Goal: Task Accomplishment & Management: Use online tool/utility

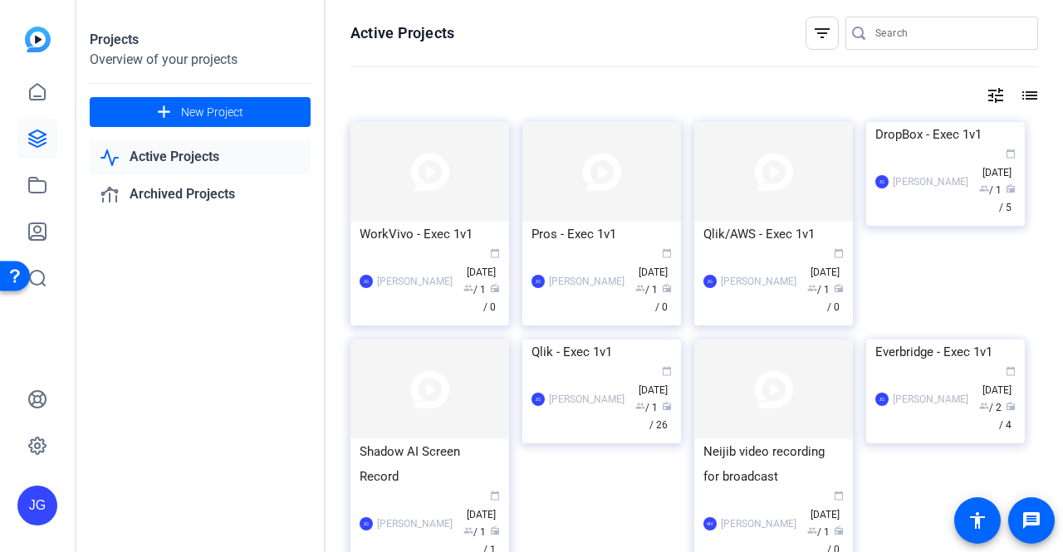
click at [946, 147] on div "DropBox - Exec 1v1" at bounding box center [945, 134] width 140 height 25
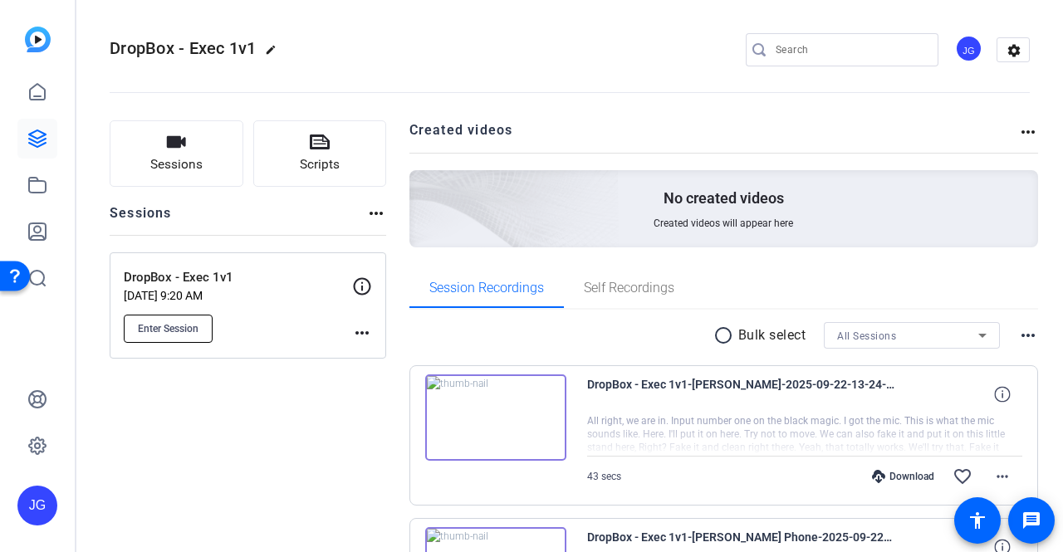
click at [153, 322] on span "Enter Session" at bounding box center [168, 328] width 61 height 13
click at [189, 328] on span "Enter Session" at bounding box center [168, 328] width 61 height 13
click at [153, 323] on span "Enter Session" at bounding box center [168, 328] width 61 height 13
click at [163, 330] on span "Enter Session" at bounding box center [168, 328] width 61 height 13
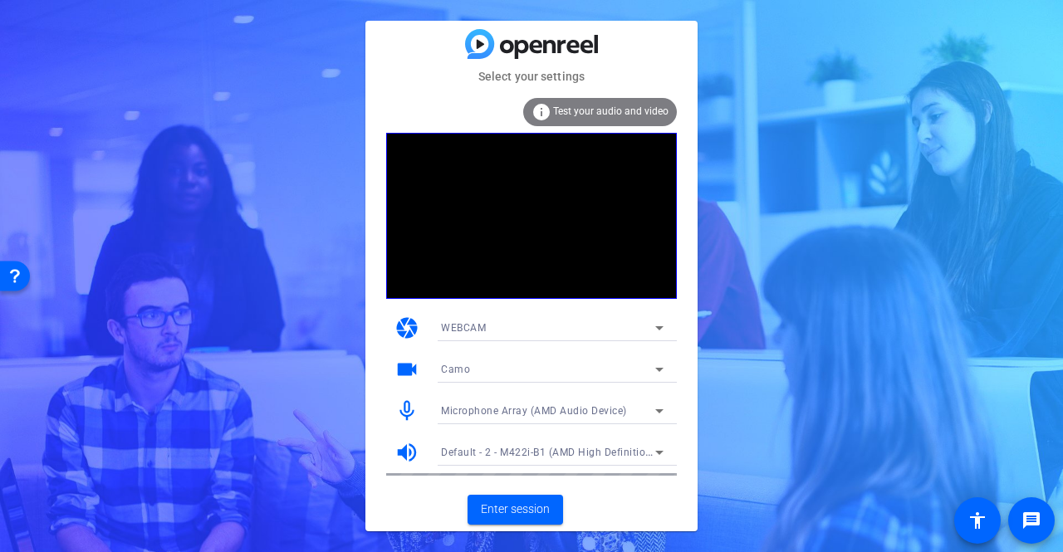
click at [651, 372] on icon at bounding box center [659, 369] width 20 height 20
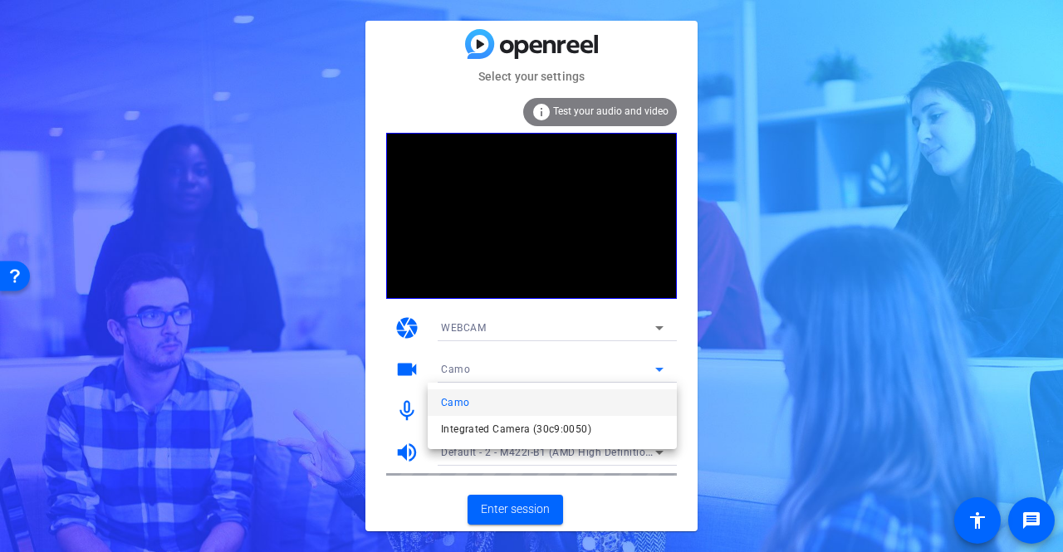
click at [785, 398] on div at bounding box center [531, 276] width 1063 height 552
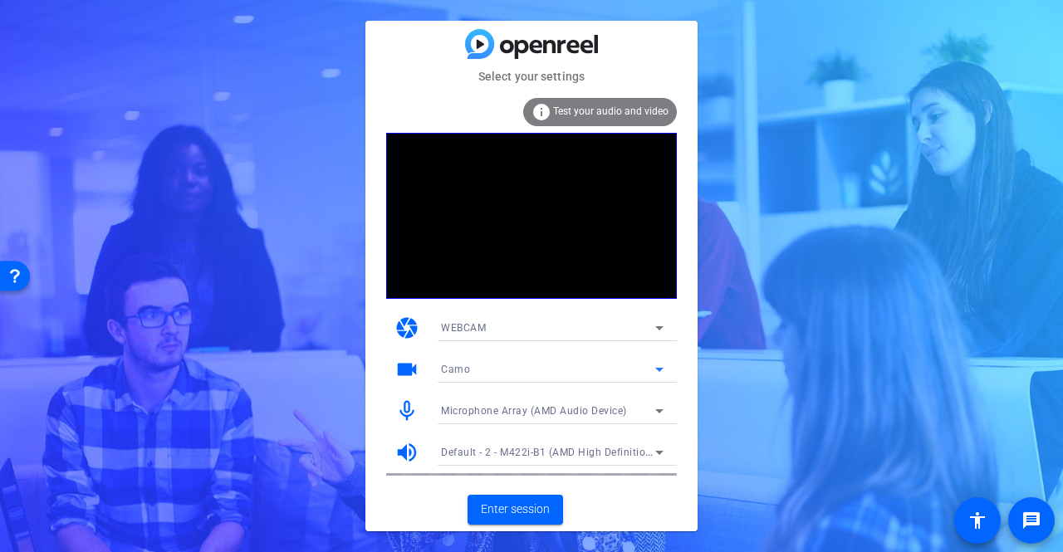
click at [650, 364] on icon at bounding box center [659, 369] width 20 height 20
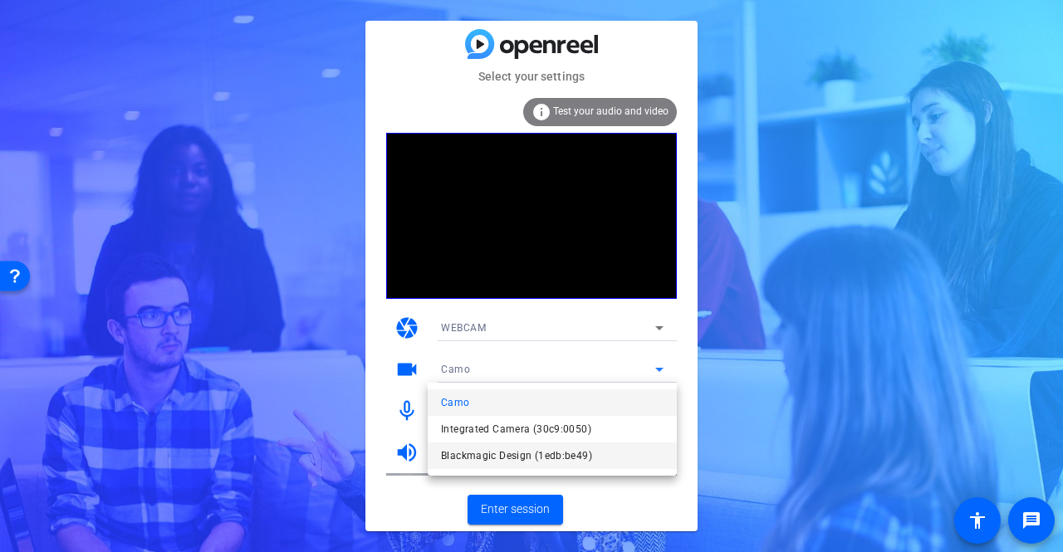
click at [530, 452] on span "Blackmagic Design (1edb:be49)" at bounding box center [516, 456] width 151 height 20
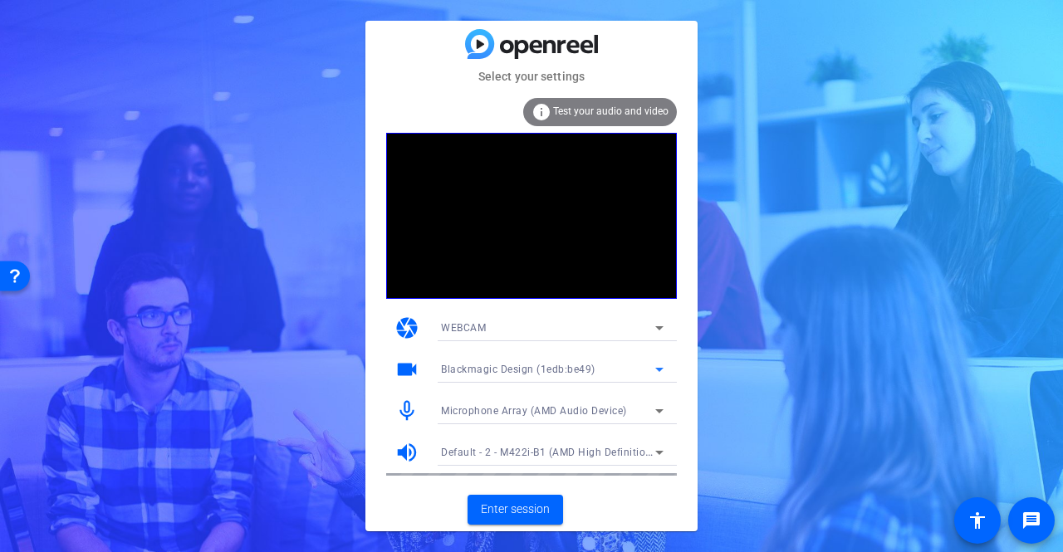
click at [581, 409] on span "Microphone Array (AMD Audio Device)" at bounding box center [534, 411] width 186 height 12
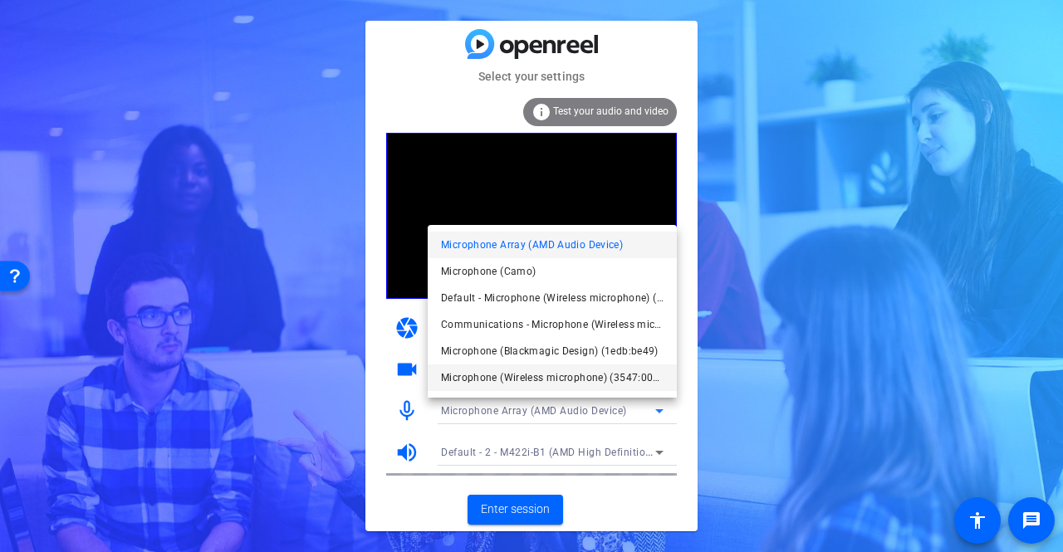
click at [599, 376] on span "Microphone (Wireless microphone) (3547:0001)" at bounding box center [552, 378] width 222 height 20
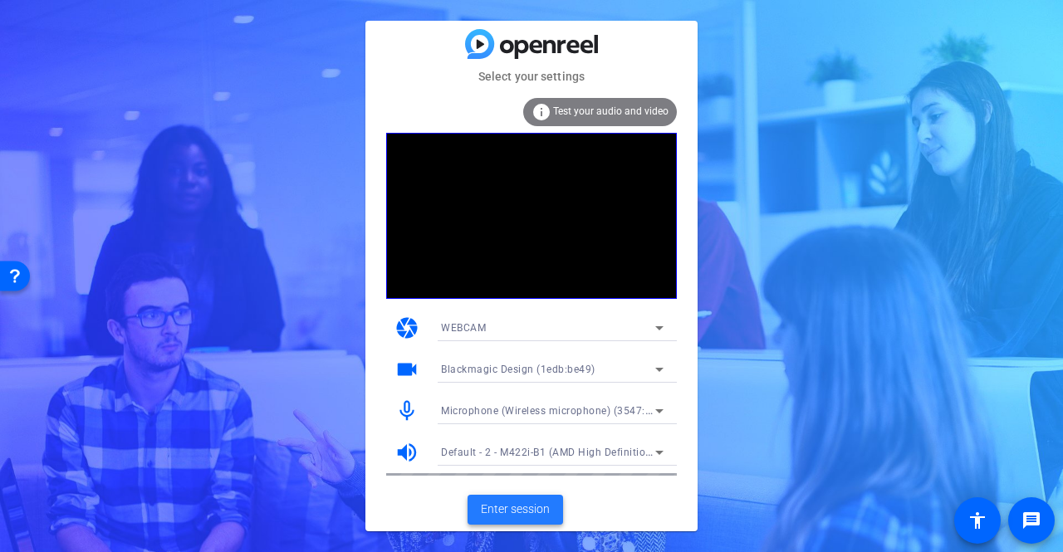
click at [507, 509] on span "Enter session" at bounding box center [515, 509] width 69 height 17
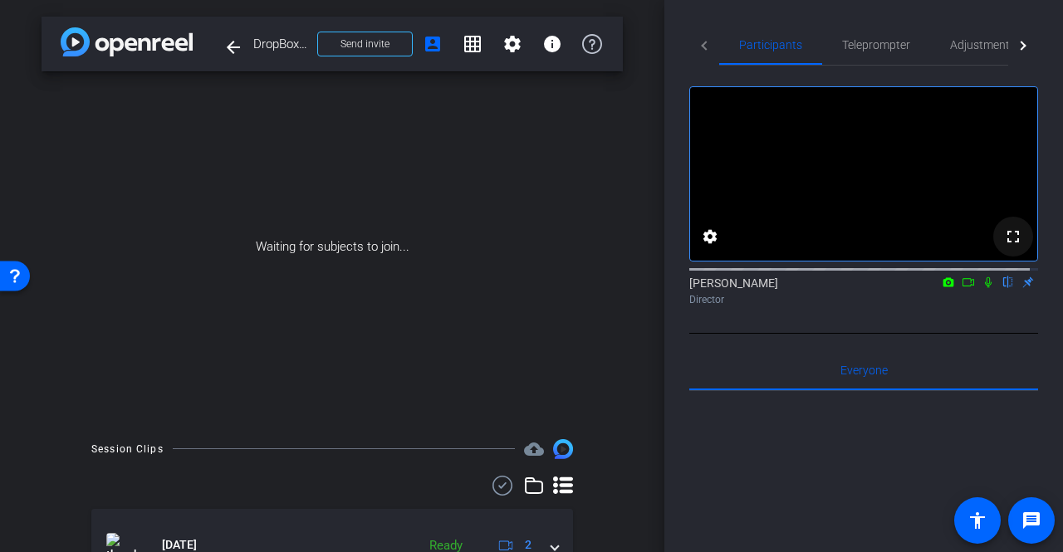
click at [1013, 247] on mat-icon "fullscreen" at bounding box center [1013, 237] width 20 height 20
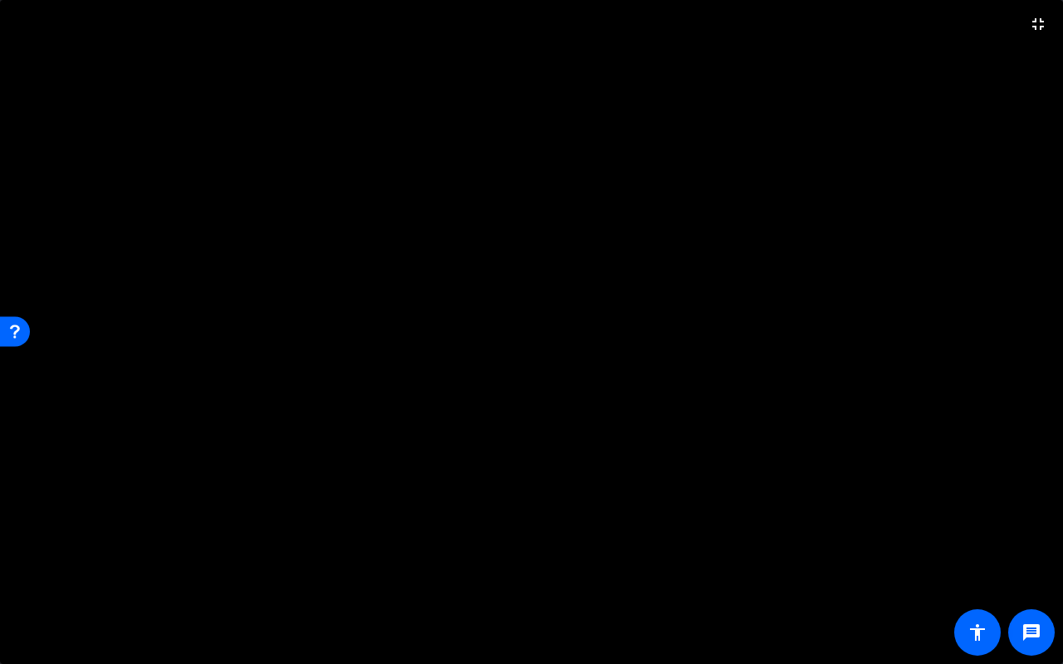
click at [973, 525] on video at bounding box center [531, 332] width 1063 height 664
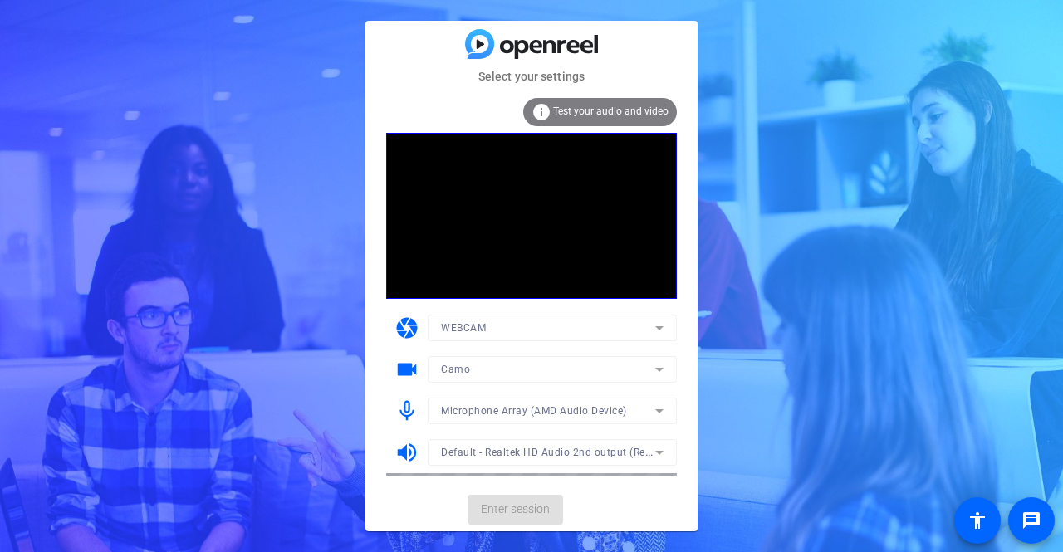
click at [645, 371] on mat-form-field "Camo" at bounding box center [552, 369] width 249 height 27
click at [658, 361] on icon at bounding box center [659, 369] width 20 height 20
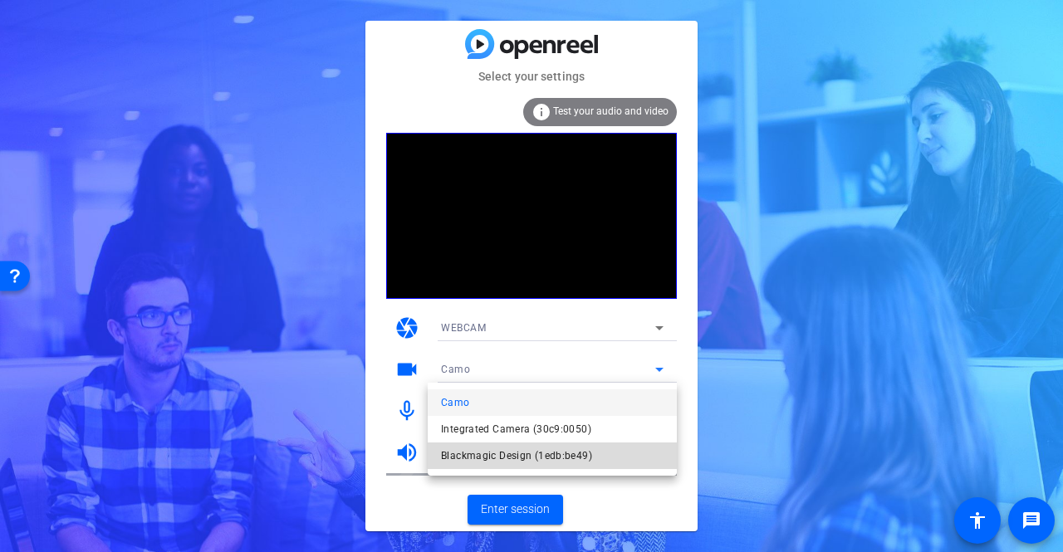
click at [560, 456] on span "Blackmagic Design (1edb:be49)" at bounding box center [516, 456] width 151 height 20
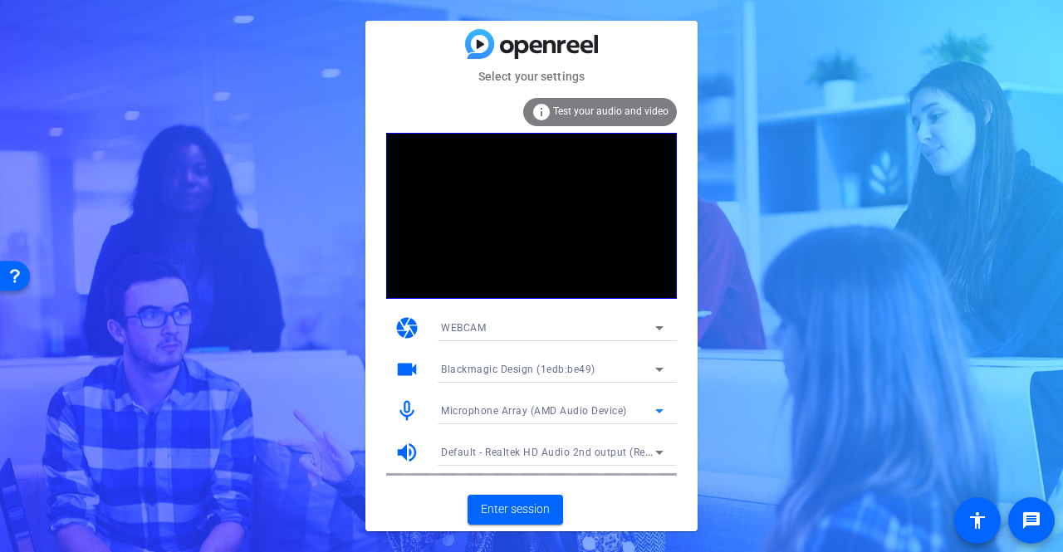
click at [646, 409] on div "Microphone Array (AMD Audio Device)" at bounding box center [548, 410] width 214 height 21
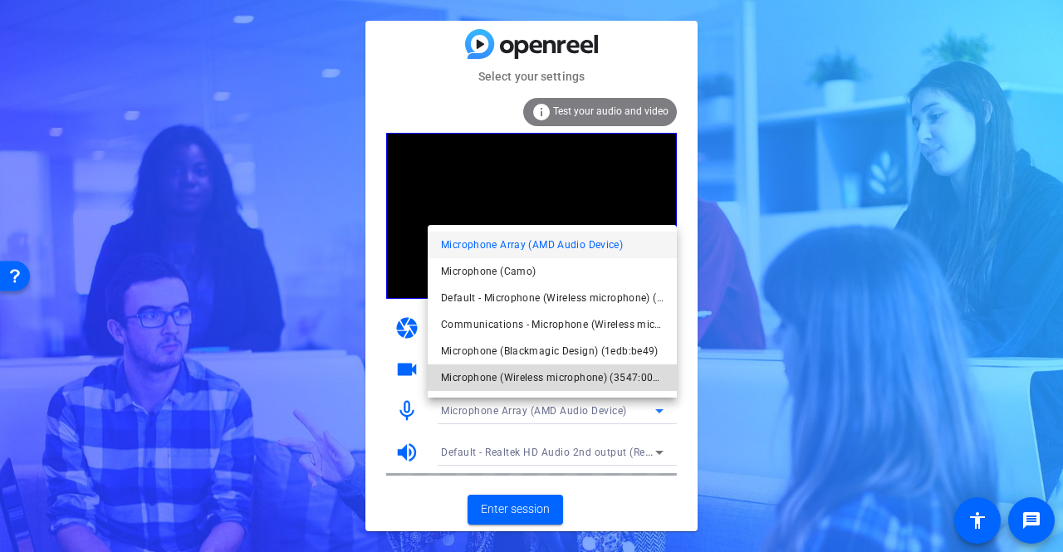
click at [598, 372] on span "Microphone (Wireless microphone) (3547:0001)" at bounding box center [552, 378] width 222 height 20
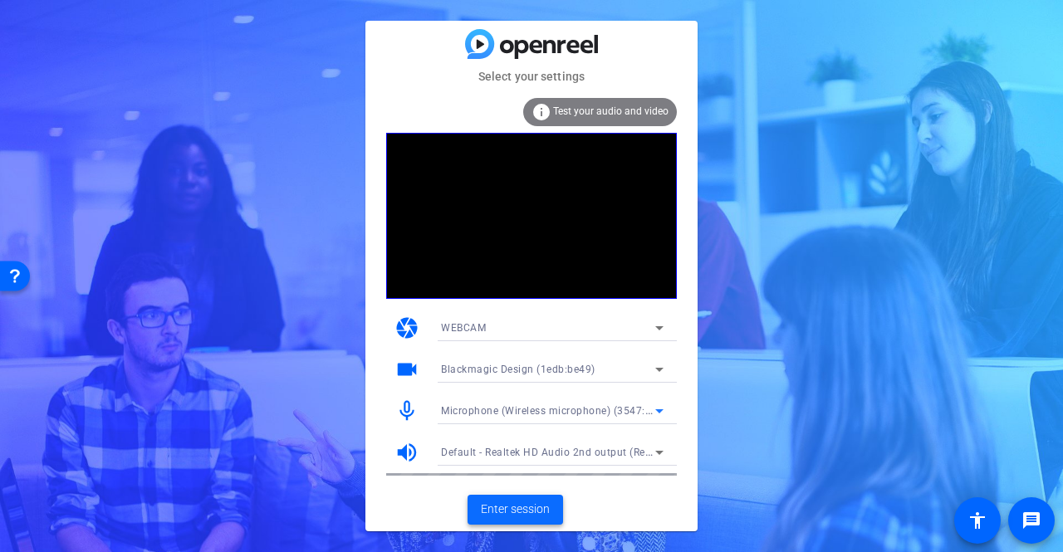
click at [546, 504] on span "Enter session" at bounding box center [515, 509] width 69 height 17
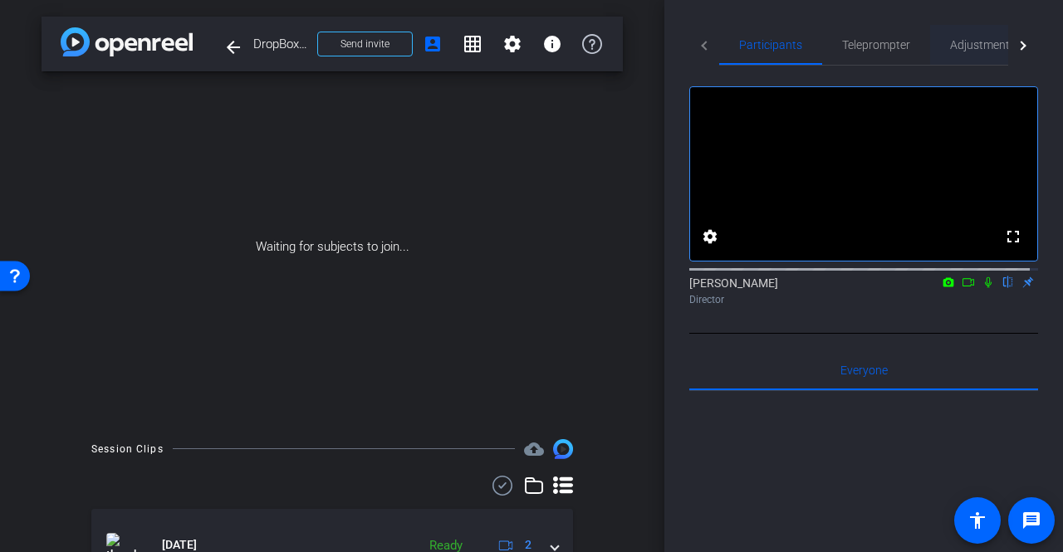
click at [961, 39] on span "Adjustments" at bounding box center [983, 45] width 66 height 12
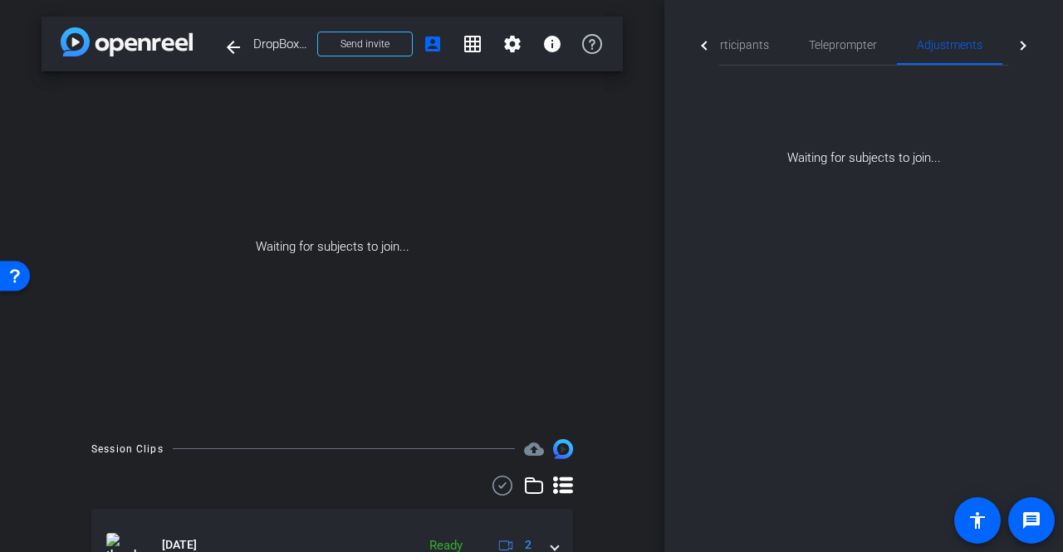
click at [702, 50] on div at bounding box center [704, 45] width 30 height 41
click at [760, 42] on span "Participants" at bounding box center [770, 45] width 63 height 12
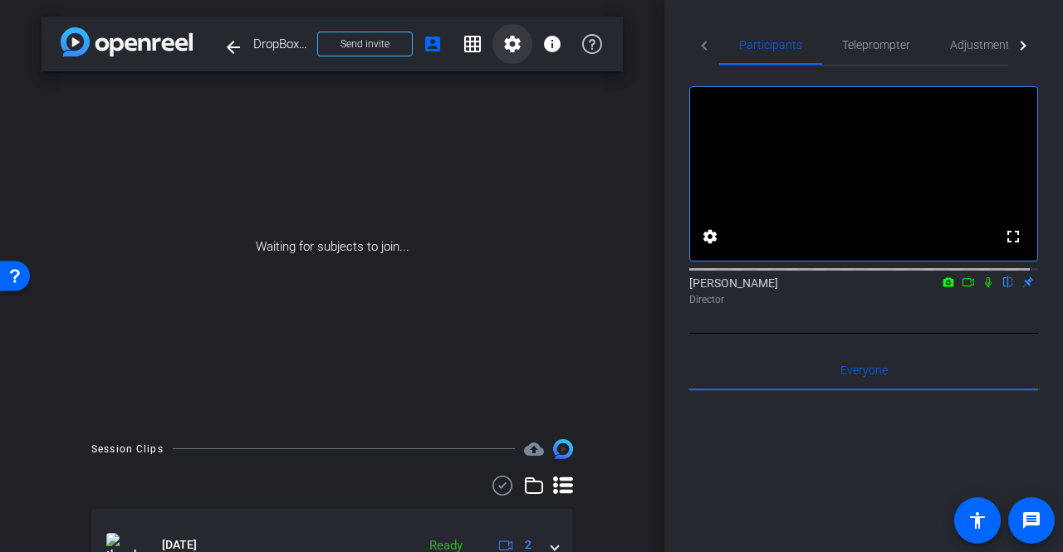
click at [511, 47] on mat-icon "settings" at bounding box center [512, 44] width 20 height 20
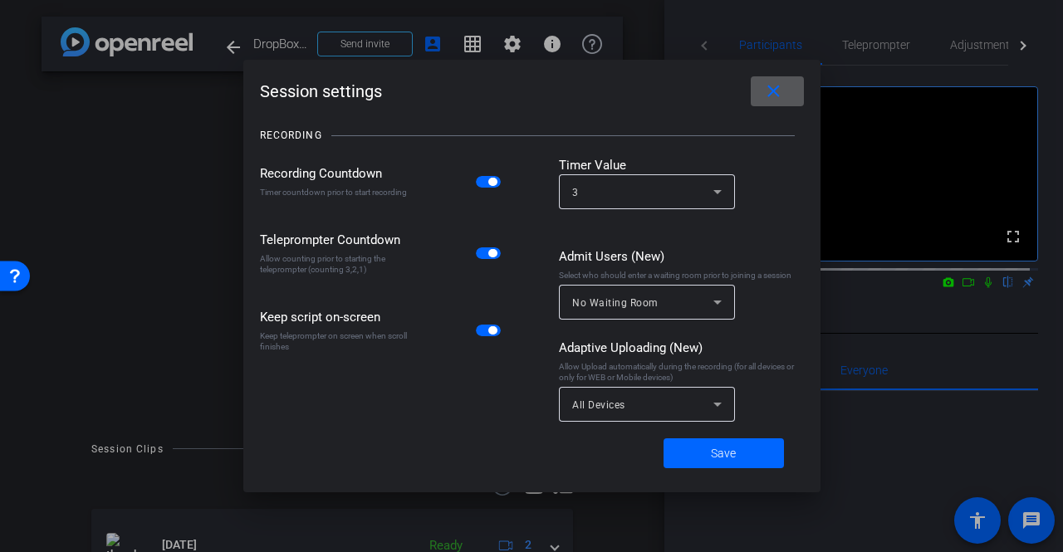
click at [231, 44] on div at bounding box center [531, 276] width 1063 height 552
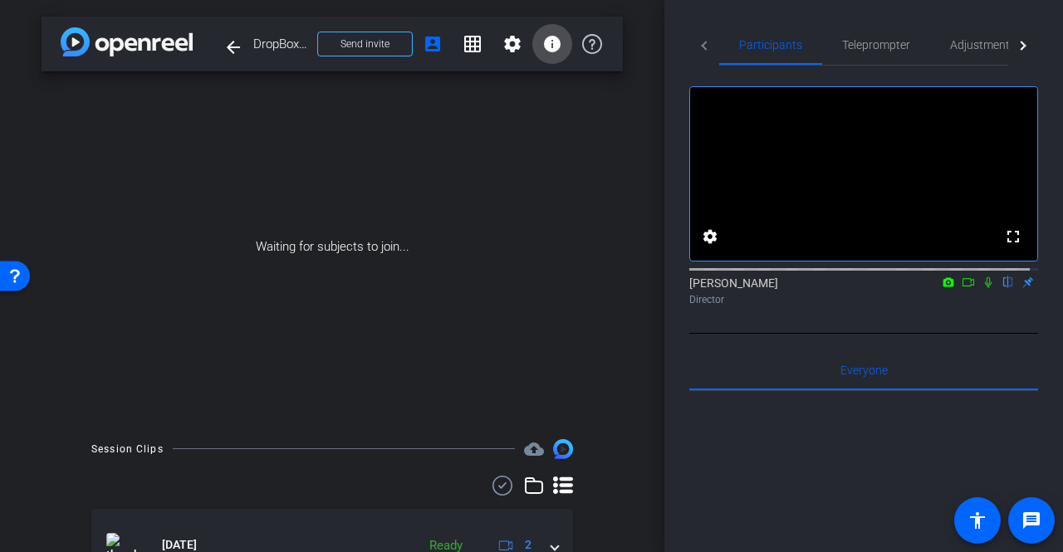
click at [556, 36] on span at bounding box center [552, 44] width 40 height 40
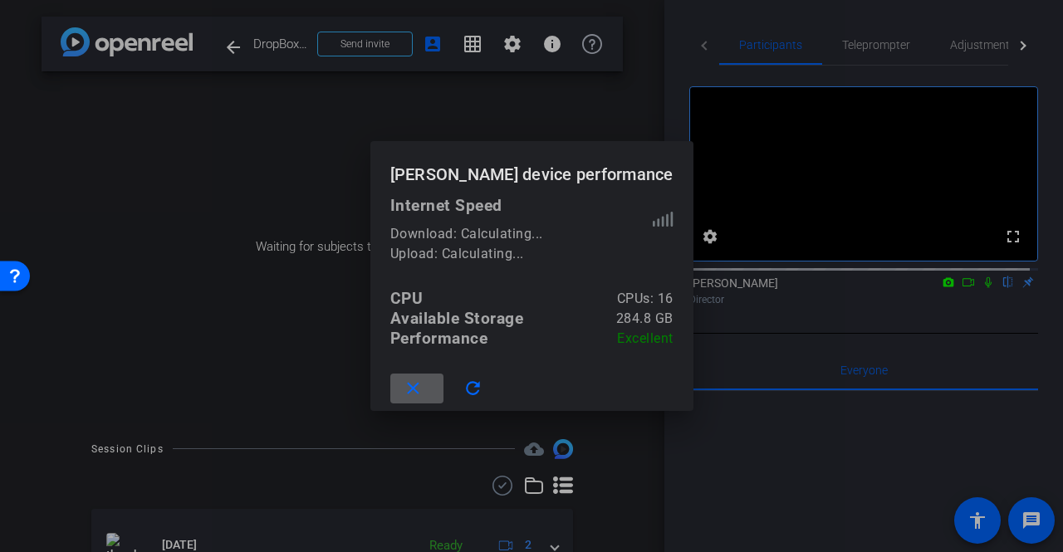
click at [556, 92] on div at bounding box center [531, 276] width 1063 height 552
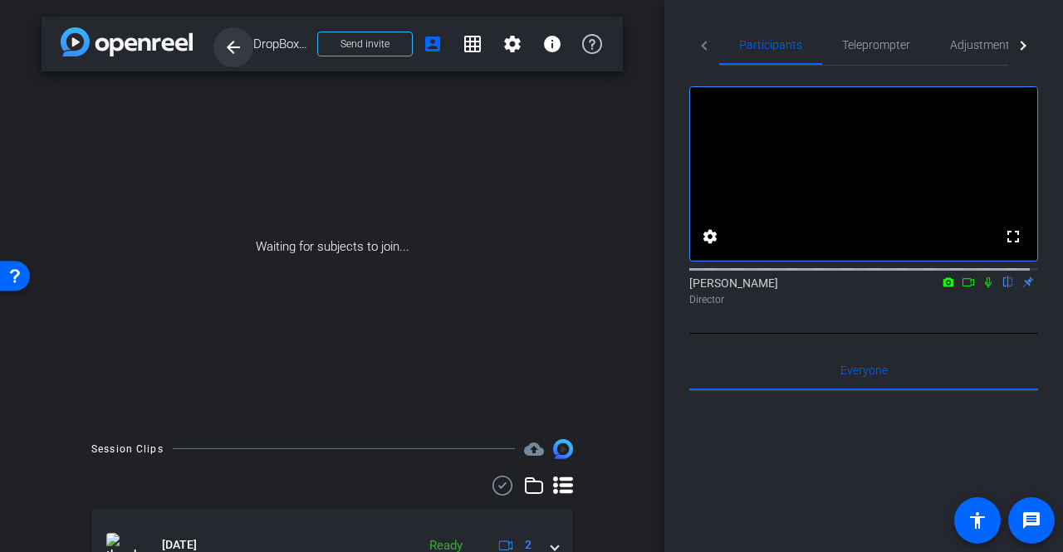
click at [244, 47] on span at bounding box center [233, 47] width 40 height 40
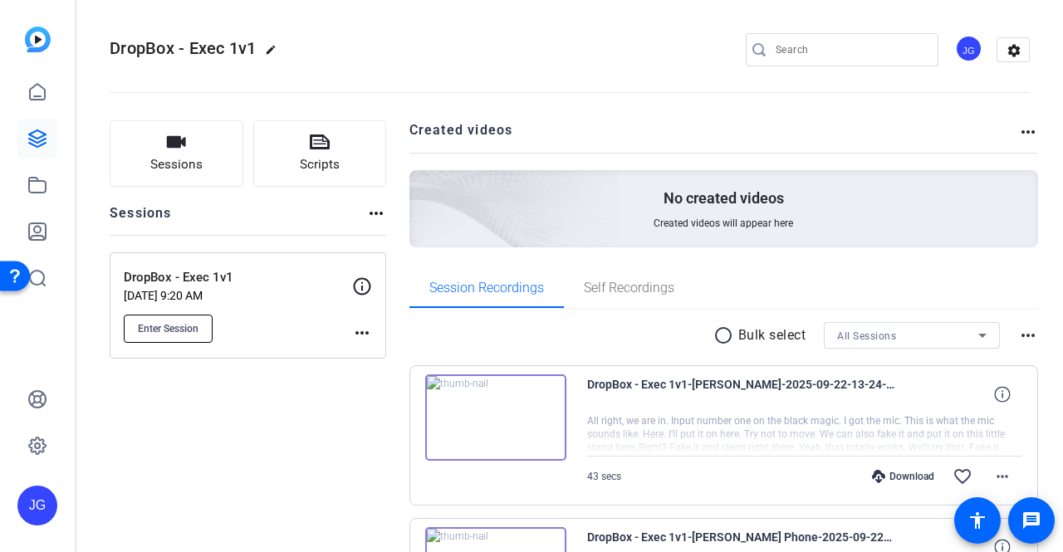
click at [169, 336] on button "Enter Session" at bounding box center [168, 329] width 89 height 28
click at [195, 327] on span "Enter Session" at bounding box center [168, 328] width 61 height 13
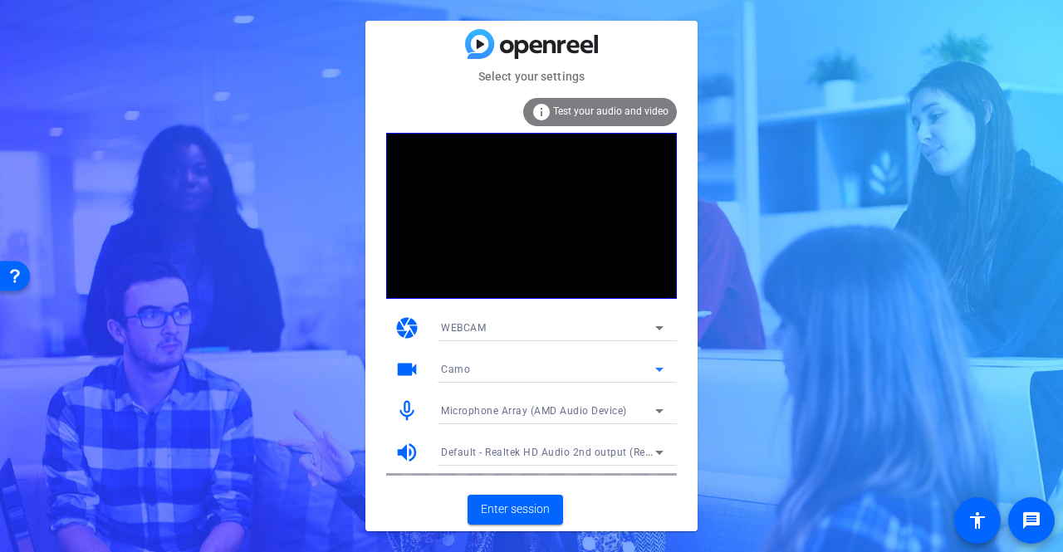
click at [658, 369] on icon at bounding box center [659, 370] width 8 height 4
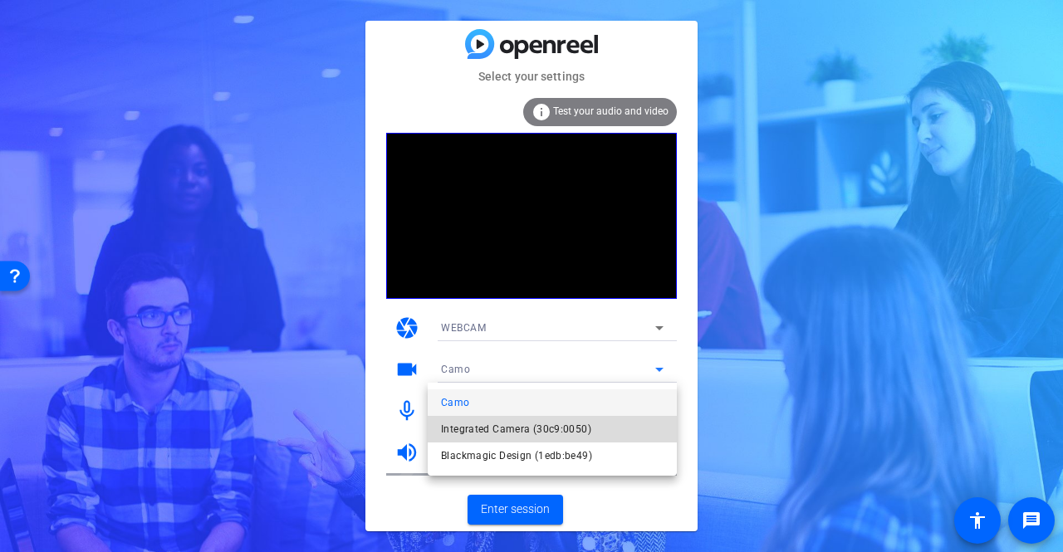
click at [533, 422] on span "Integrated Camera (30c9:0050)" at bounding box center [516, 429] width 150 height 20
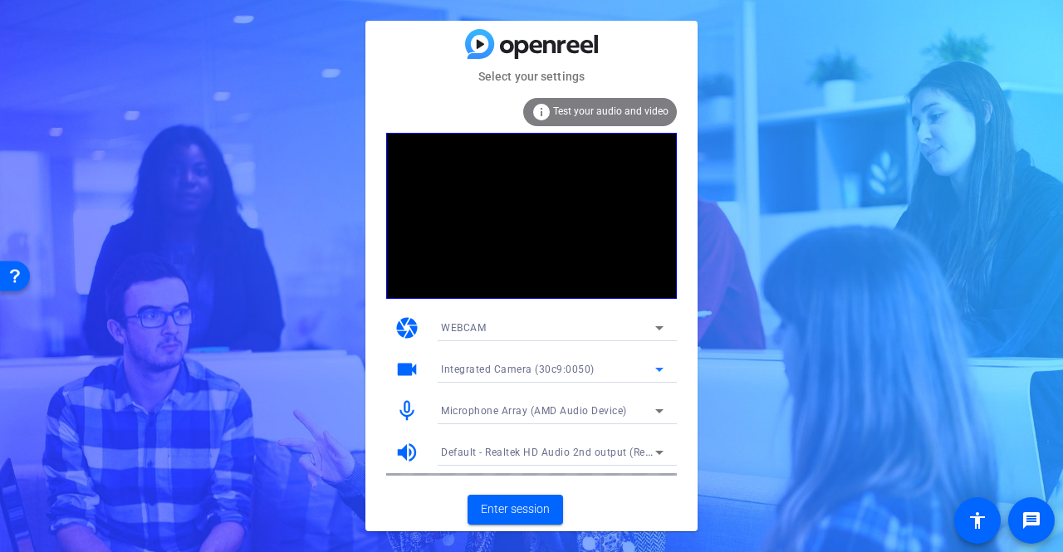
click at [663, 411] on icon at bounding box center [659, 411] width 20 height 20
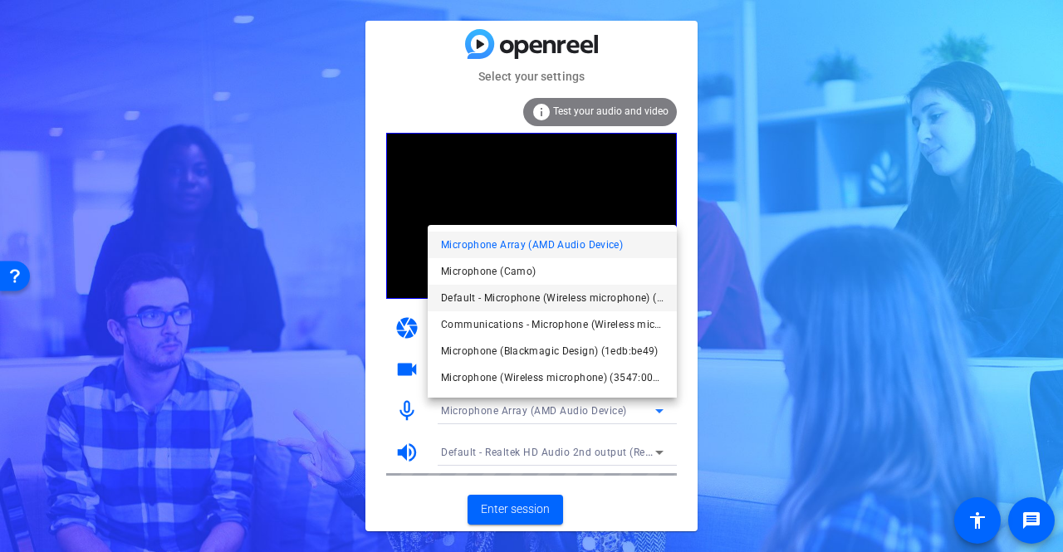
click at [589, 303] on span "Default - Microphone (Wireless microphone) (3547:0001)" at bounding box center [552, 298] width 222 height 20
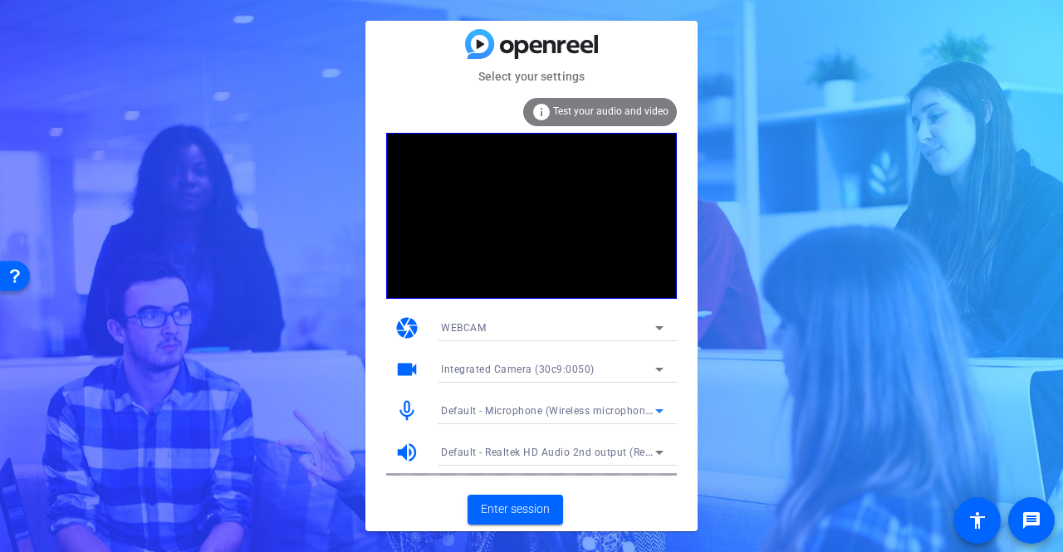
click at [604, 414] on span "Default - Microphone (Wireless microphone) (3547:0001)" at bounding box center [579, 409] width 276 height 13
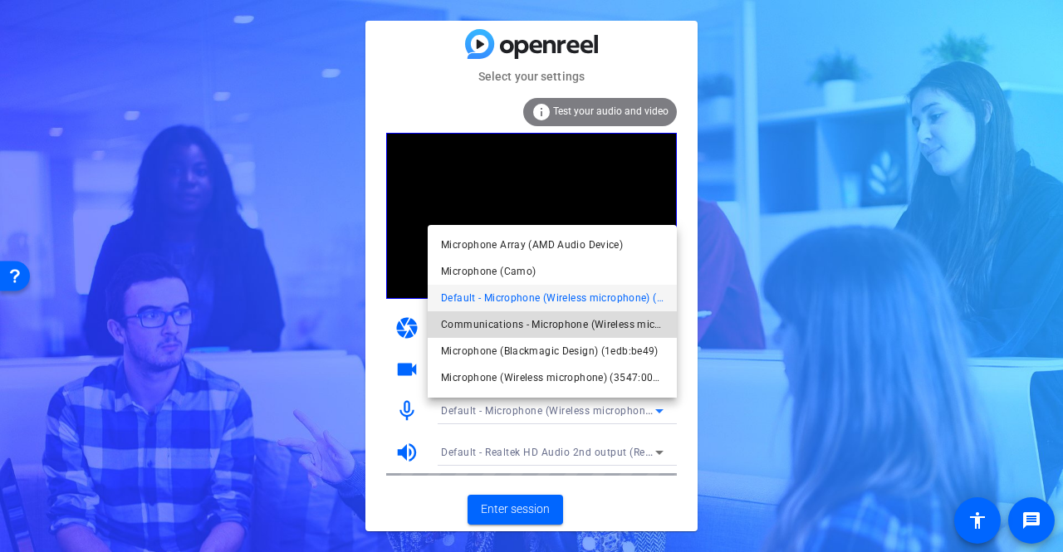
click at [625, 330] on span "Communications - Microphone (Wireless microphone) (3547:0001)" at bounding box center [552, 325] width 222 height 20
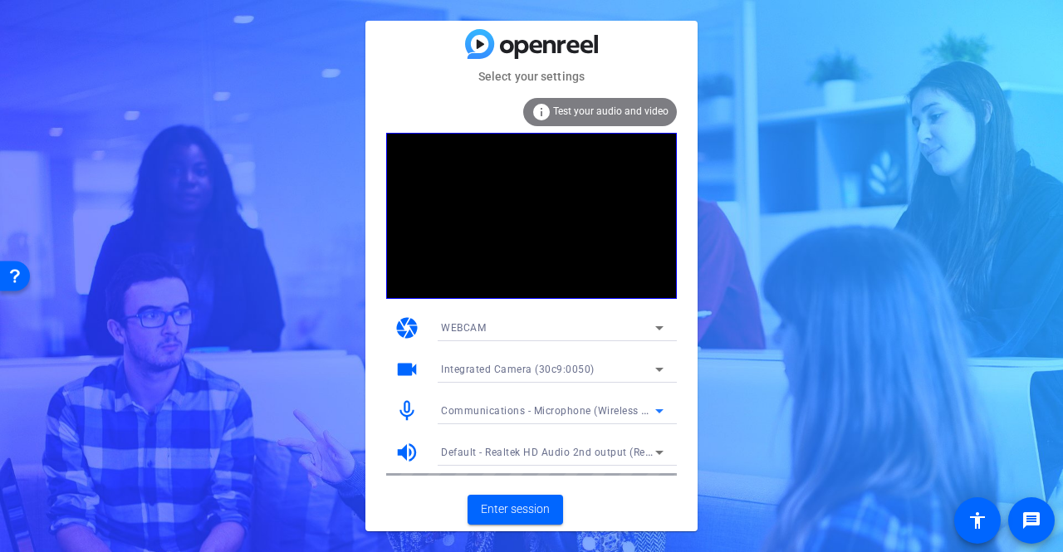
click at [588, 409] on span "Communications - Microphone (Wireless microphone) (3547:0001)" at bounding box center [603, 409] width 325 height 13
click at [651, 366] on mat-form-field "Camo" at bounding box center [552, 369] width 249 height 27
click at [654, 367] on icon at bounding box center [659, 369] width 20 height 20
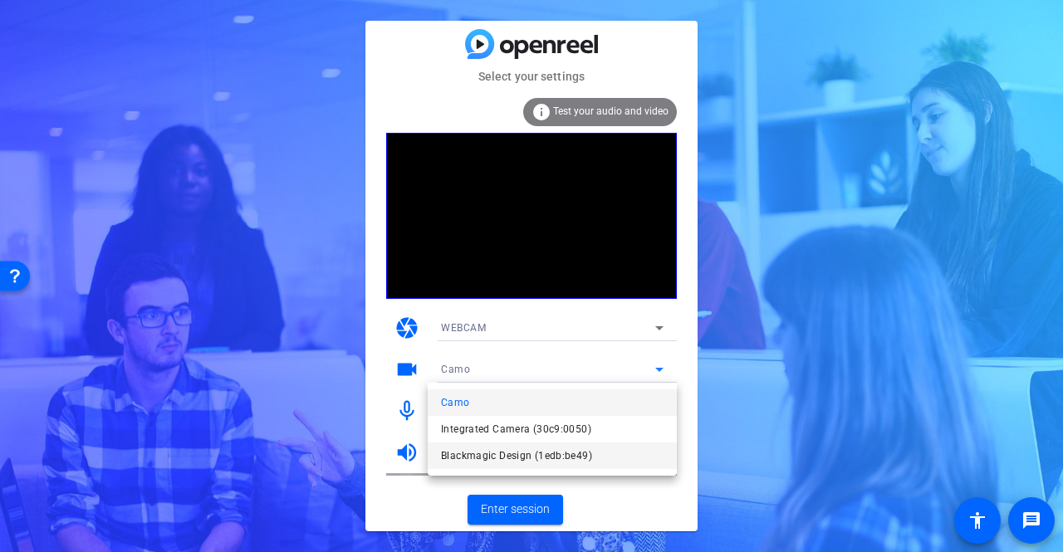
click at [546, 447] on span "Blackmagic Design (1edb:be49)" at bounding box center [516, 456] width 151 height 20
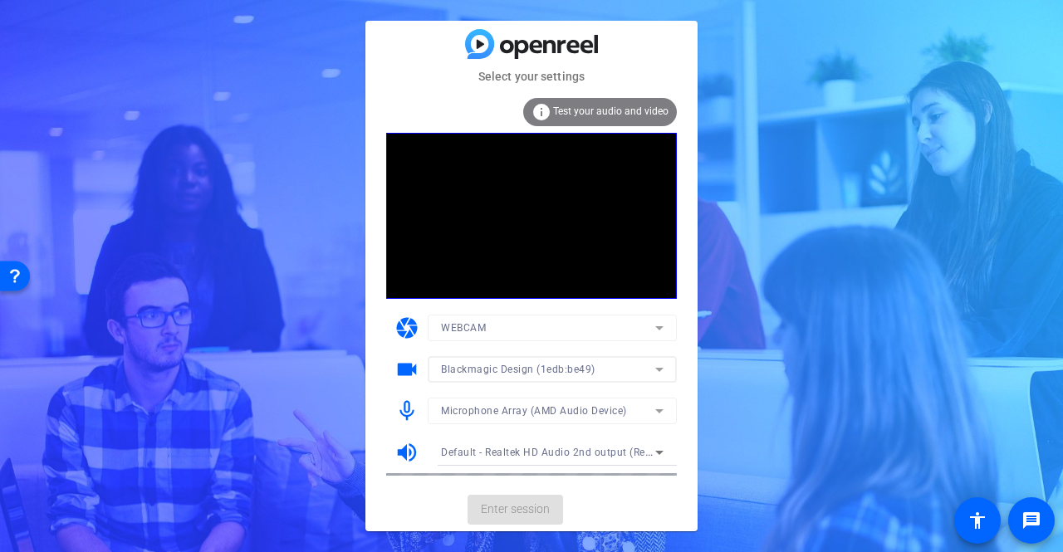
click at [583, 411] on mat-form-field "Microphone Array (AMD Audio Device)" at bounding box center [552, 411] width 249 height 27
click at [655, 411] on icon at bounding box center [659, 411] width 20 height 20
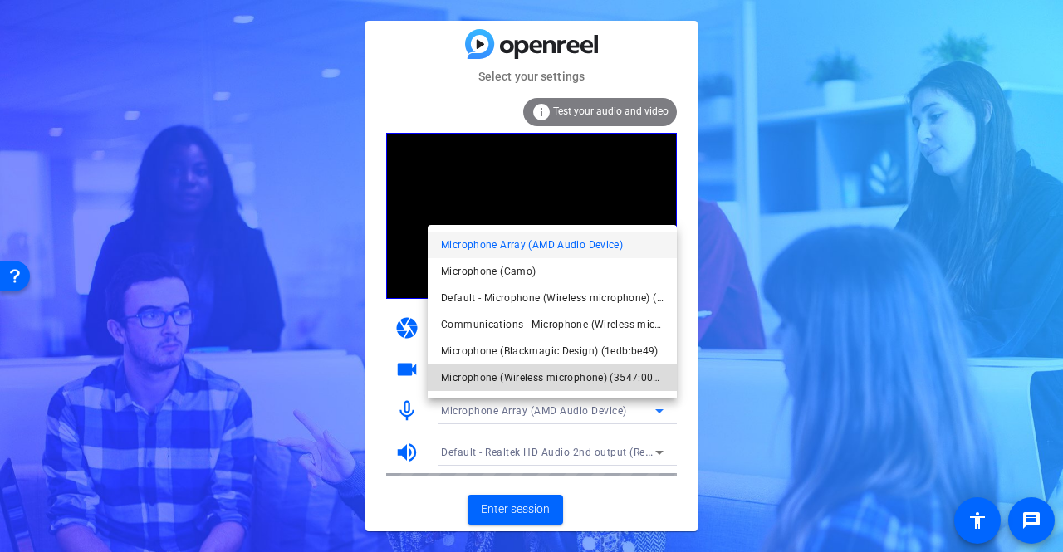
click at [618, 382] on span "Microphone (Wireless microphone) (3547:0001)" at bounding box center [552, 378] width 222 height 20
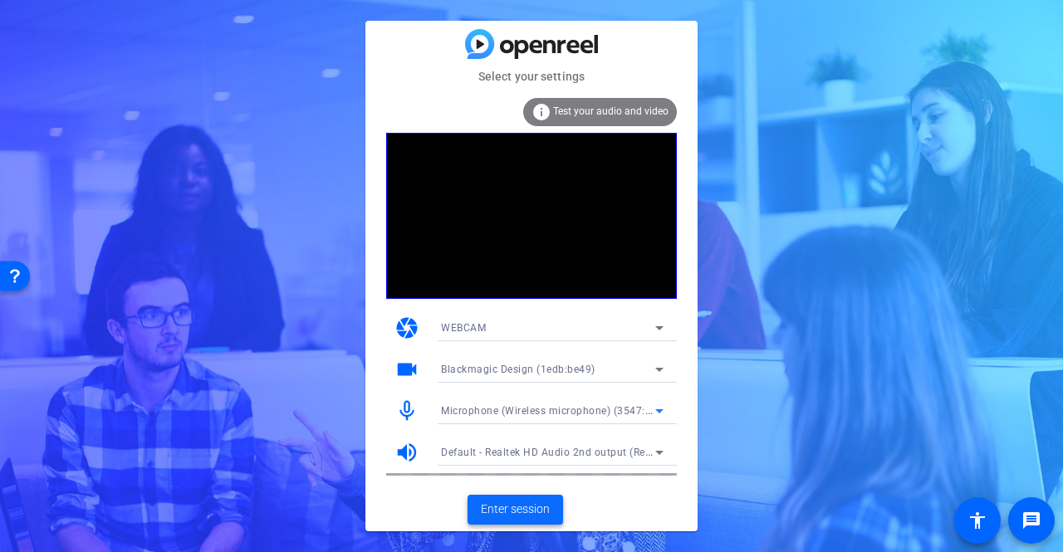
click at [527, 509] on span "Enter session" at bounding box center [515, 509] width 69 height 17
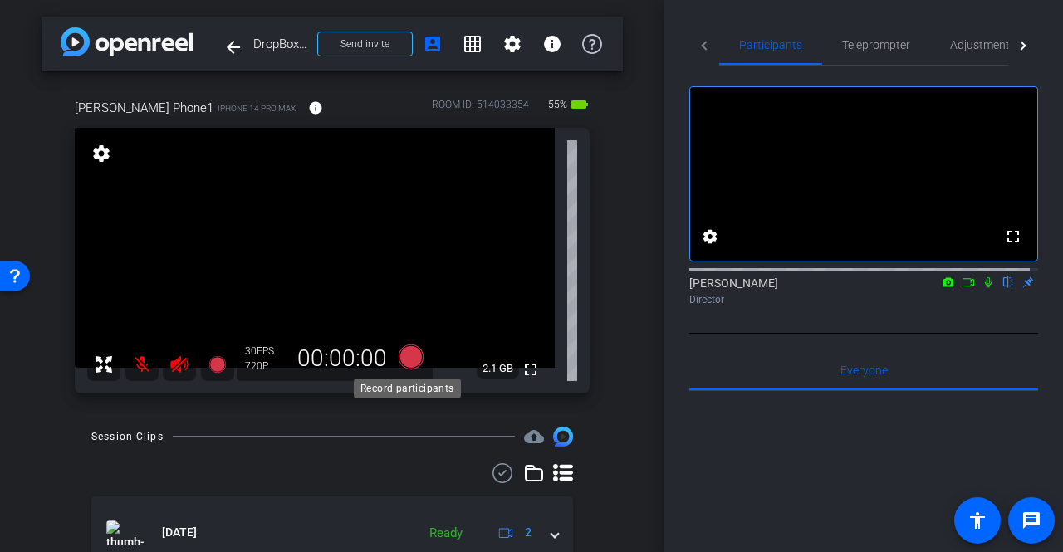
click at [412, 363] on icon at bounding box center [410, 356] width 25 height 25
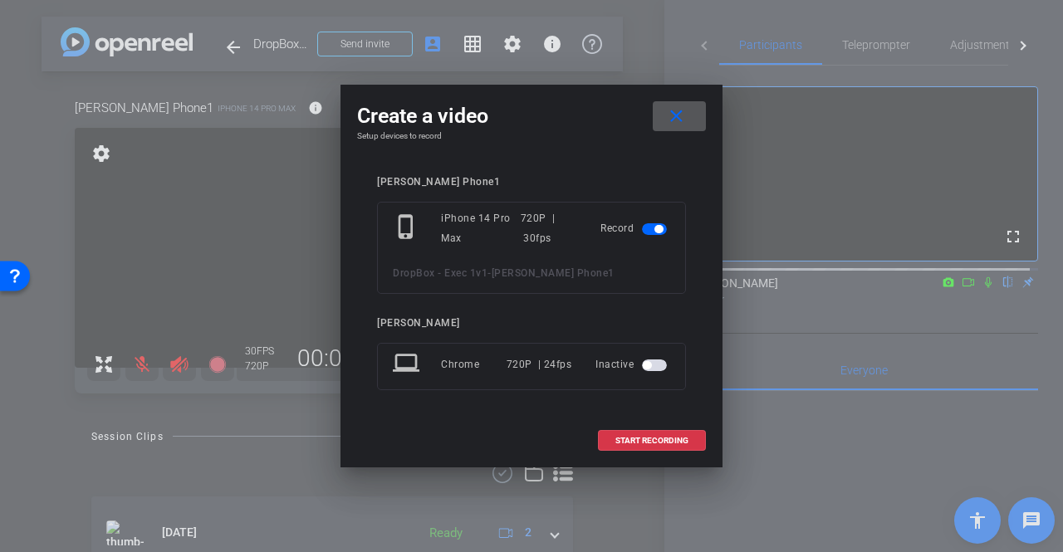
click at [661, 369] on span "button" at bounding box center [654, 365] width 25 height 12
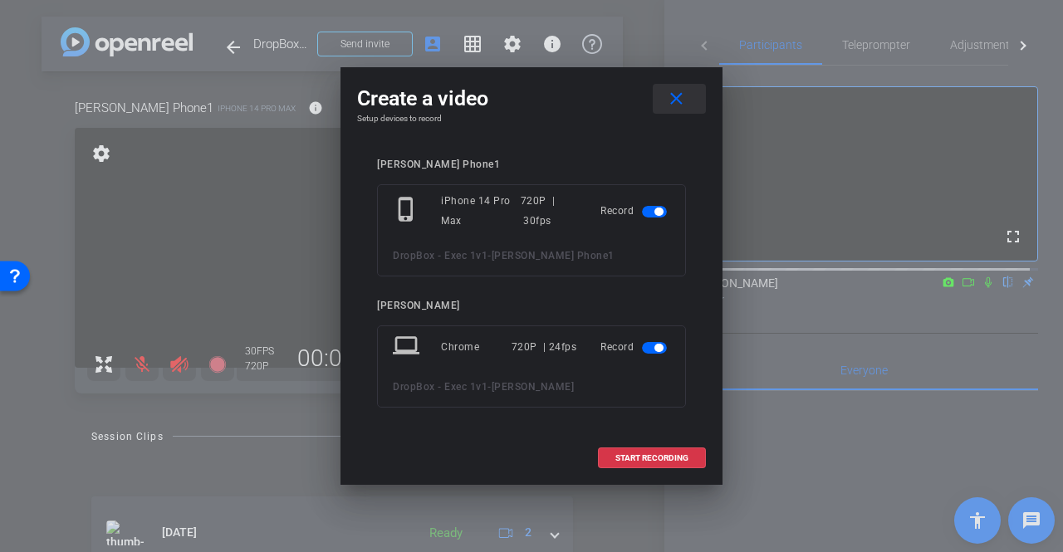
click at [682, 100] on mat-icon "close" at bounding box center [676, 99] width 21 height 21
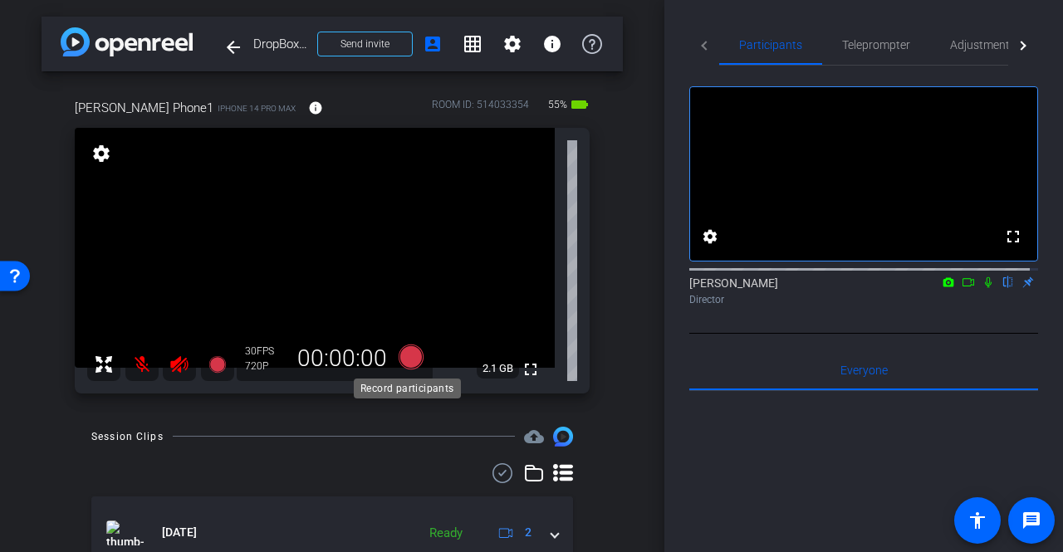
click at [415, 353] on icon at bounding box center [410, 356] width 25 height 25
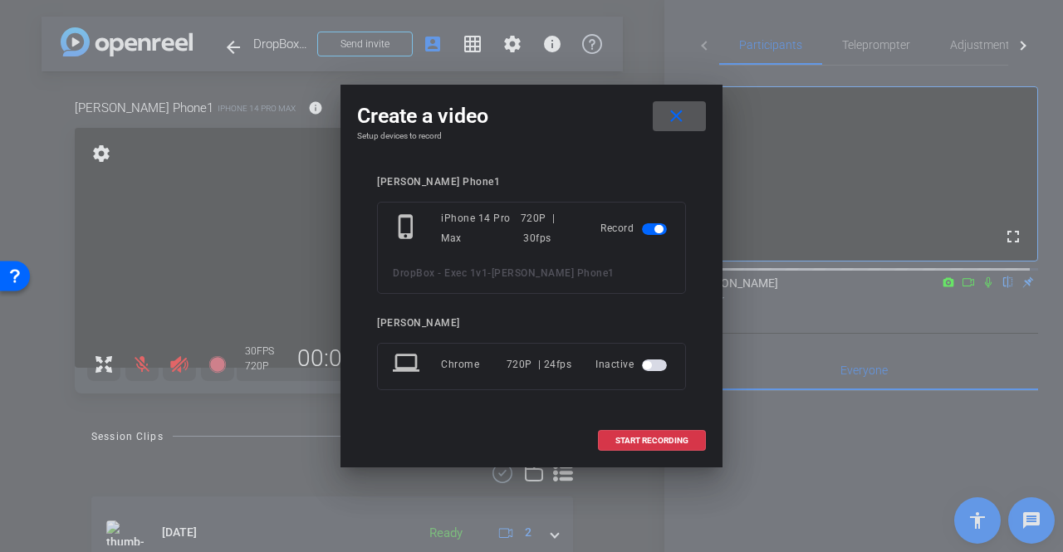
click at [654, 364] on span "button" at bounding box center [654, 365] width 25 height 12
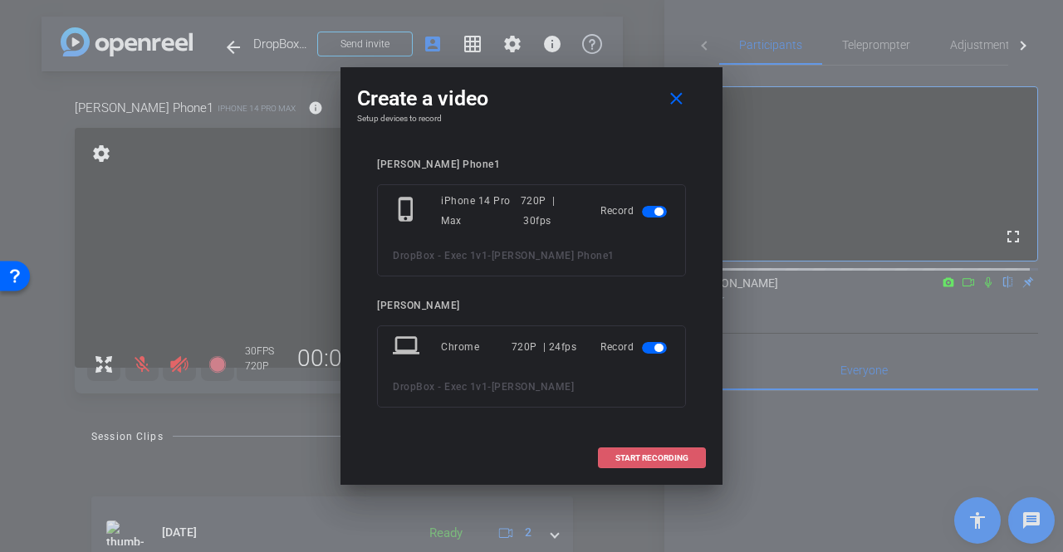
click at [654, 460] on span "START RECORDING" at bounding box center [651, 458] width 73 height 8
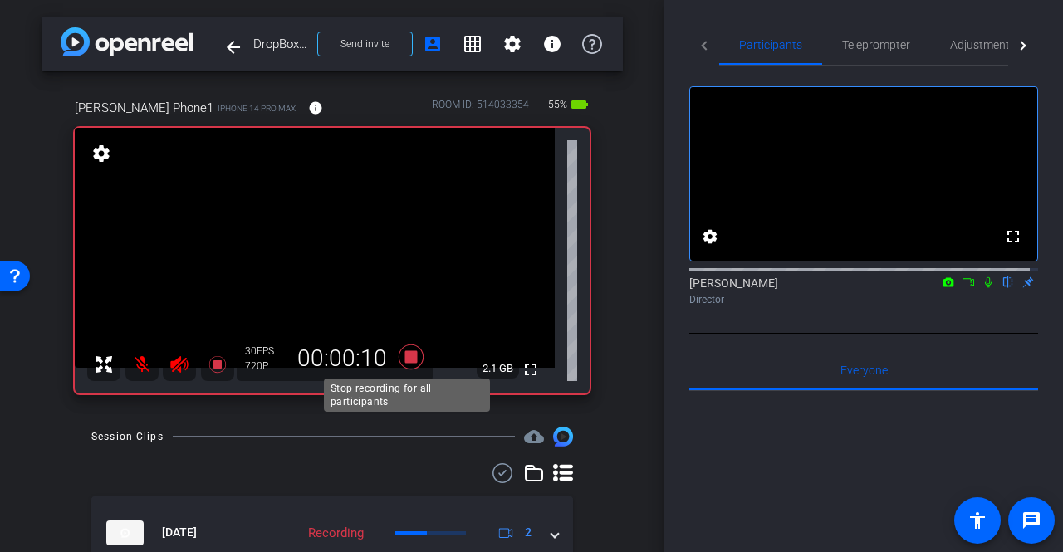
click at [417, 352] on icon at bounding box center [411, 357] width 40 height 30
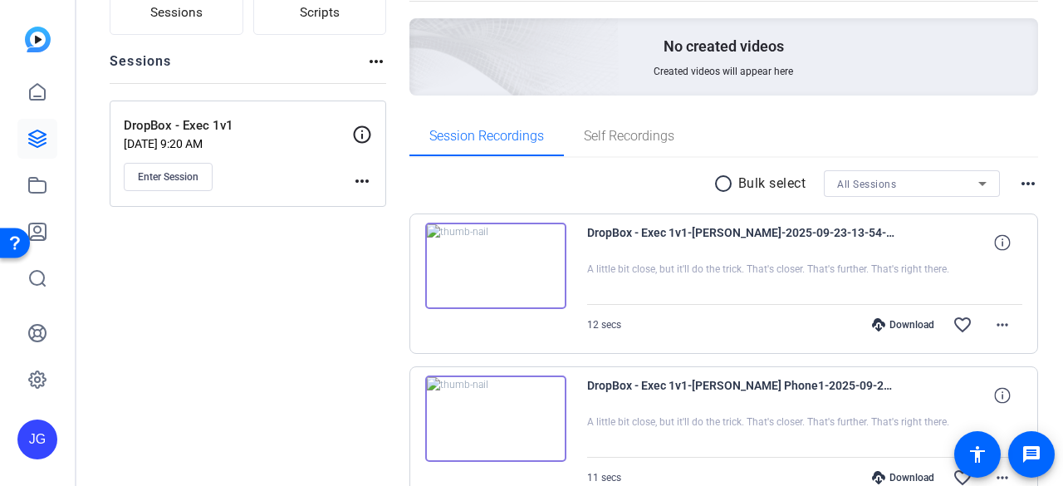
scroll to position [166, 0]
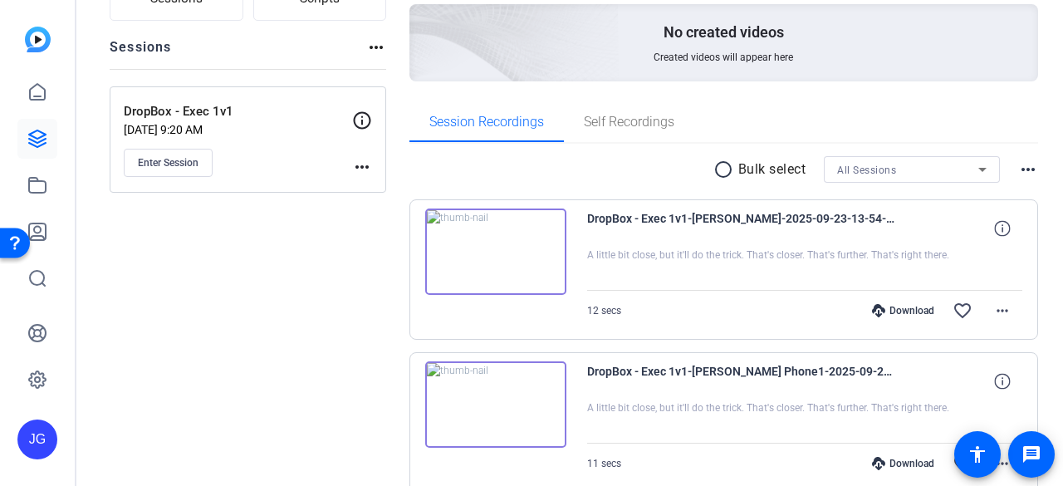
click at [495, 252] on img at bounding box center [495, 251] width 141 height 86
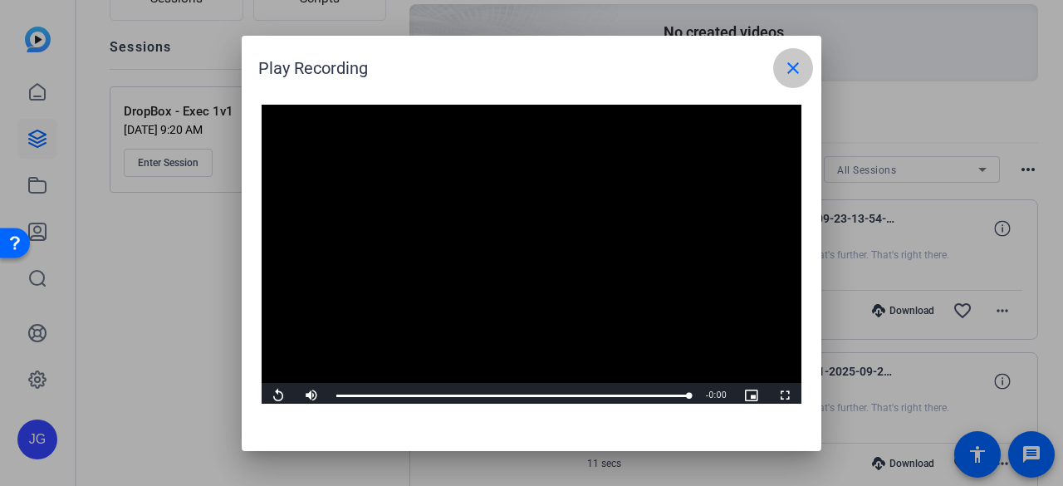
click at [792, 72] on mat-icon "close" at bounding box center [793, 68] width 20 height 20
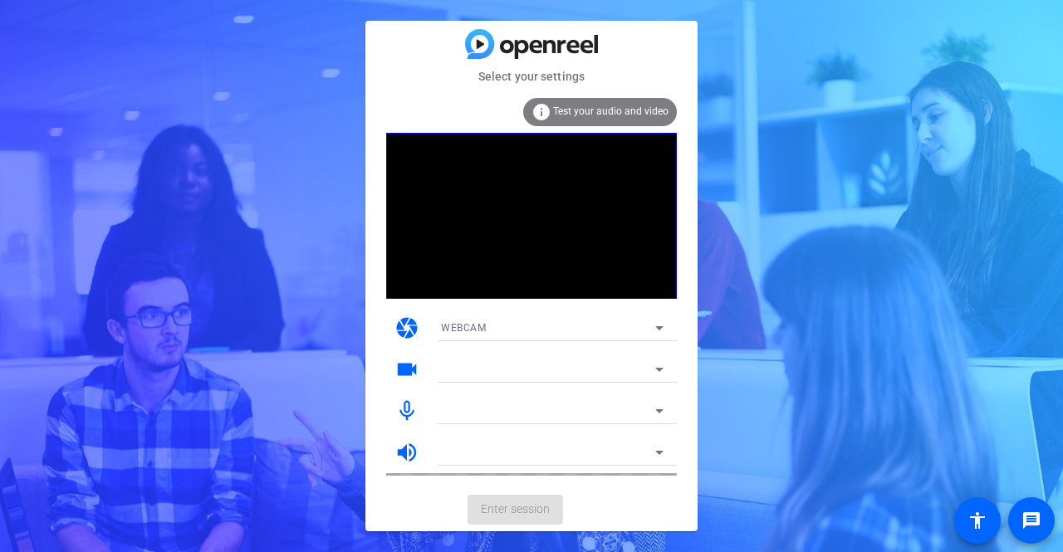
click at [666, 326] on mat-form-field "WEBCAM" at bounding box center [552, 328] width 249 height 27
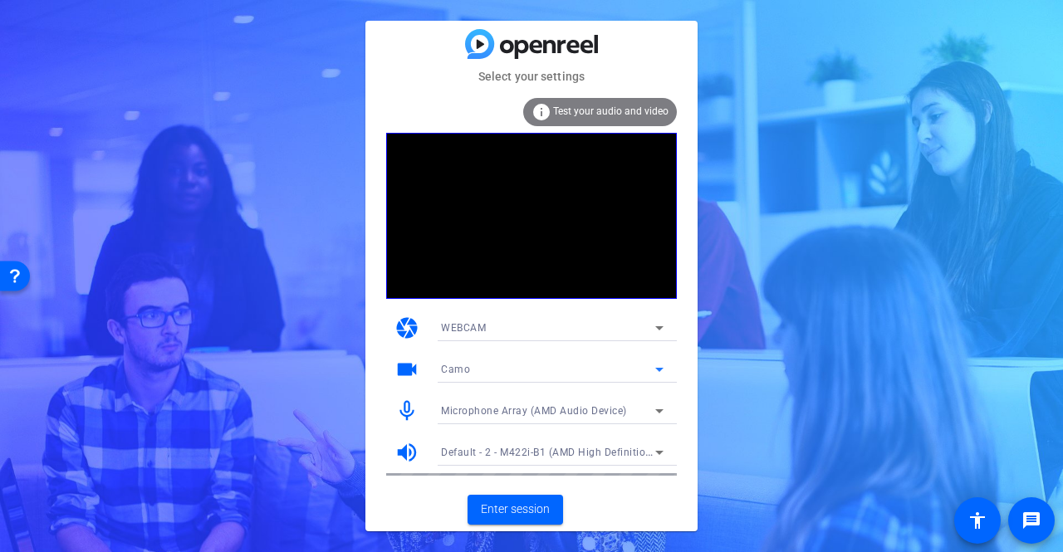
click at [657, 374] on icon at bounding box center [659, 369] width 20 height 20
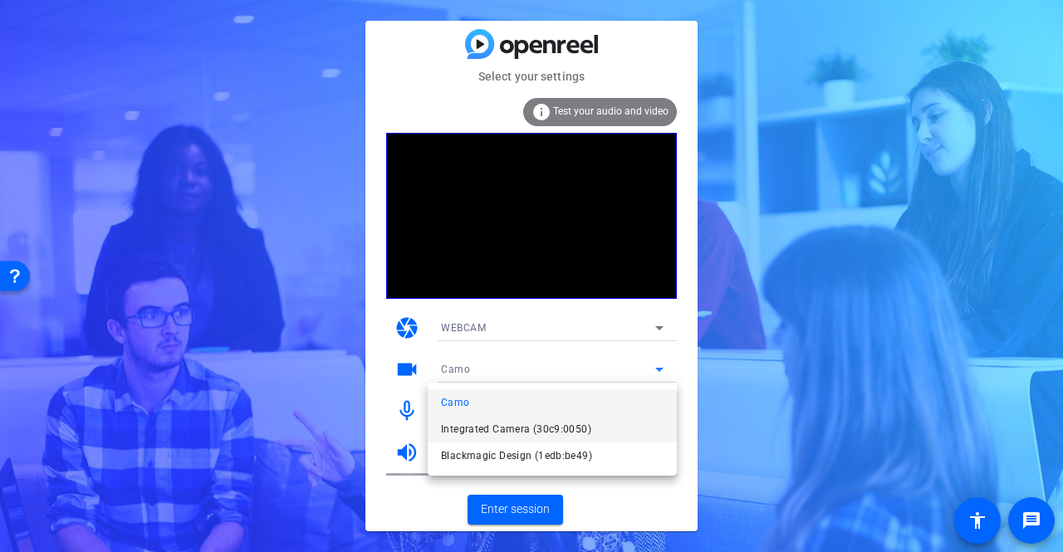
click at [599, 431] on mat-option "Integrated Camera (30c9:0050)" at bounding box center [552, 429] width 249 height 27
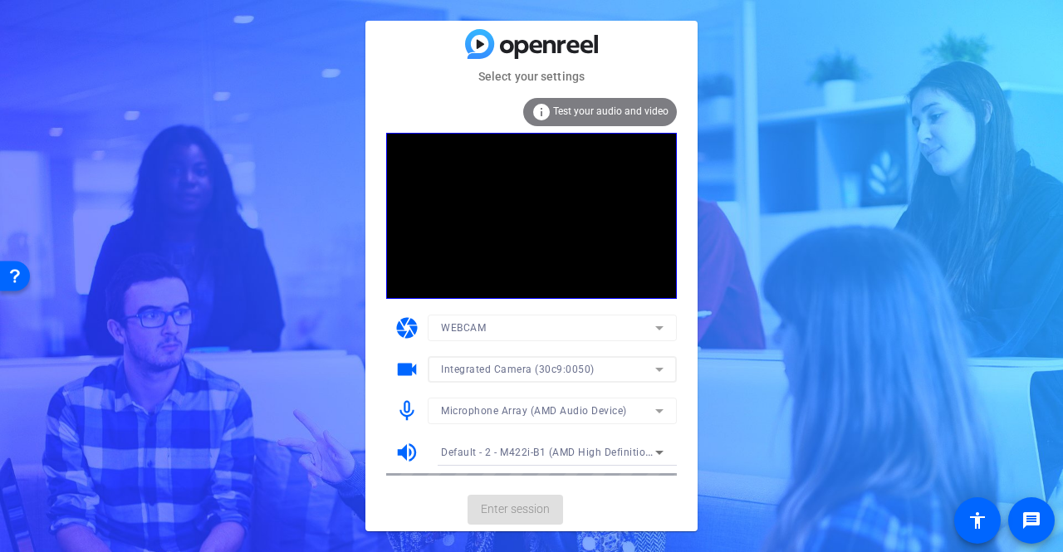
click at [611, 411] on mat-form-field "Microphone Array (AMD Audio Device)" at bounding box center [552, 411] width 249 height 27
click at [659, 415] on icon at bounding box center [659, 411] width 20 height 20
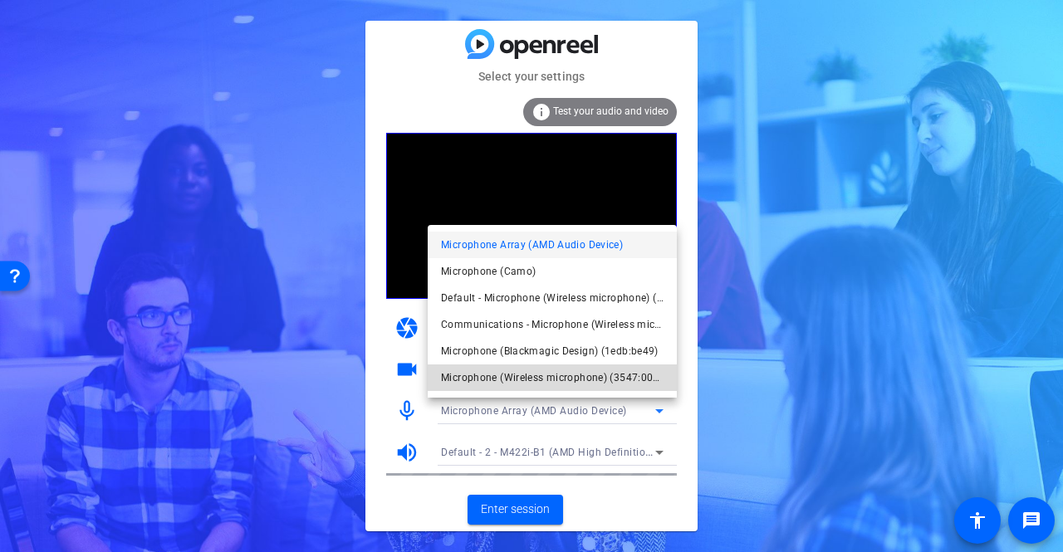
click at [624, 378] on span "Microphone (Wireless microphone) (3547:0001)" at bounding box center [552, 378] width 222 height 20
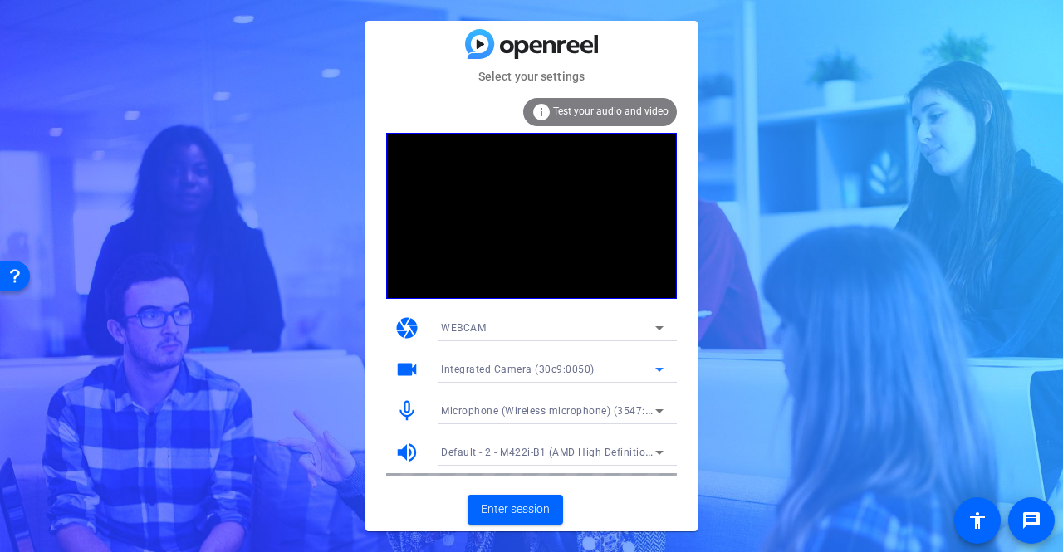
click at [568, 374] on span "Integrated Camera (30c9:0050)" at bounding box center [518, 370] width 154 height 12
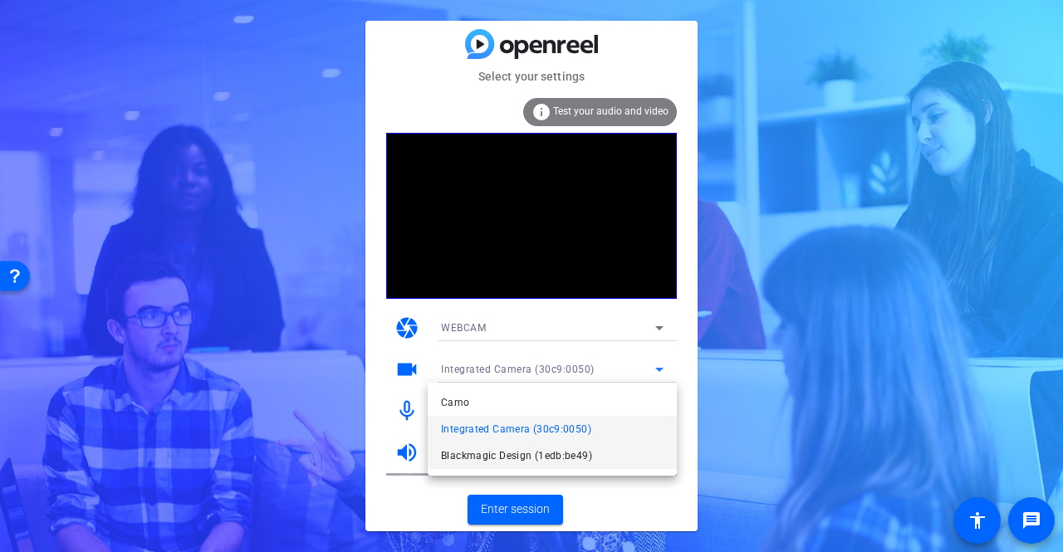
click at [538, 449] on span "Blackmagic Design (1edb:be49)" at bounding box center [516, 456] width 151 height 20
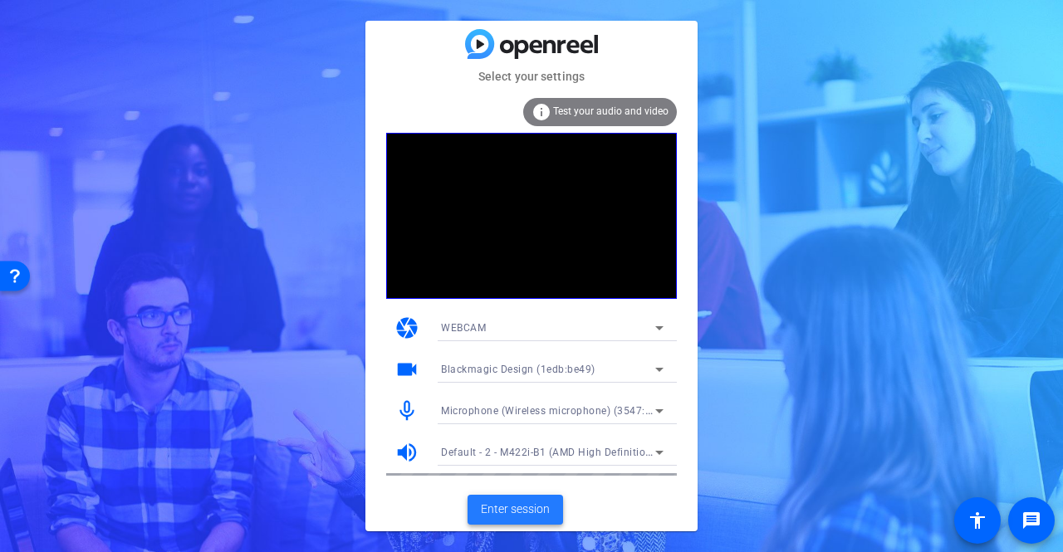
click at [526, 506] on span "Enter session" at bounding box center [515, 509] width 69 height 17
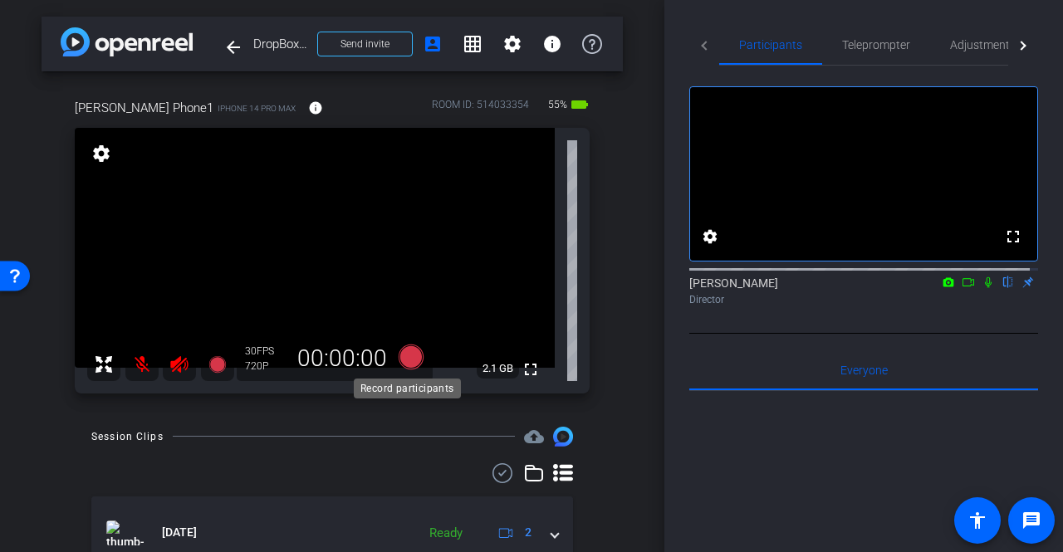
click at [403, 356] on icon at bounding box center [410, 356] width 25 height 25
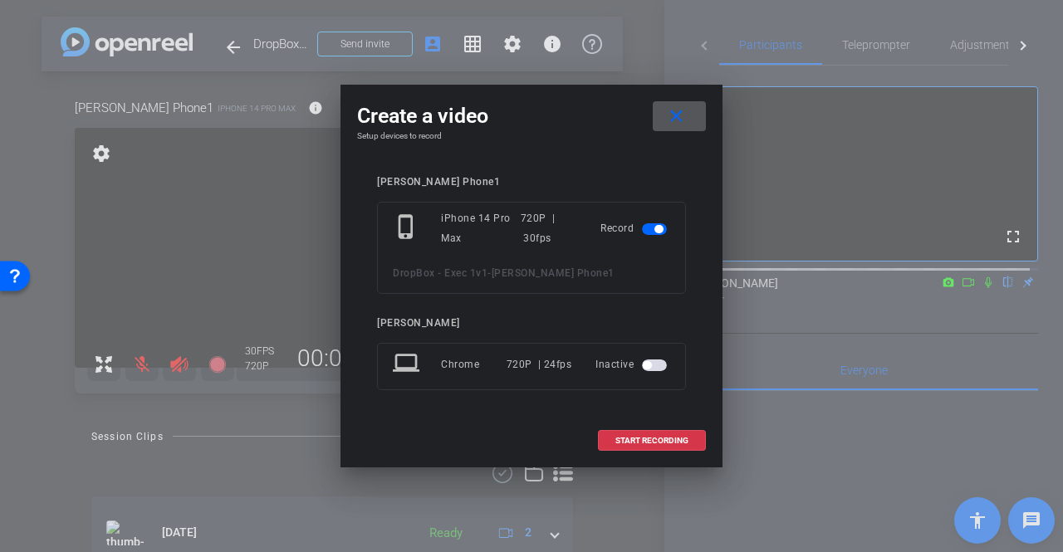
click at [652, 361] on span "button" at bounding box center [654, 365] width 25 height 12
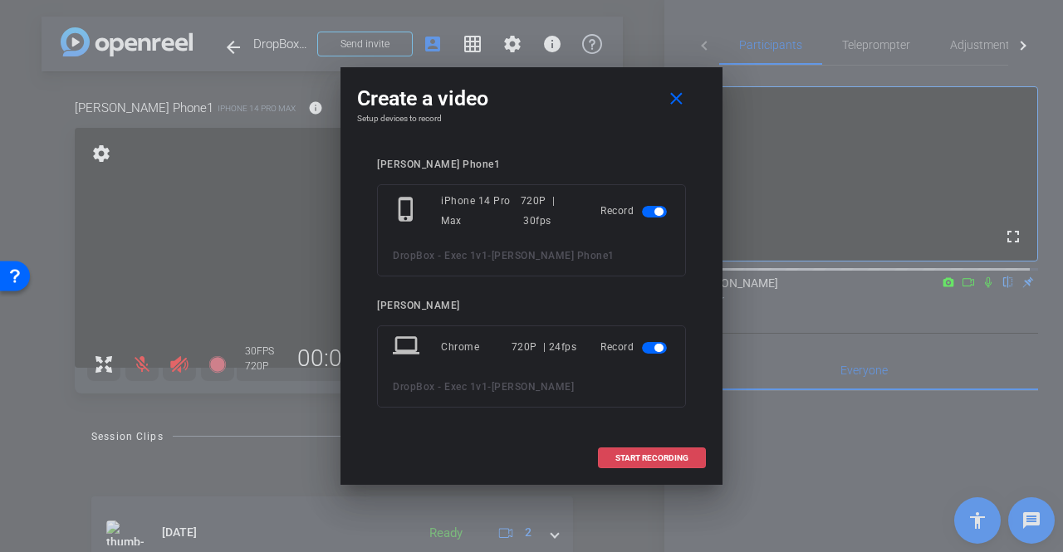
click at [677, 456] on span "START RECORDING" at bounding box center [651, 458] width 73 height 8
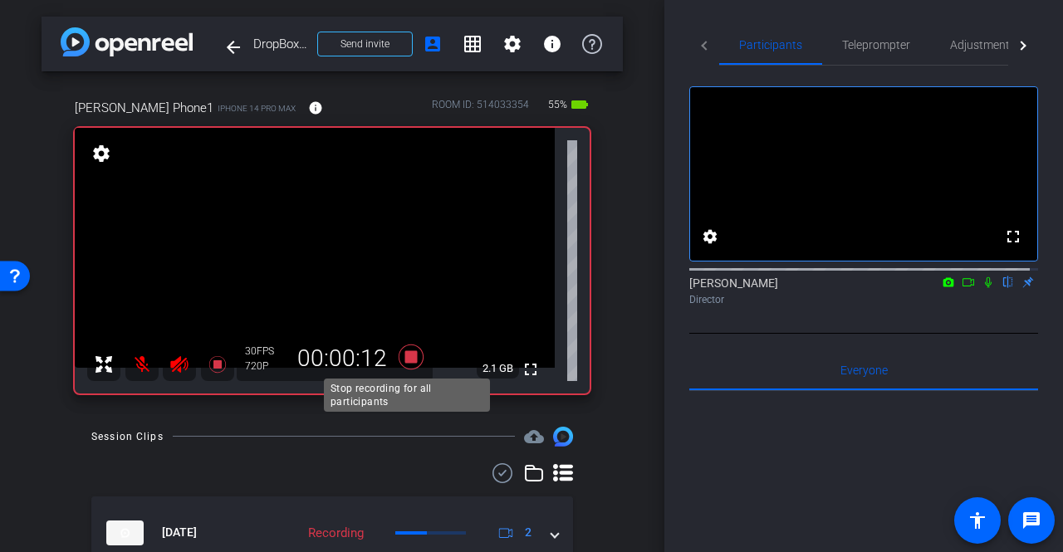
click at [416, 350] on icon at bounding box center [411, 357] width 40 height 30
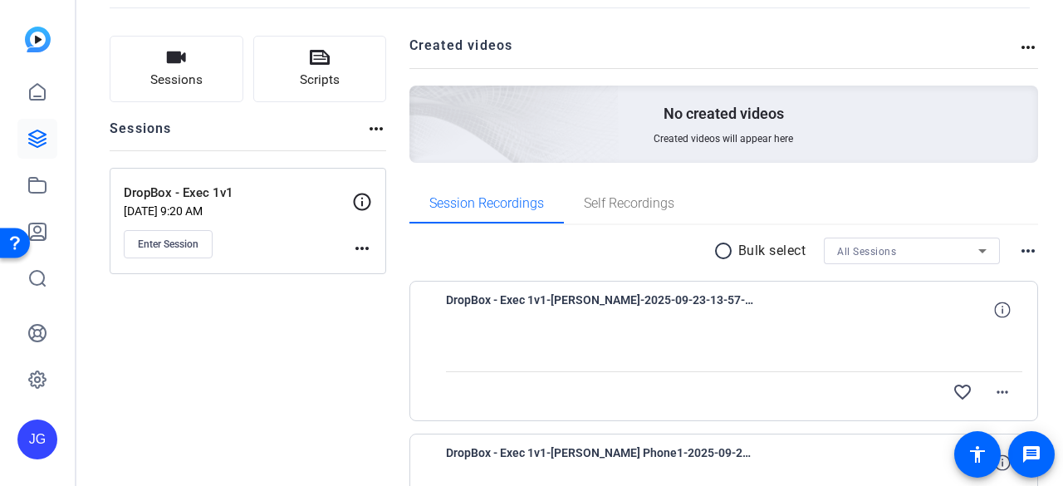
scroll to position [166, 0]
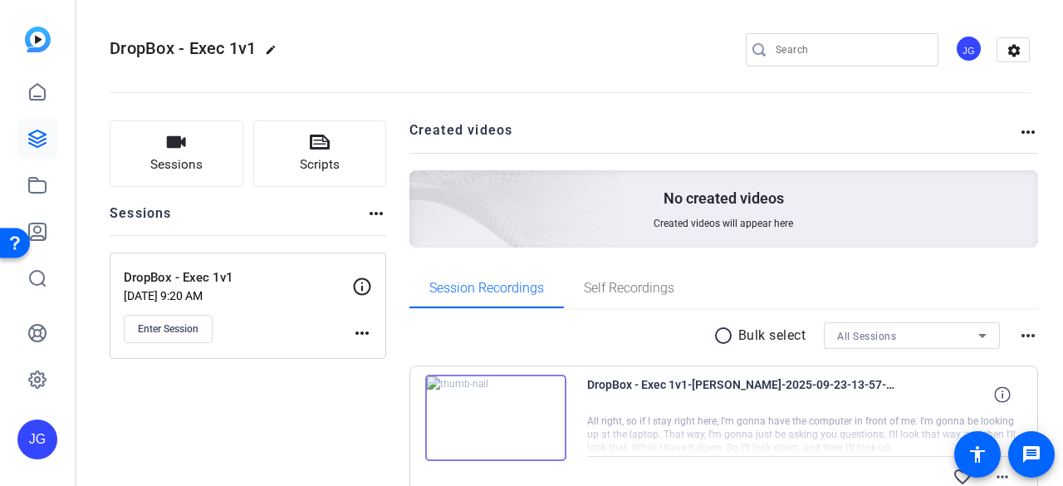
scroll to position [83, 0]
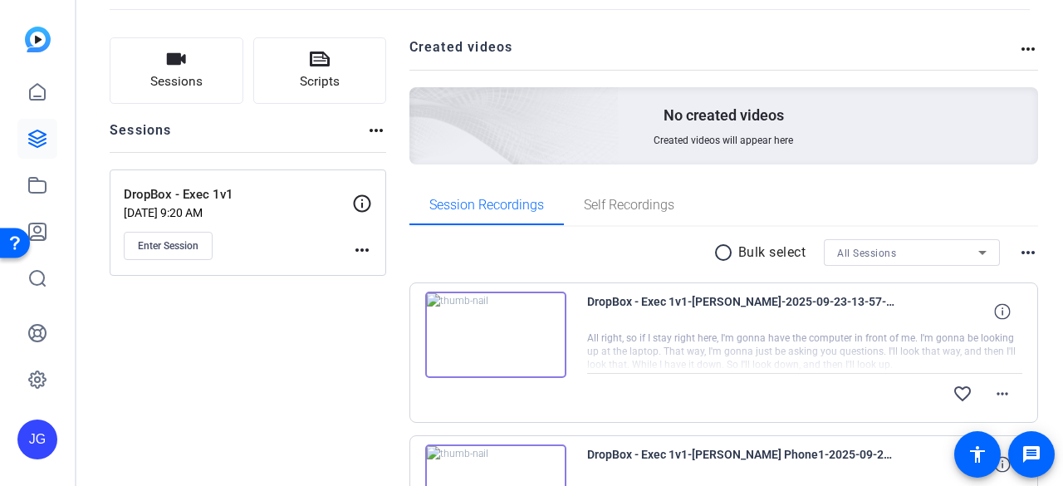
click at [485, 336] on img at bounding box center [495, 334] width 141 height 86
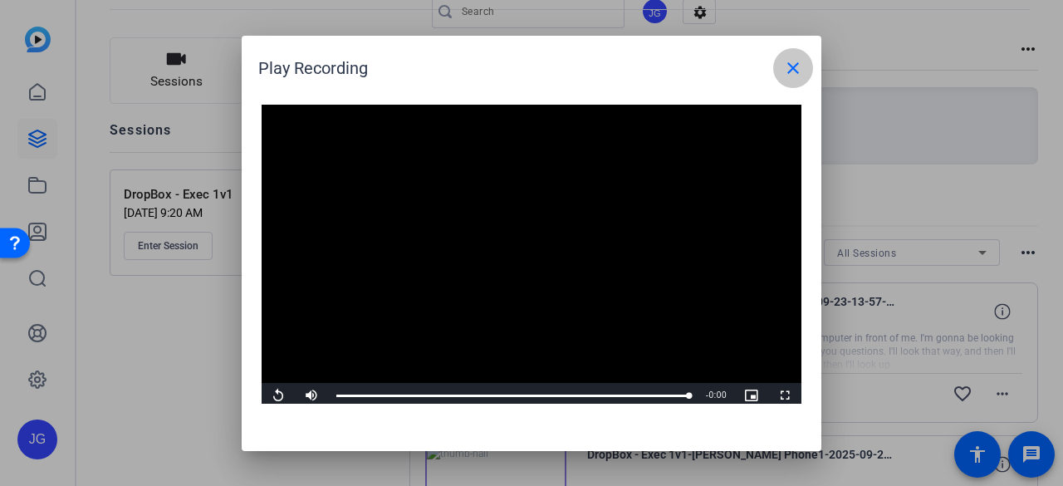
click at [787, 68] on mat-icon "close" at bounding box center [793, 68] width 20 height 20
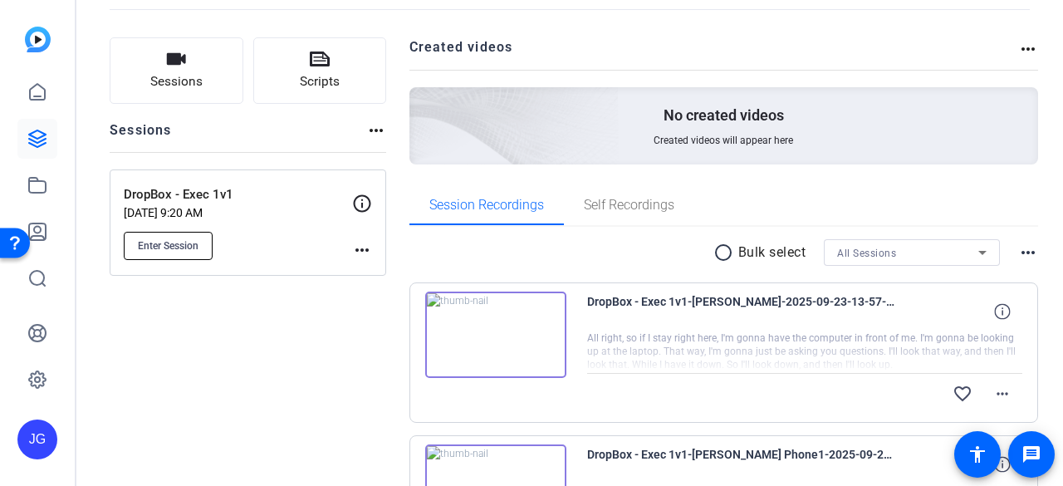
click at [151, 247] on span "Enter Session" at bounding box center [168, 245] width 61 height 13
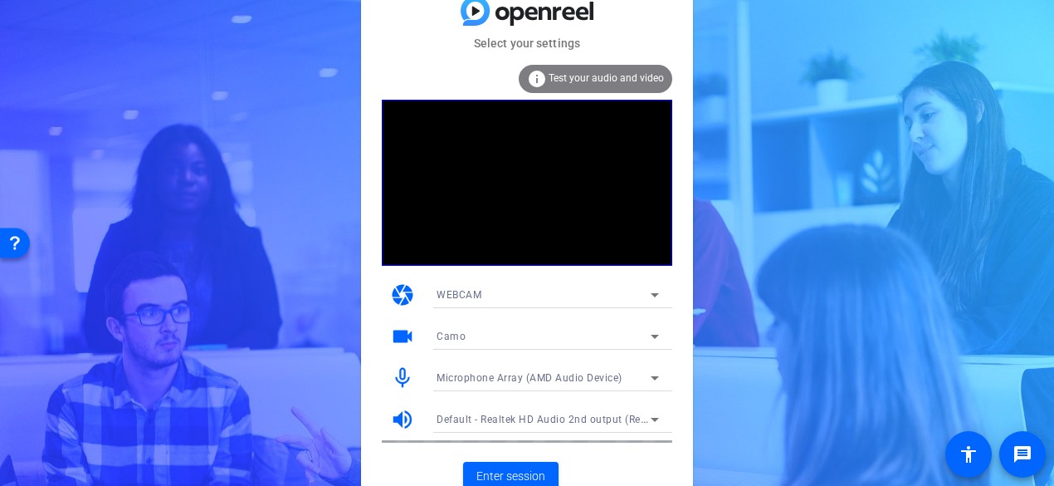
click at [566, 333] on div "Camo" at bounding box center [544, 335] width 214 height 21
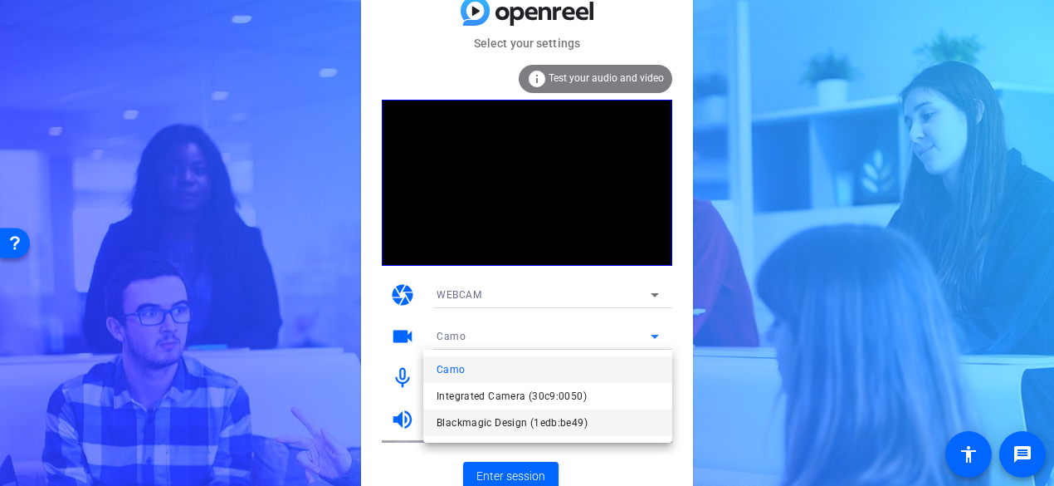
click at [527, 428] on span "Blackmagic Design (1edb:be49)" at bounding box center [512, 423] width 151 height 20
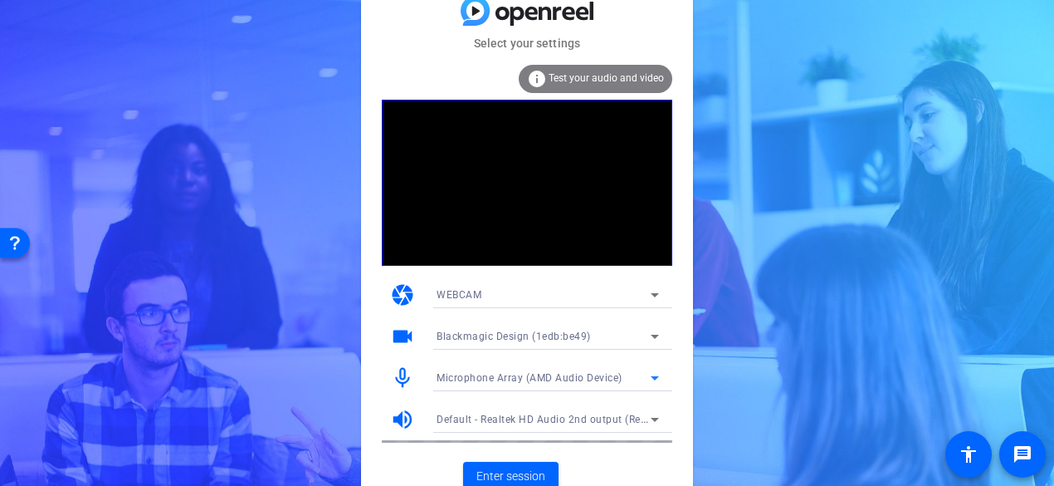
click at [565, 378] on span "Microphone Array (AMD Audio Device)" at bounding box center [530, 378] width 186 height 12
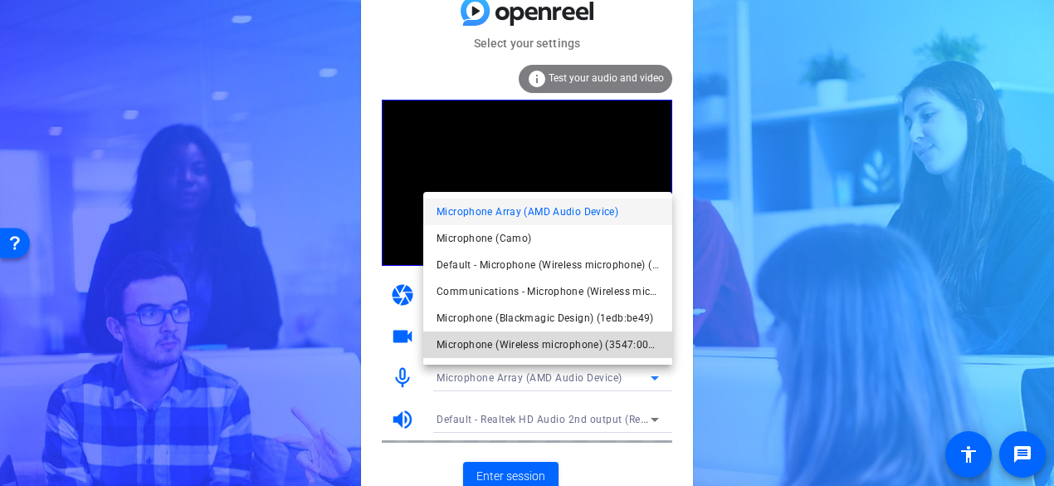
click at [581, 348] on span "Microphone (Wireless microphone) (3547:0001)" at bounding box center [548, 345] width 222 height 20
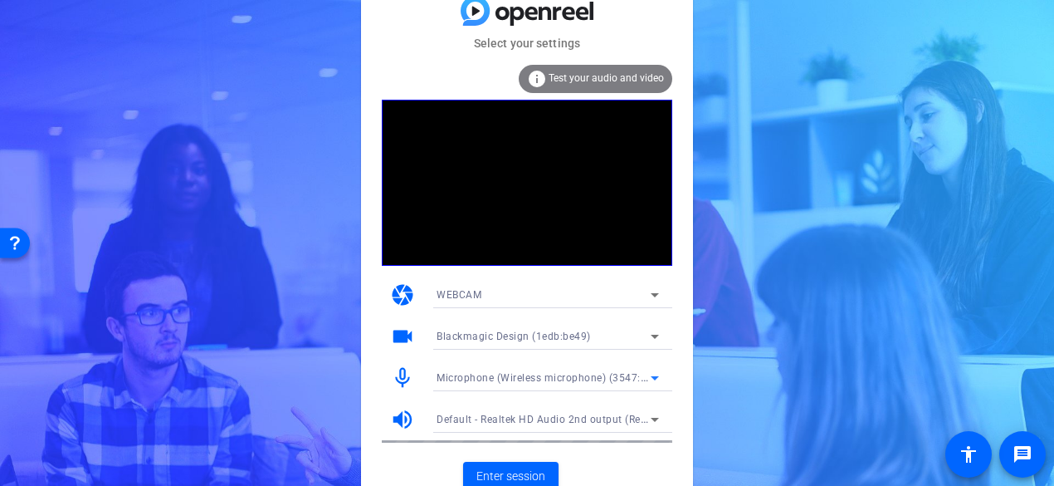
click at [534, 421] on span "Default - Realtek HD Audio 2nd output (Realtek(R) Audio)" at bounding box center [575, 418] width 276 height 13
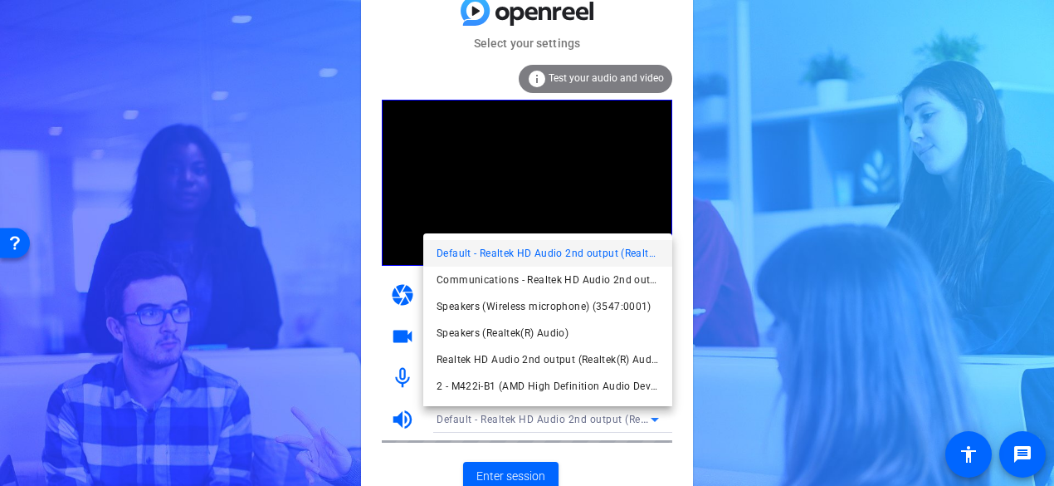
click at [588, 254] on span "Default - Realtek HD Audio 2nd output (Realtek(R) Audio)" at bounding box center [548, 253] width 222 height 20
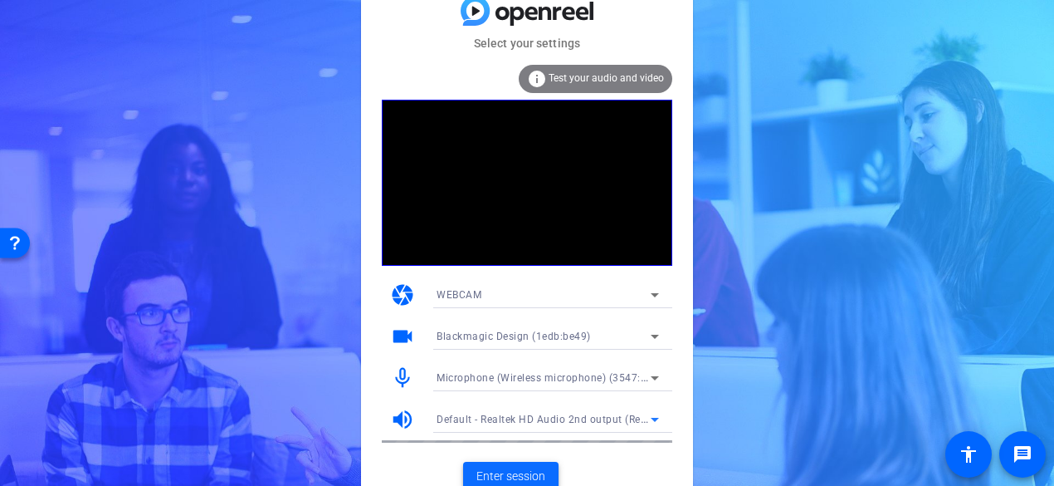
click at [530, 472] on span "Enter session" at bounding box center [511, 475] width 69 height 17
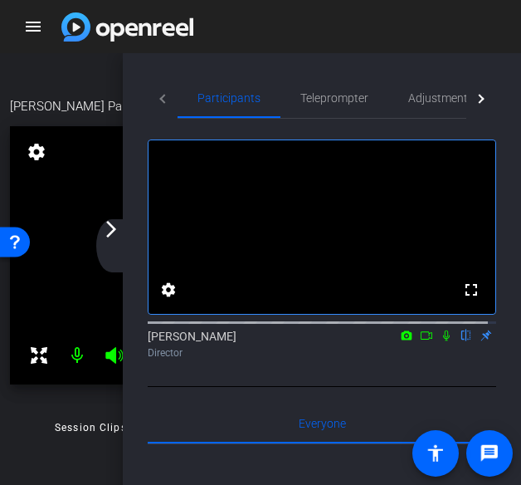
click at [121, 233] on div "arrow_back_ios_new arrow_forward_ios" at bounding box center [113, 245] width 35 height 53
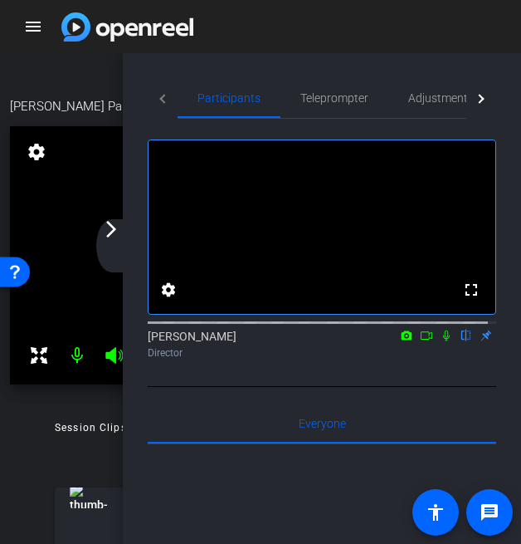
click at [112, 228] on mat-icon "arrow_forward_ios" at bounding box center [111, 229] width 20 height 20
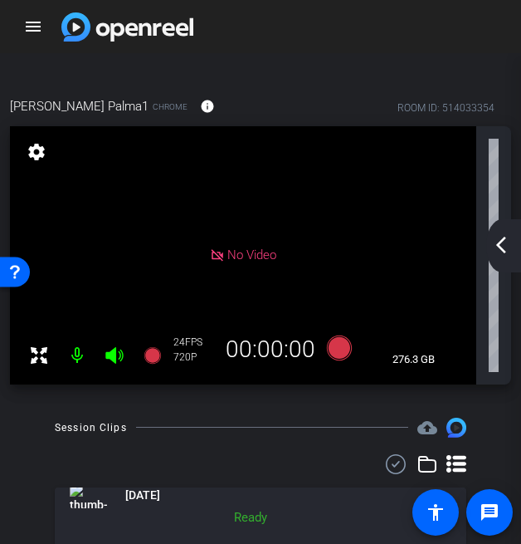
click at [496, 246] on mat-icon "arrow_back_ios_new" at bounding box center [501, 245] width 20 height 20
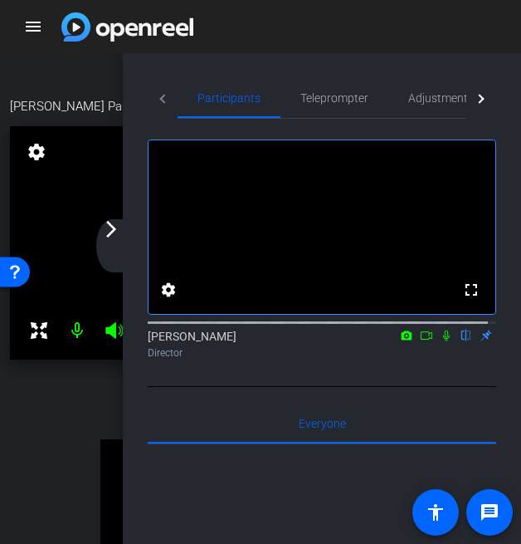
click at [106, 231] on mat-icon "arrow_forward_ios" at bounding box center [111, 229] width 20 height 20
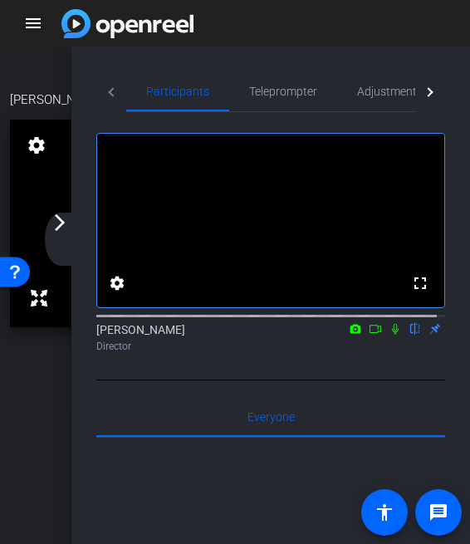
click at [70, 215] on div "arrow_back_ios_new arrow_forward_ios" at bounding box center [62, 239] width 35 height 53
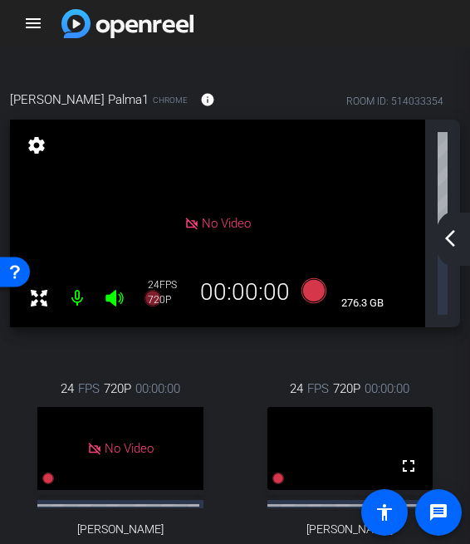
click at [444, 243] on mat-icon "arrow_back_ios_new" at bounding box center [450, 238] width 20 height 20
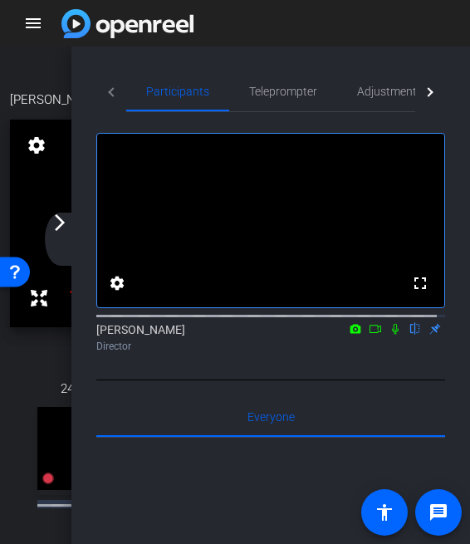
click at [56, 482] on div "24 FPS 720P 00:00:00 No Video Jack DeShaw Subject - Chrome settings" at bounding box center [120, 485] width 221 height 266
click at [71, 227] on div "arrow_back_ios_new arrow_forward_ios" at bounding box center [62, 239] width 35 height 53
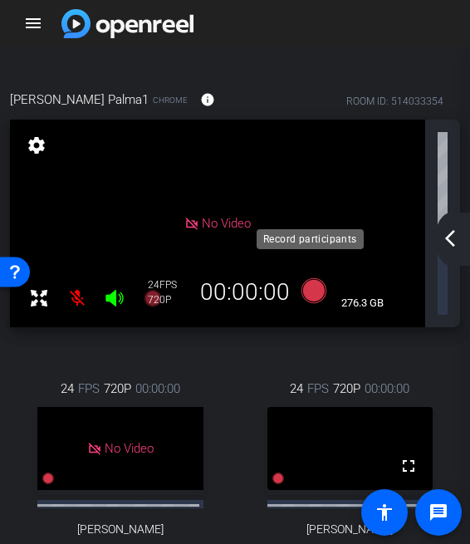
click at [311, 278] on icon at bounding box center [313, 290] width 25 height 25
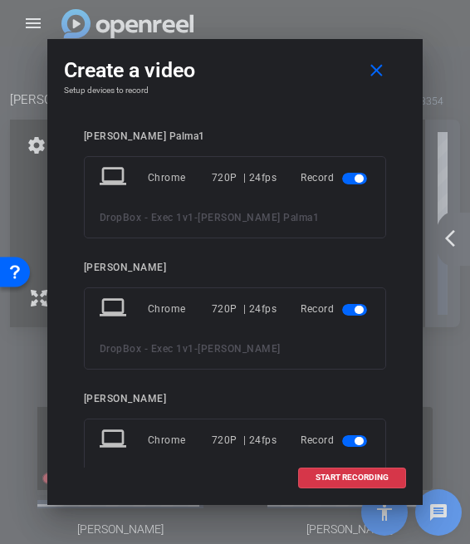
click at [350, 175] on span "button" at bounding box center [354, 179] width 25 height 12
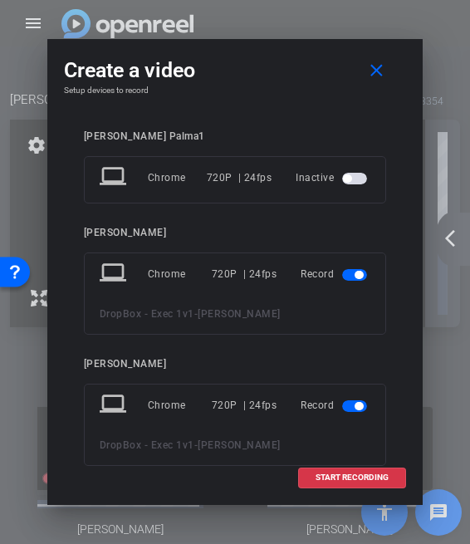
click at [343, 272] on span "button" at bounding box center [354, 275] width 25 height 12
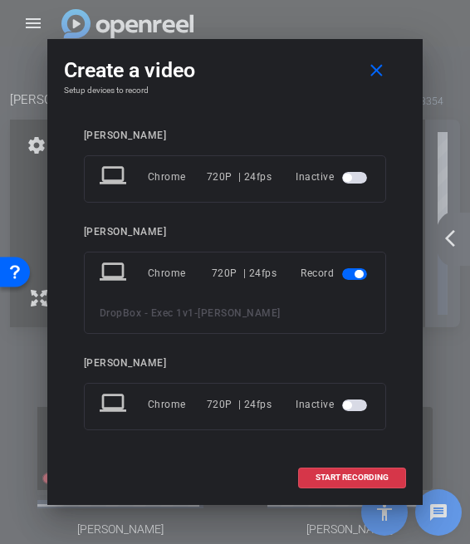
click at [350, 399] on span "button" at bounding box center [354, 405] width 25 height 12
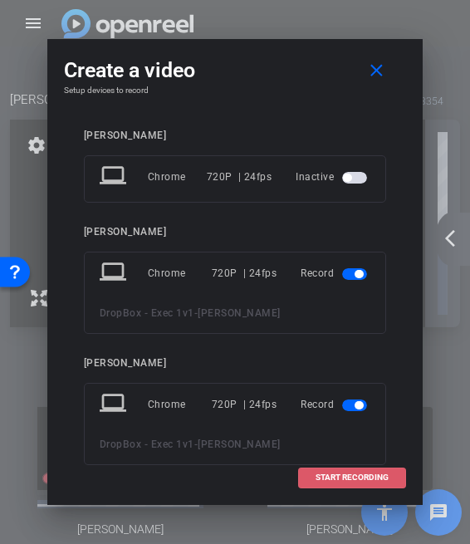
click at [377, 476] on span "START RECORDING" at bounding box center [351, 477] width 73 height 8
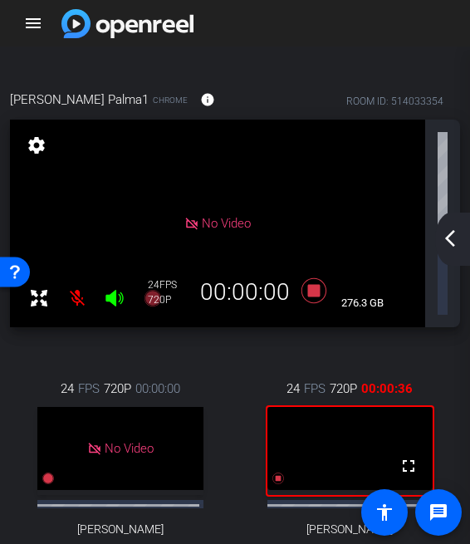
click at [443, 243] on mat-icon "arrow_back_ios_new" at bounding box center [450, 238] width 20 height 20
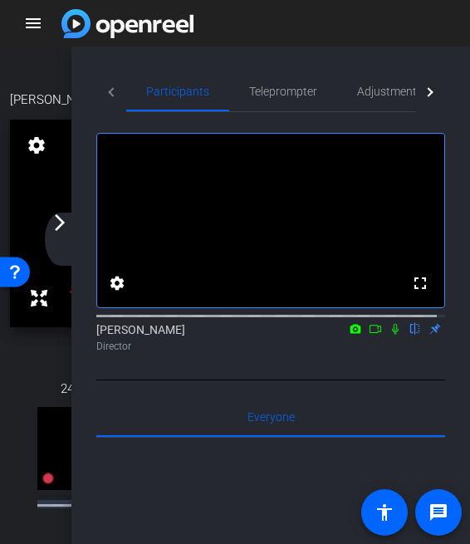
click at [60, 215] on mat-icon "arrow_forward_ios" at bounding box center [60, 223] width 20 height 20
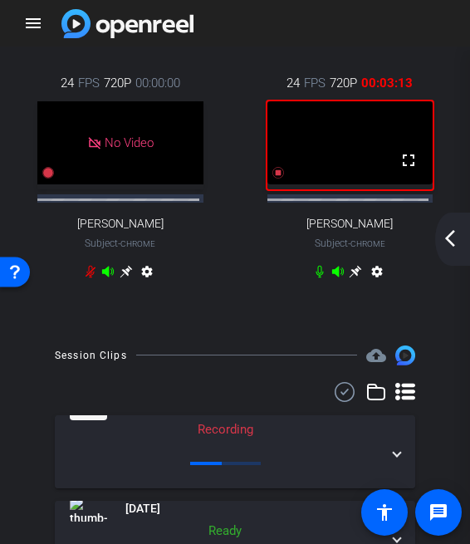
scroll to position [332, 0]
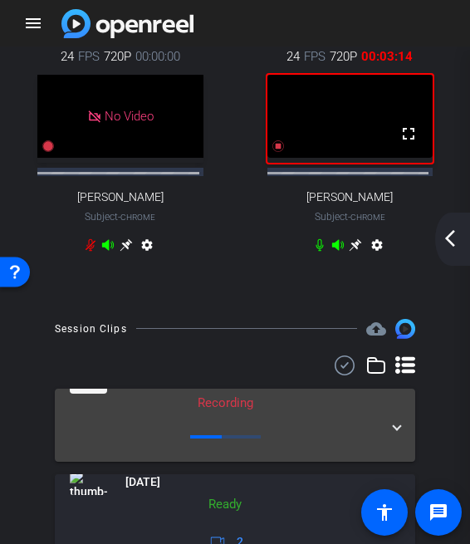
click at [394, 417] on span at bounding box center [397, 425] width 7 height 17
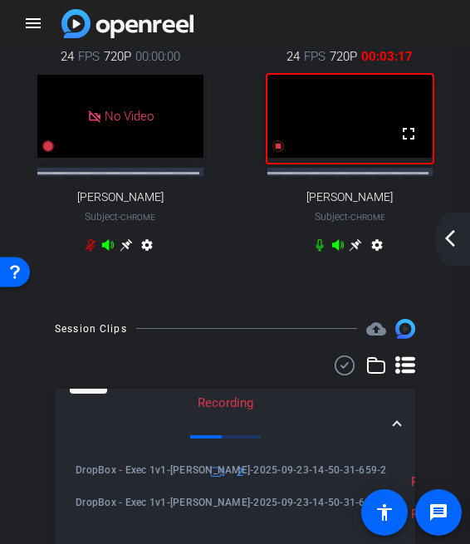
click at [394, 389] on mat-expansion-panel-header "Sep 23, 2025 Recording 2" at bounding box center [235, 425] width 360 height 73
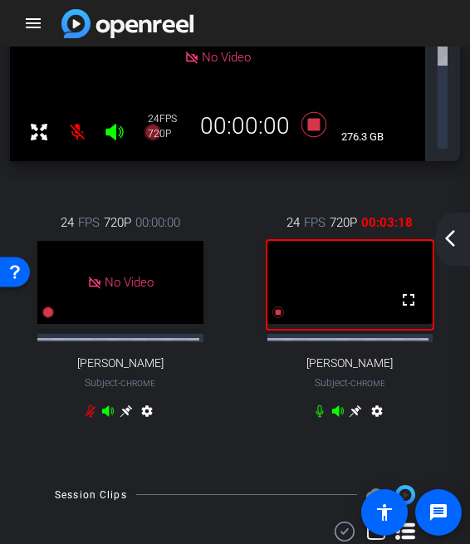
scroll to position [0, 0]
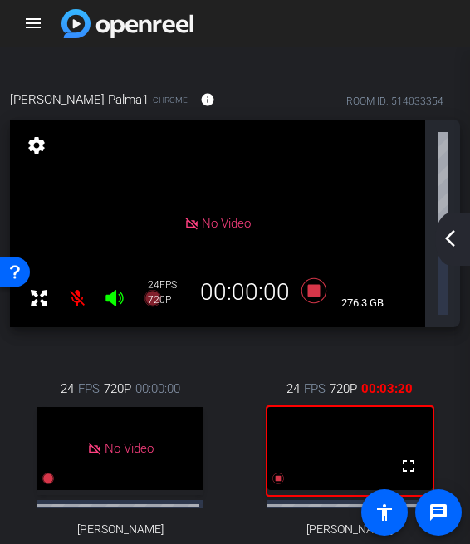
click at [450, 233] on mat-icon "arrow_back_ios_new" at bounding box center [450, 238] width 20 height 20
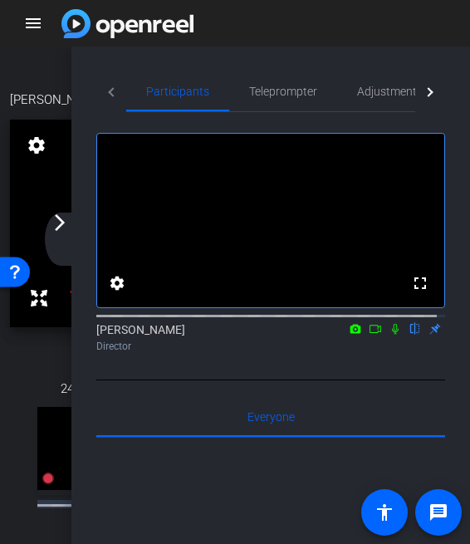
click at [58, 227] on mat-icon "arrow_forward_ios" at bounding box center [60, 223] width 20 height 20
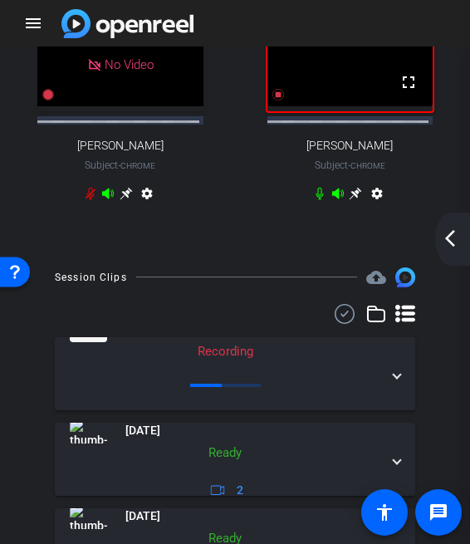
scroll to position [415, 0]
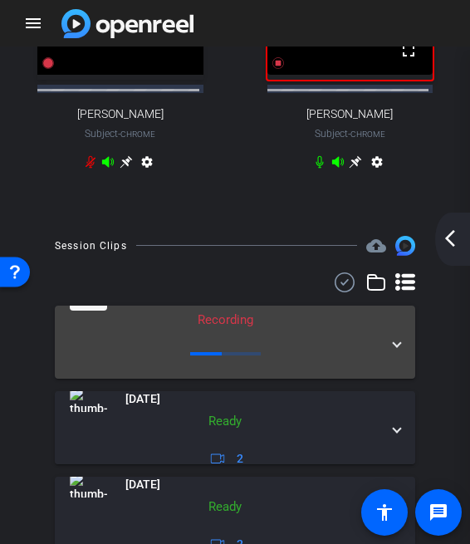
click at [394, 334] on span at bounding box center [397, 342] width 7 height 17
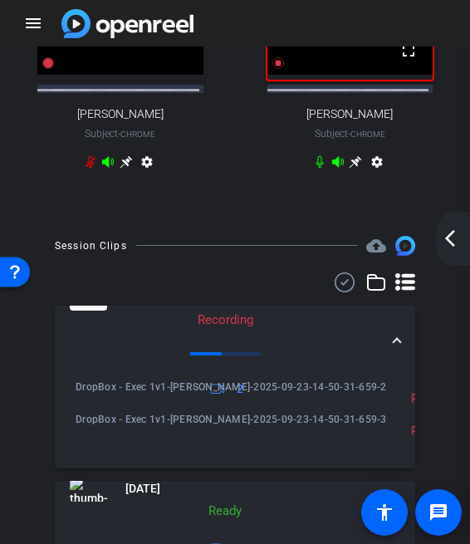
click at [384, 286] on div "Sep 23, 2025 Recording 2" at bounding box center [232, 343] width 324 height 114
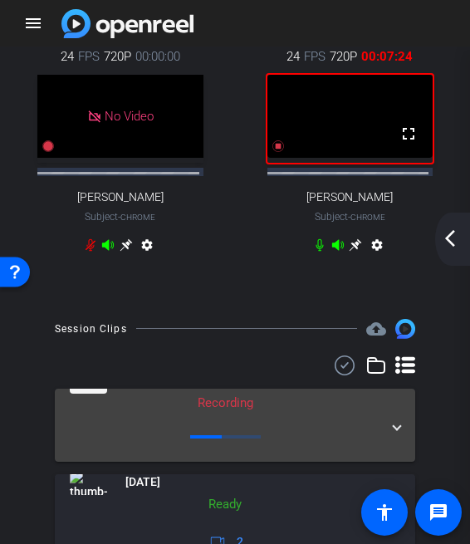
scroll to position [249, 0]
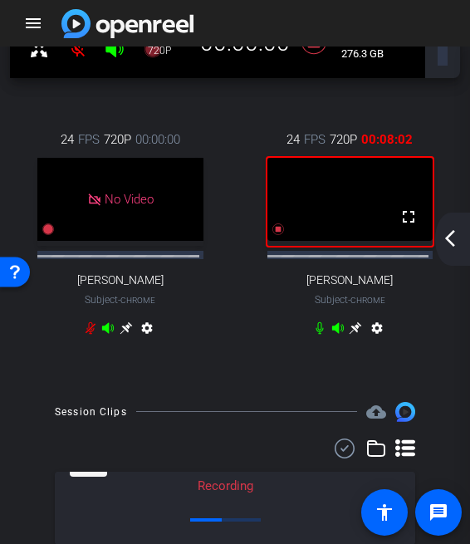
click at [457, 235] on mat-icon "arrow_back_ios_new" at bounding box center [450, 238] width 20 height 20
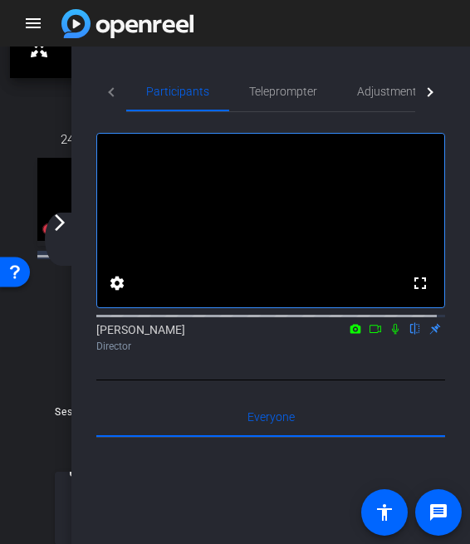
click at [51, 225] on mat-icon "arrow_forward_ios" at bounding box center [60, 223] width 20 height 20
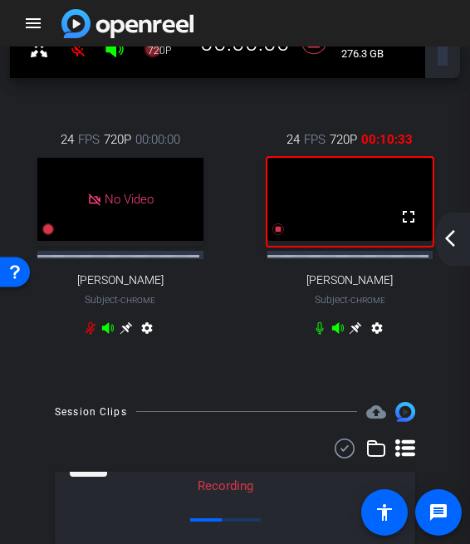
click at [447, 242] on mat-icon "arrow_back_ios_new" at bounding box center [450, 238] width 20 height 20
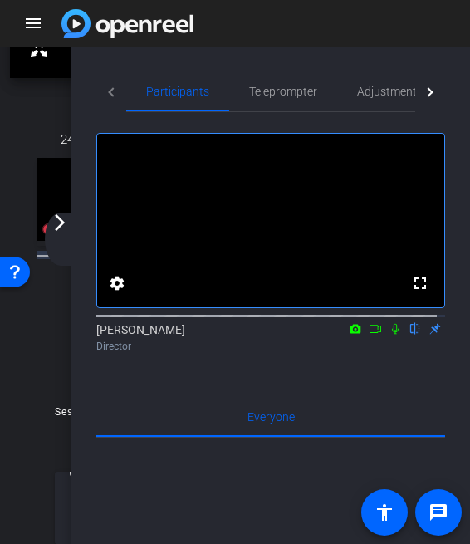
click at [57, 224] on mat-icon "arrow_forward_ios" at bounding box center [60, 223] width 20 height 20
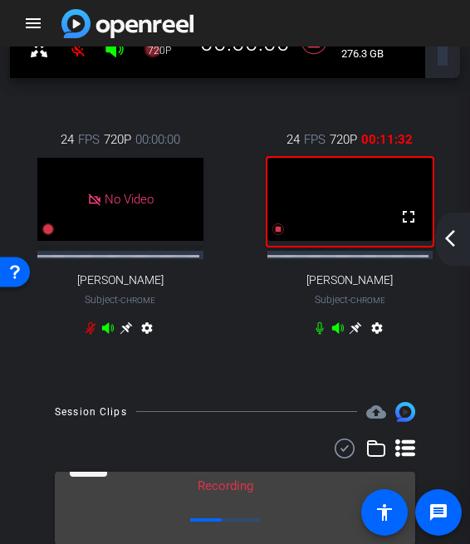
click at [394, 472] on mat-expansion-panel-header "Sep 23, 2025 Recording 2" at bounding box center [235, 508] width 360 height 73
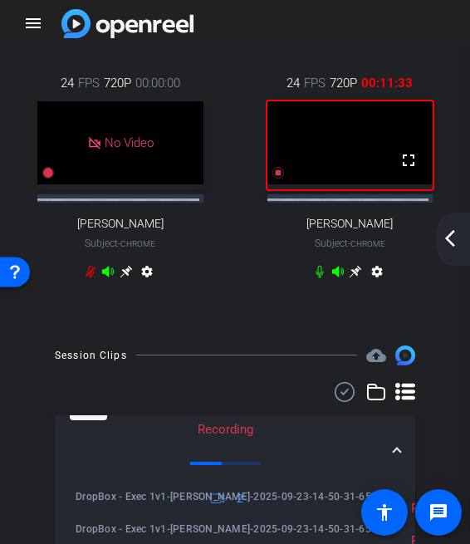
scroll to position [332, 0]
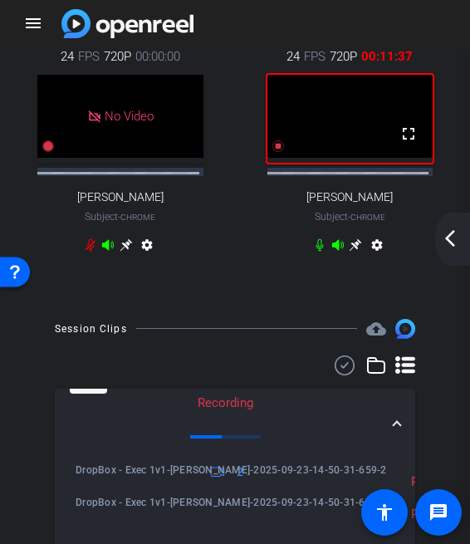
click at [394, 417] on span at bounding box center [397, 425] width 7 height 17
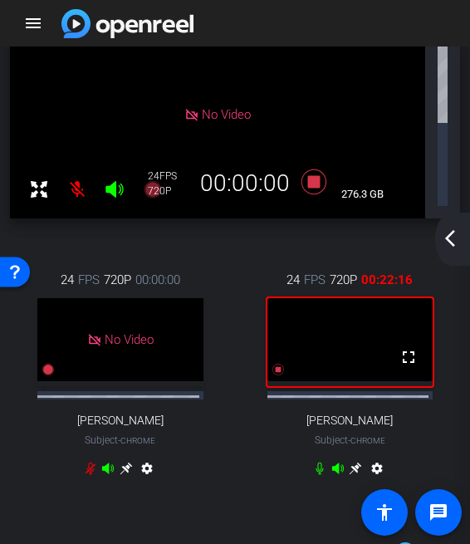
scroll to position [83, 0]
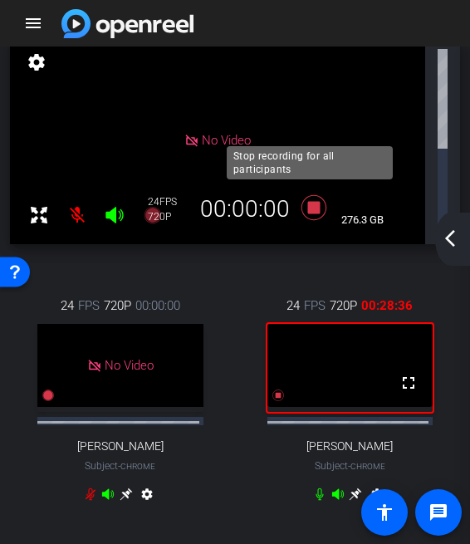
click at [318, 193] on icon at bounding box center [314, 208] width 40 height 30
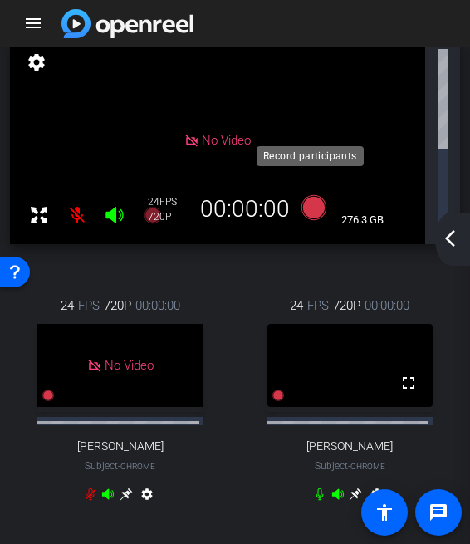
click at [304, 195] on icon at bounding box center [313, 207] width 25 height 25
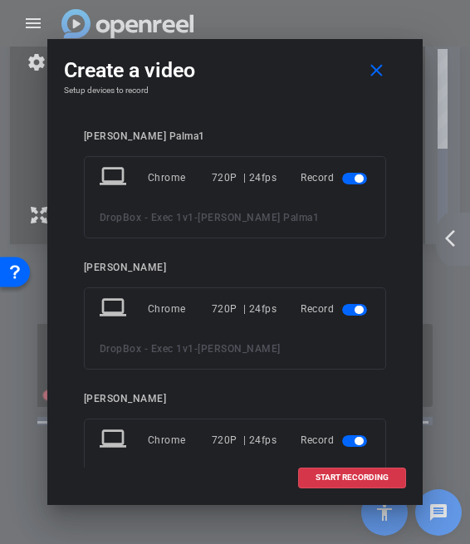
click at [354, 178] on span "button" at bounding box center [358, 178] width 8 height 8
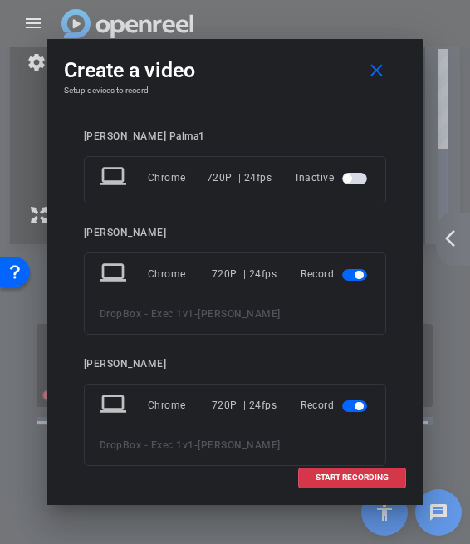
click at [342, 276] on span "button" at bounding box center [354, 275] width 25 height 12
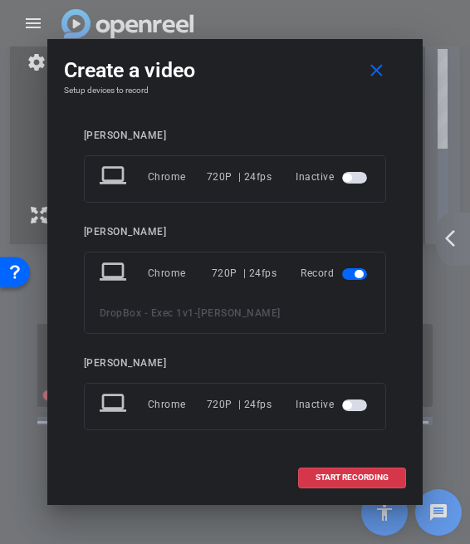
click at [354, 409] on mat-slide-toggle at bounding box center [356, 404] width 28 height 20
click at [351, 403] on span "button" at bounding box center [354, 405] width 25 height 12
click at [359, 477] on span "START RECORDING" at bounding box center [351, 477] width 73 height 8
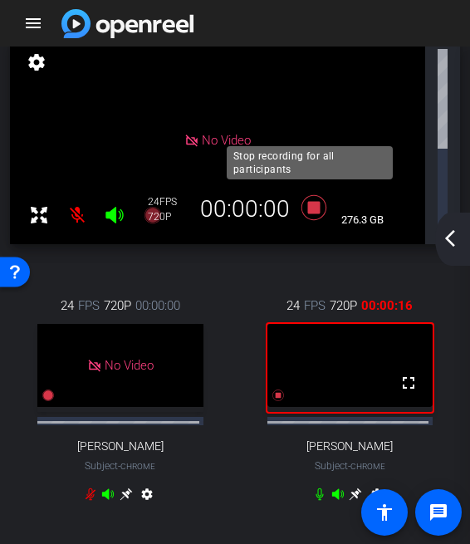
click at [322, 193] on icon at bounding box center [314, 208] width 40 height 30
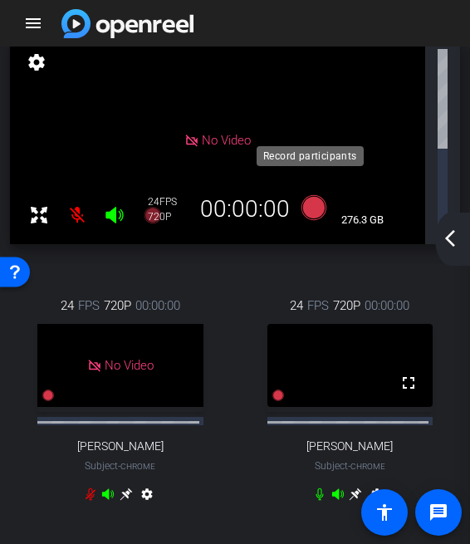
click at [304, 195] on icon at bounding box center [313, 207] width 25 height 25
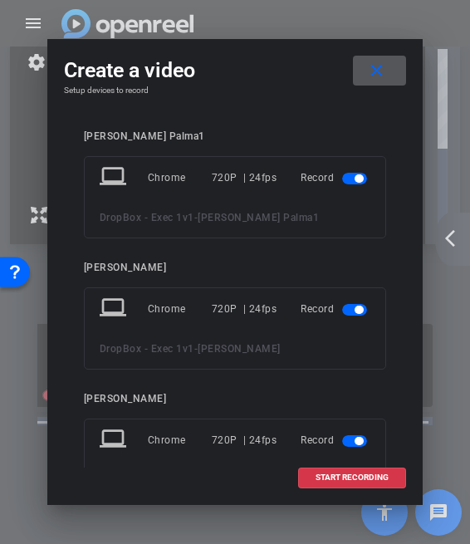
click at [345, 178] on span "button" at bounding box center [354, 179] width 25 height 12
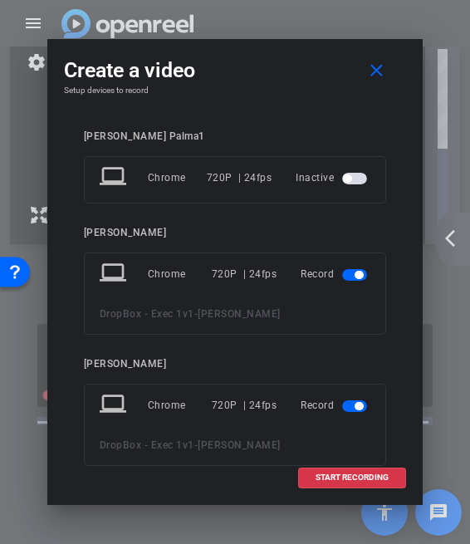
click at [347, 276] on span "button" at bounding box center [354, 275] width 25 height 12
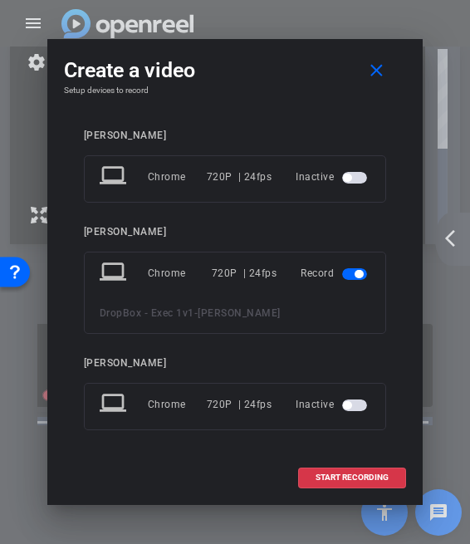
click at [354, 403] on span "button" at bounding box center [354, 405] width 25 height 12
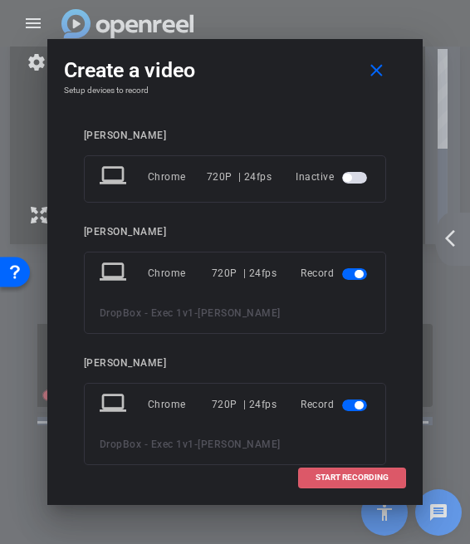
click at [352, 471] on span at bounding box center [352, 477] width 106 height 40
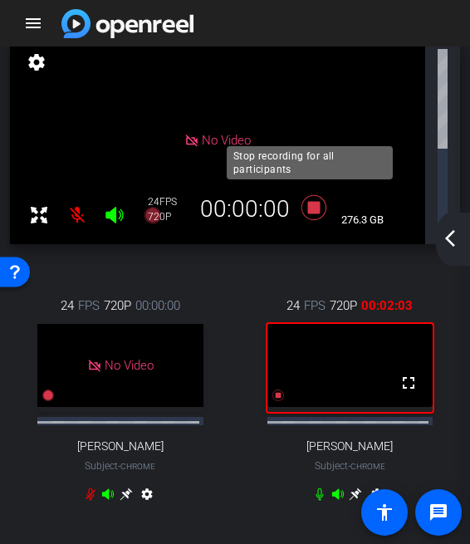
click at [309, 195] on icon at bounding box center [313, 207] width 25 height 25
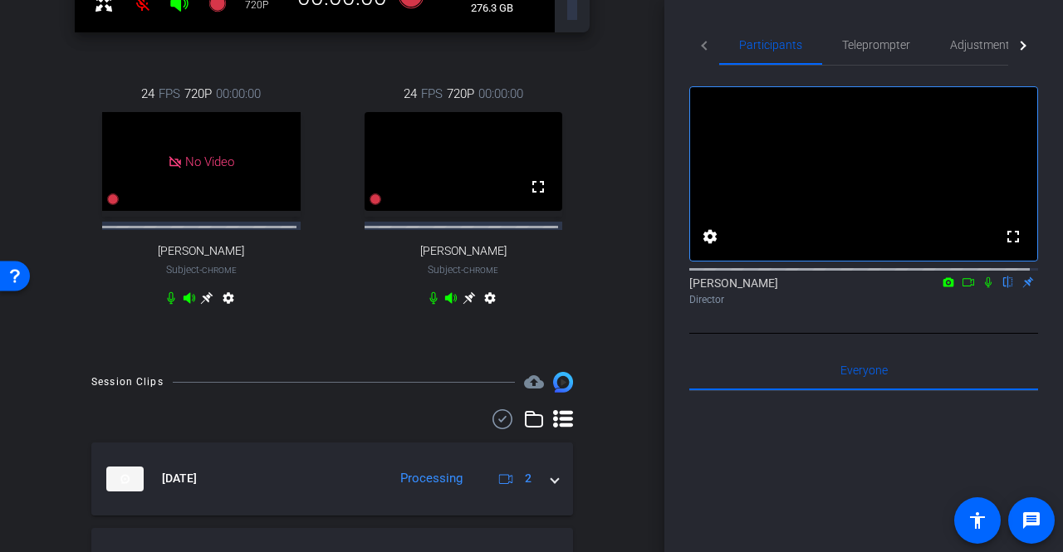
scroll to position [415, 0]
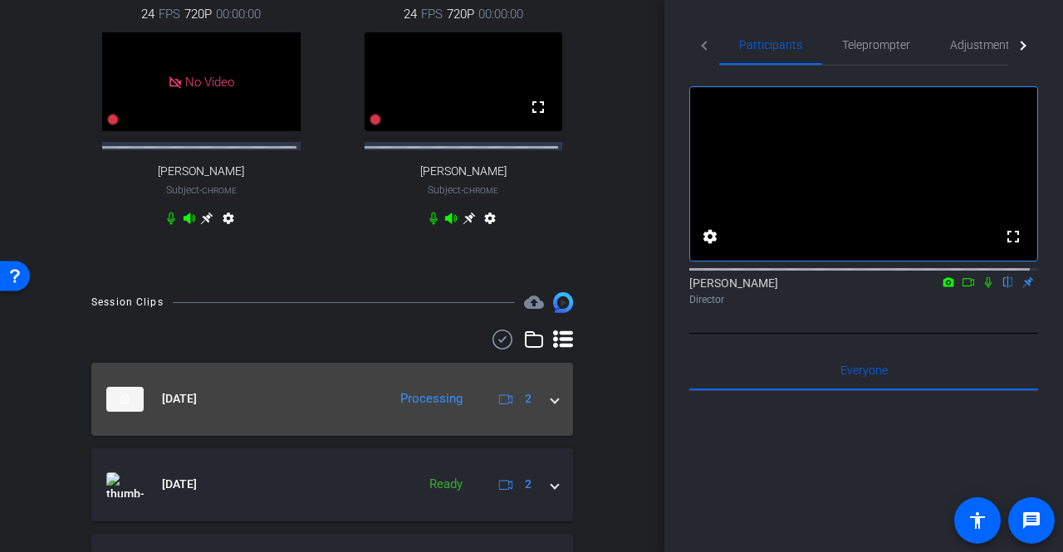
click at [550, 363] on mat-expansion-panel-header "Sep 23, 2025 Processing 2" at bounding box center [332, 399] width 482 height 73
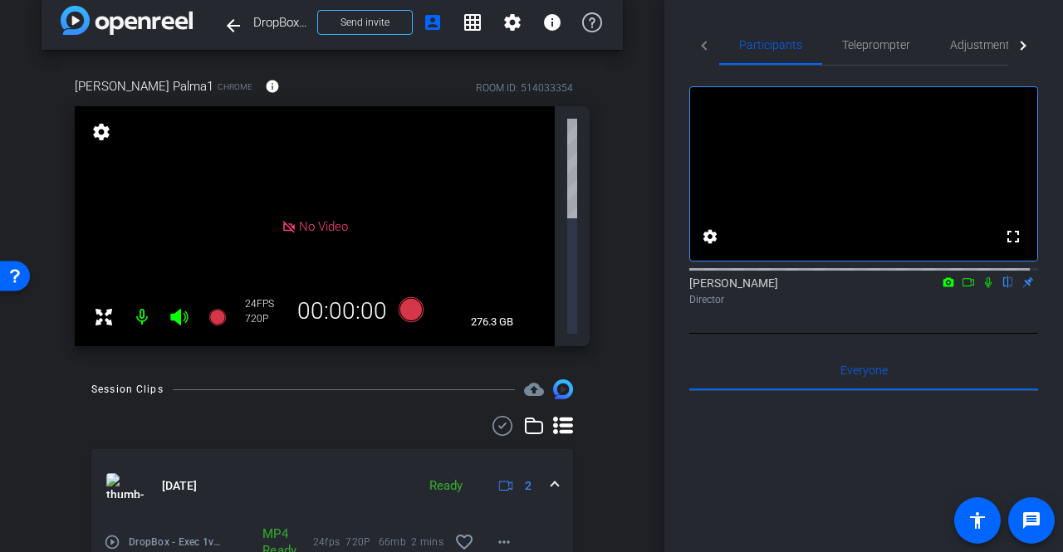
scroll to position [0, 0]
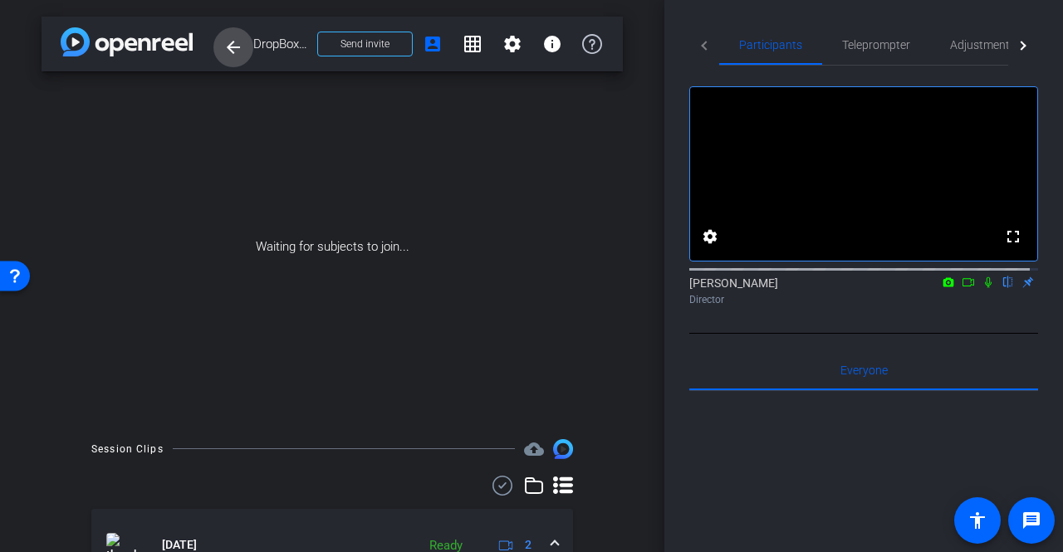
click at [246, 51] on span at bounding box center [233, 47] width 40 height 40
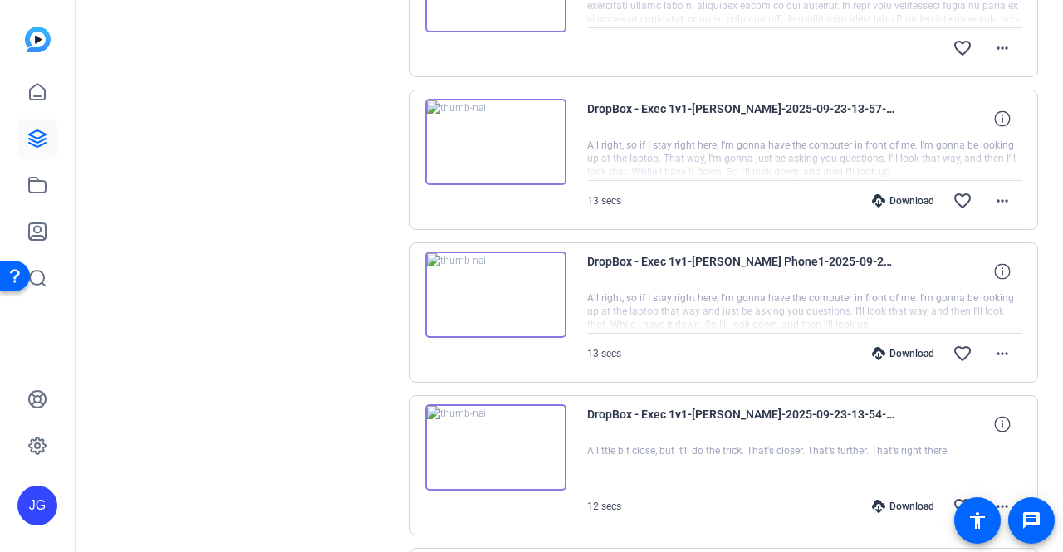
scroll to position [1245, 0]
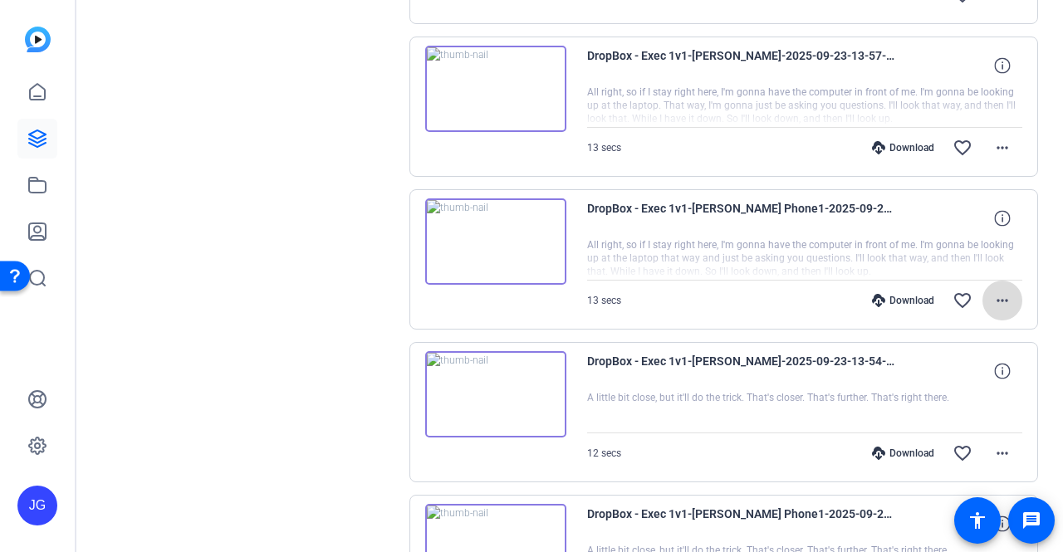
click at [997, 291] on mat-icon "more_horiz" at bounding box center [1002, 301] width 20 height 20
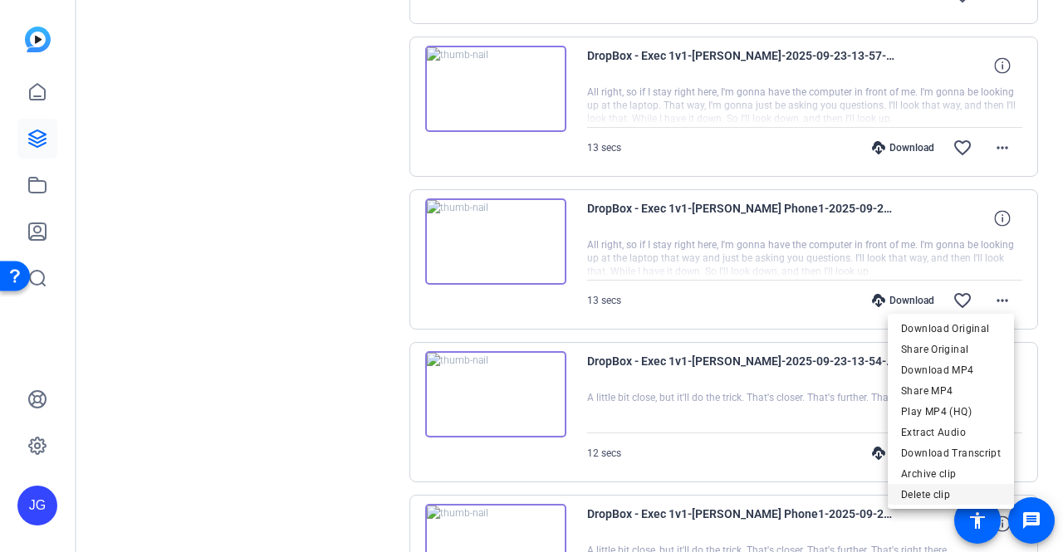
click at [937, 485] on span "Delete clip" at bounding box center [951, 495] width 100 height 20
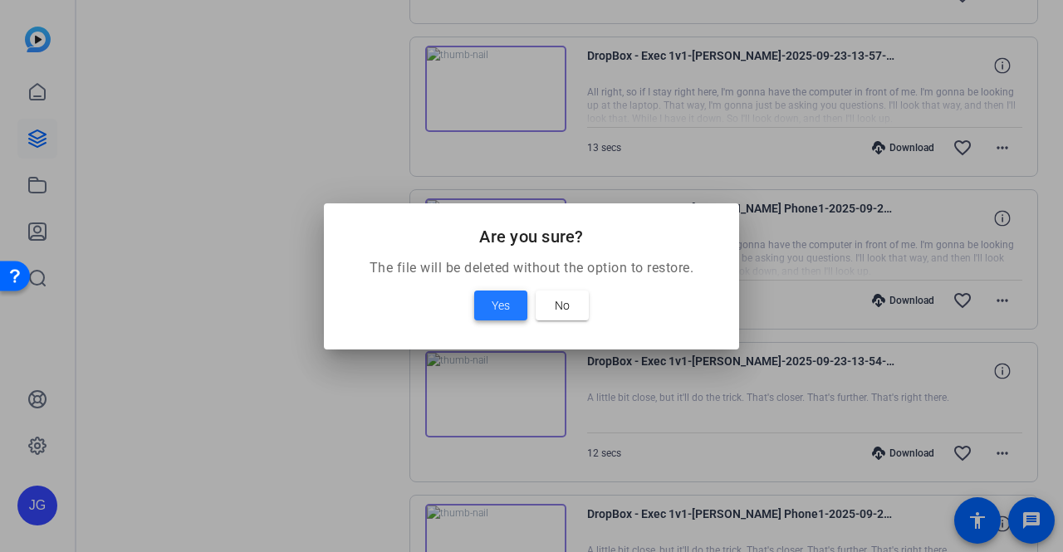
click at [496, 315] on span at bounding box center [500, 306] width 53 height 40
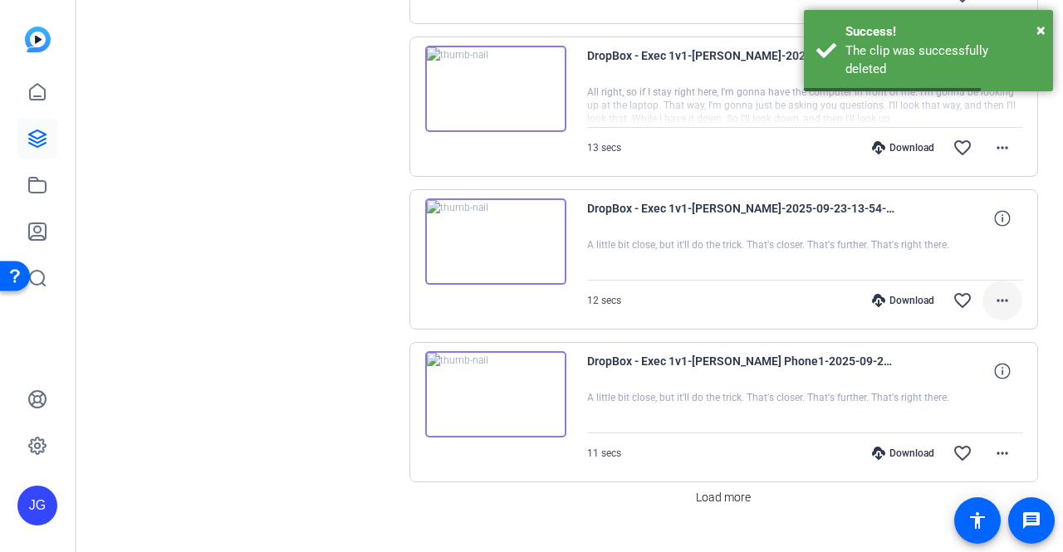
click at [992, 297] on mat-icon "more_horiz" at bounding box center [1002, 301] width 20 height 20
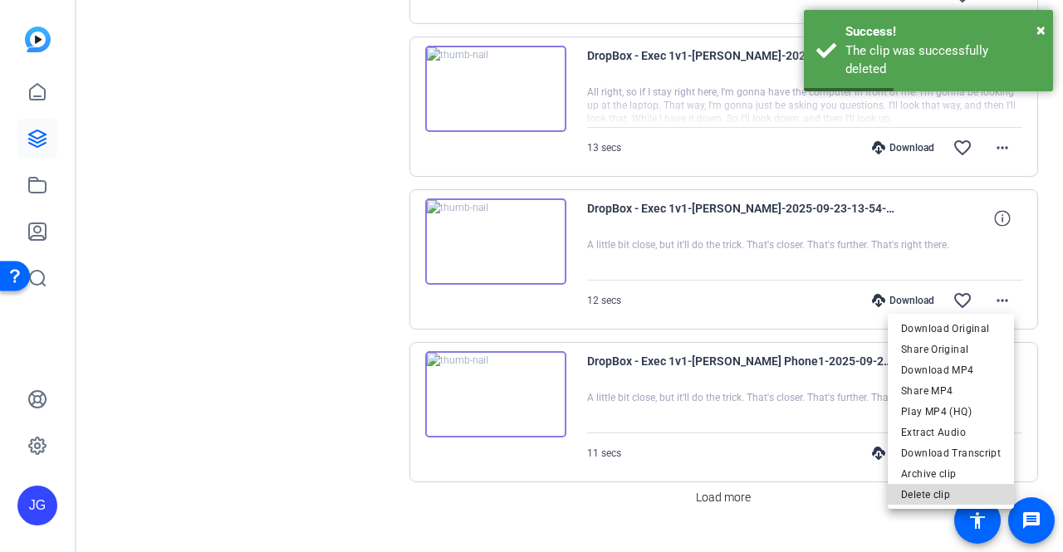
click at [960, 485] on span "Delete clip" at bounding box center [951, 495] width 100 height 20
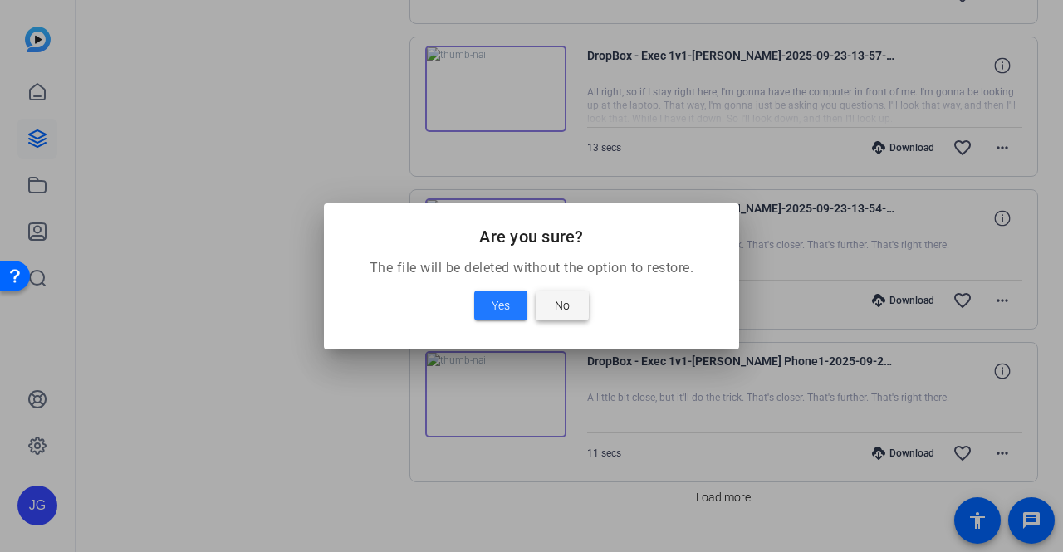
click at [576, 310] on span at bounding box center [561, 306] width 53 height 40
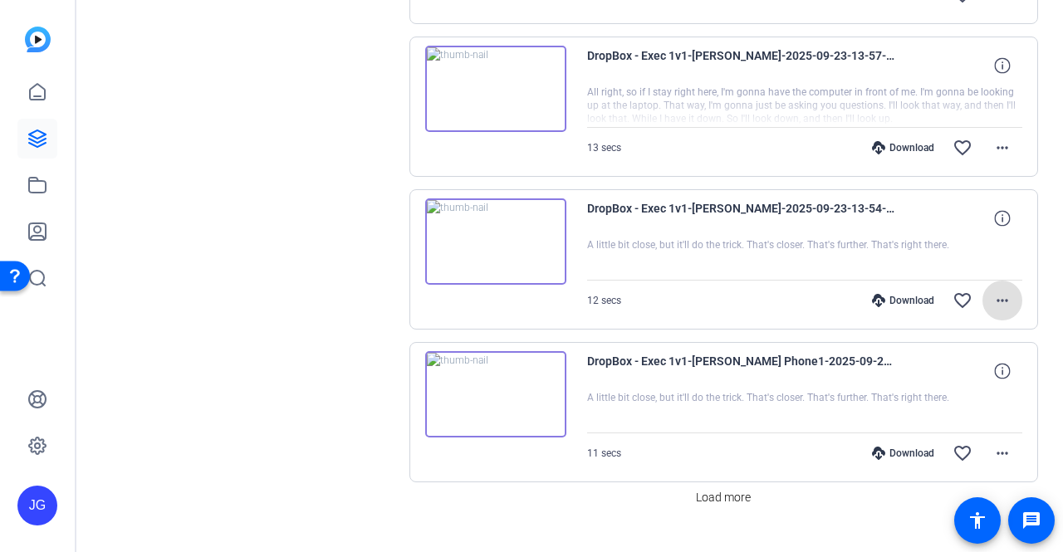
click at [1003, 291] on mat-icon "more_horiz" at bounding box center [1002, 301] width 20 height 20
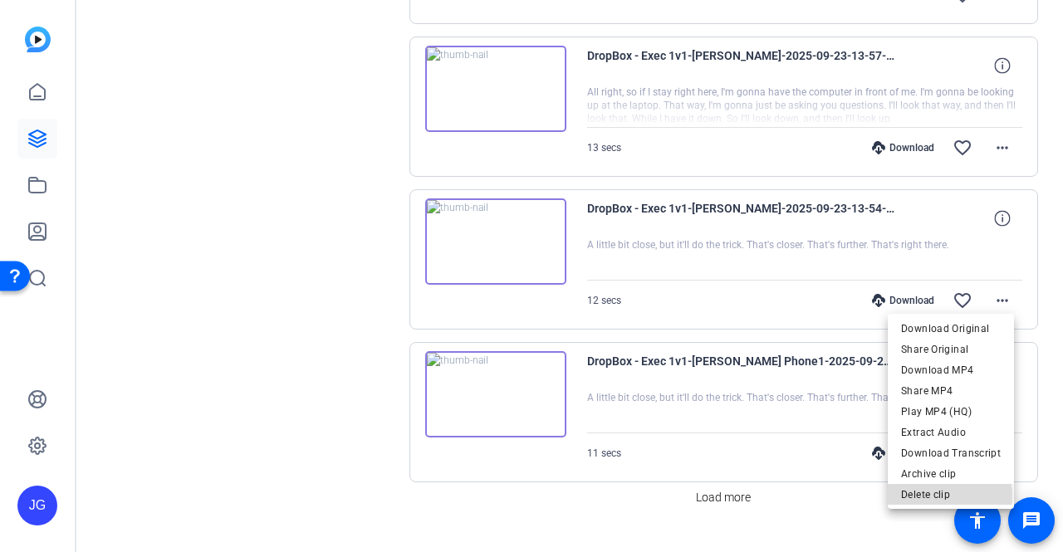
click at [951, 485] on span "Delete clip" at bounding box center [951, 495] width 100 height 20
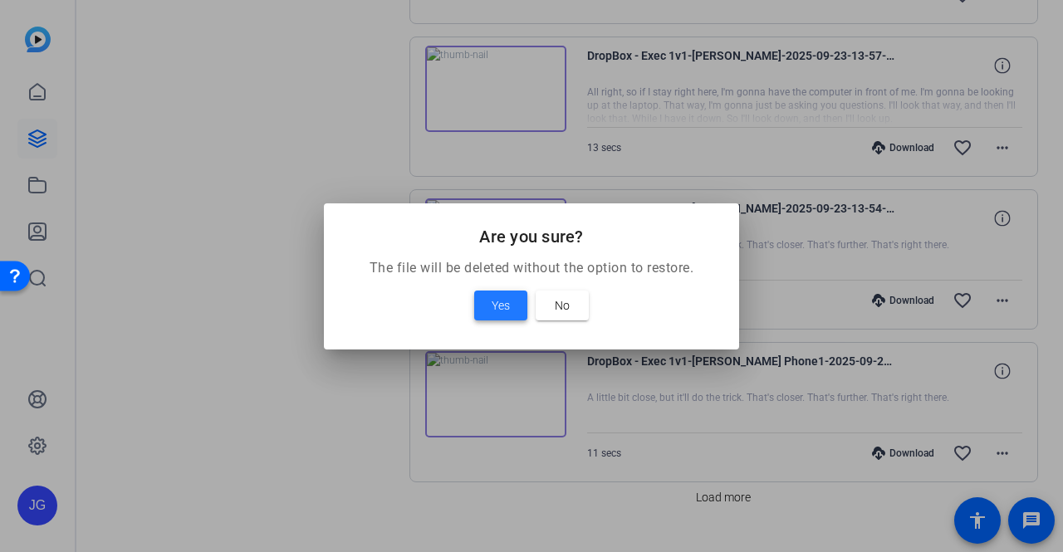
click at [523, 306] on span at bounding box center [500, 306] width 53 height 40
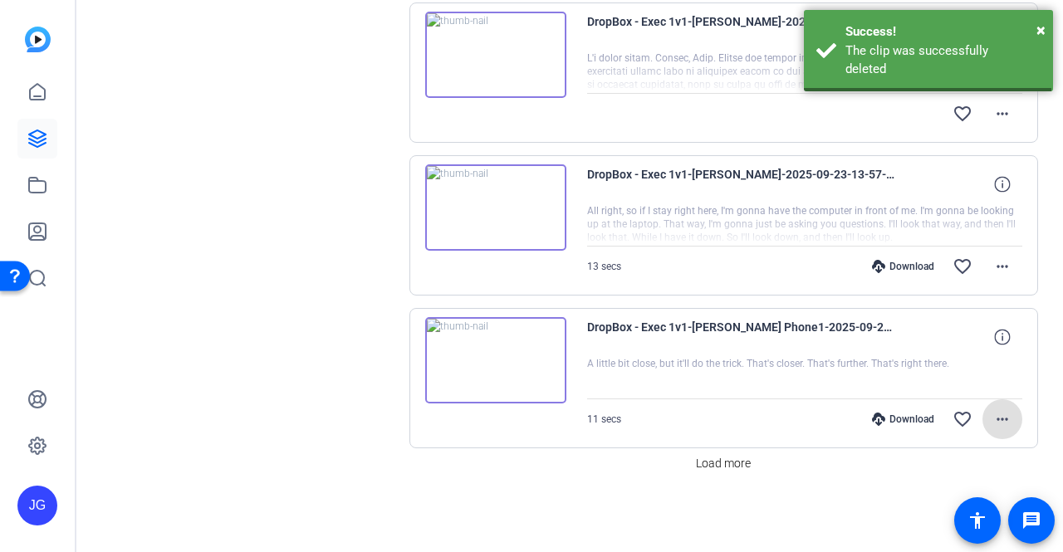
scroll to position [1119, 0]
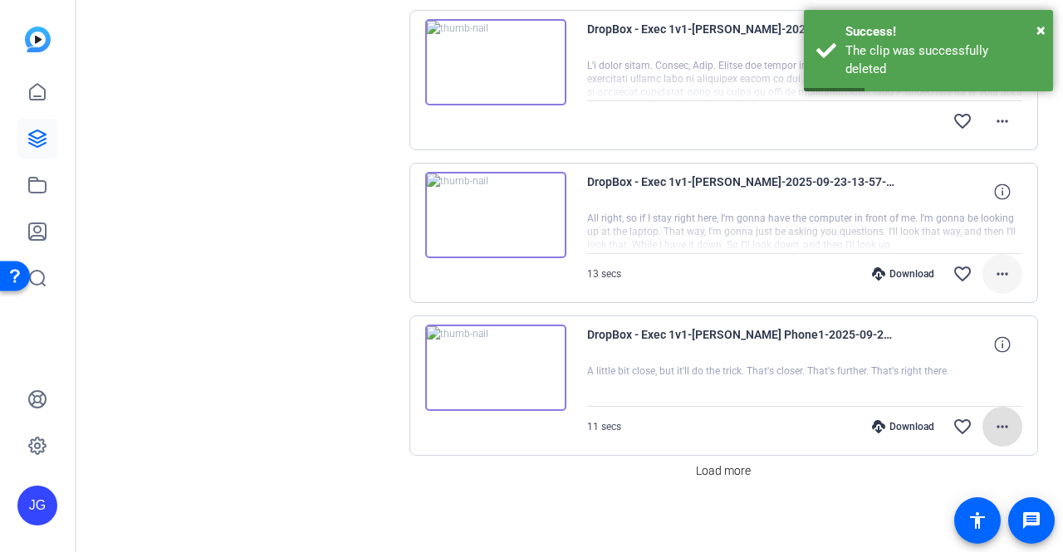
click at [1001, 278] on span at bounding box center [1002, 274] width 40 height 40
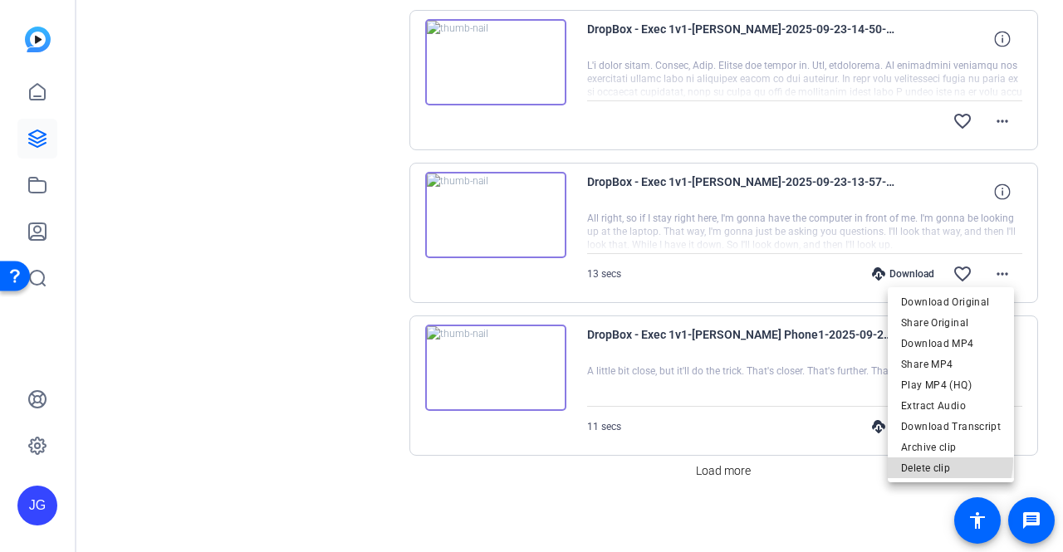
click at [928, 461] on span "Delete clip" at bounding box center [951, 468] width 100 height 20
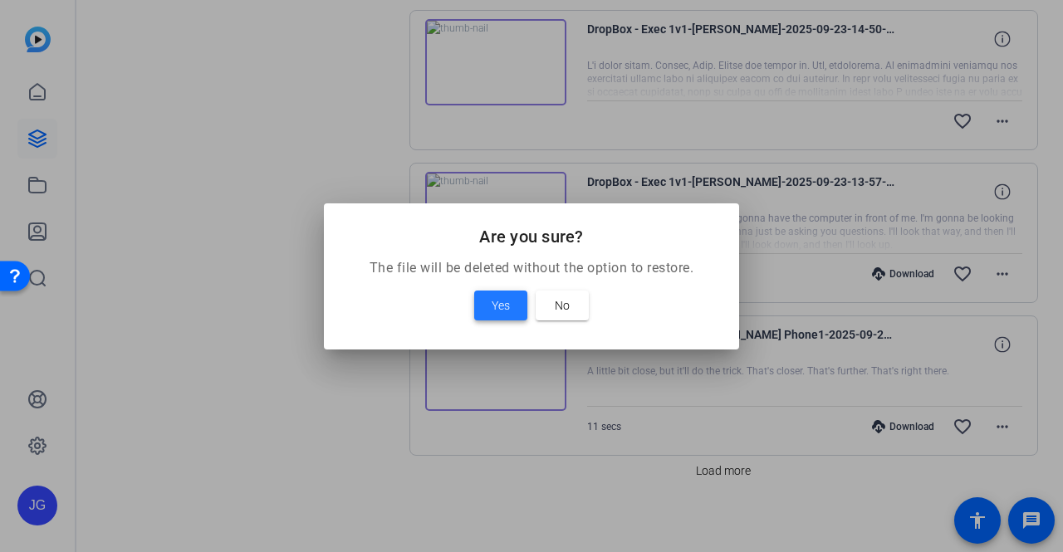
click at [510, 314] on span "Yes" at bounding box center [500, 306] width 18 height 20
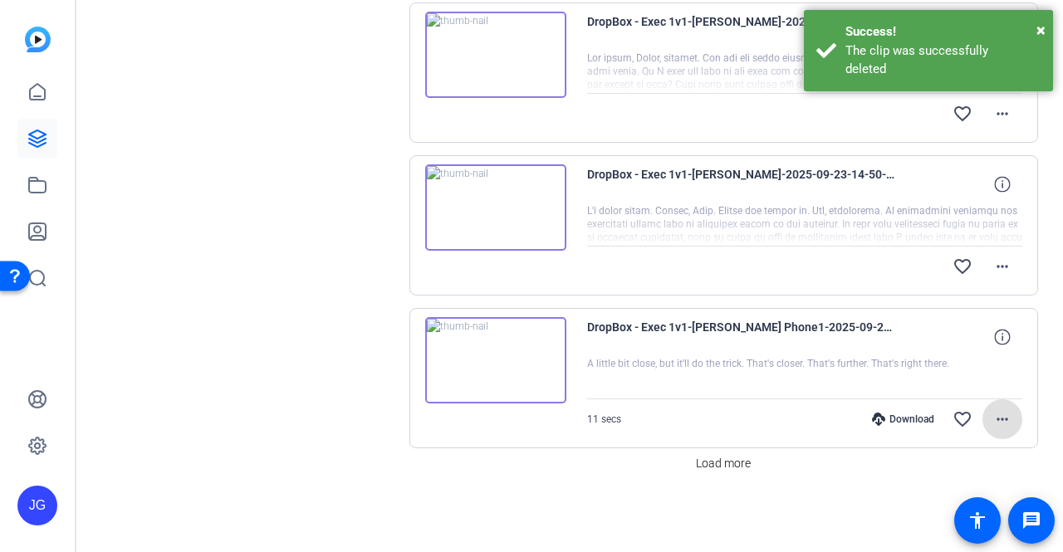
scroll to position [967, 0]
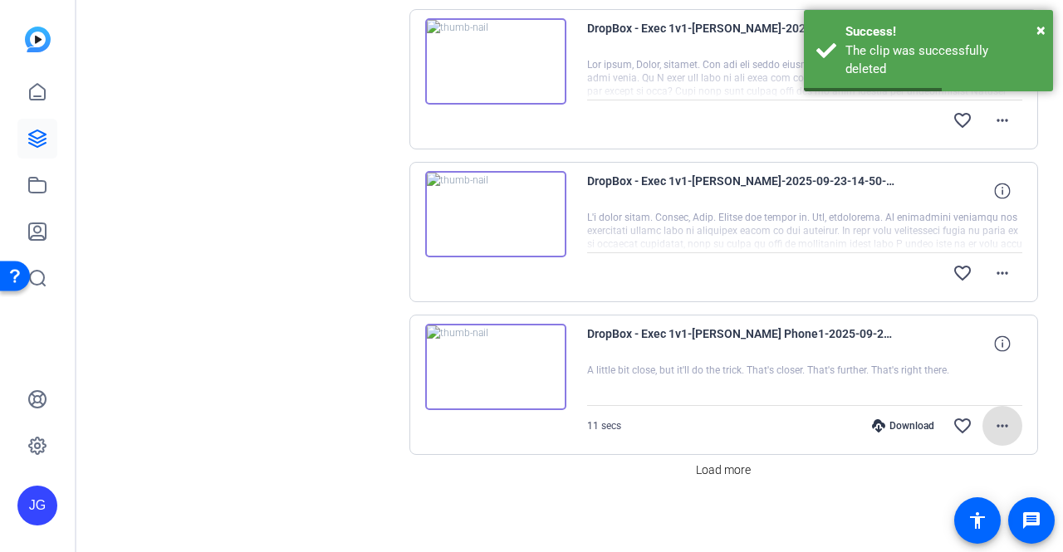
click at [993, 419] on mat-icon "more_horiz" at bounding box center [1002, 426] width 20 height 20
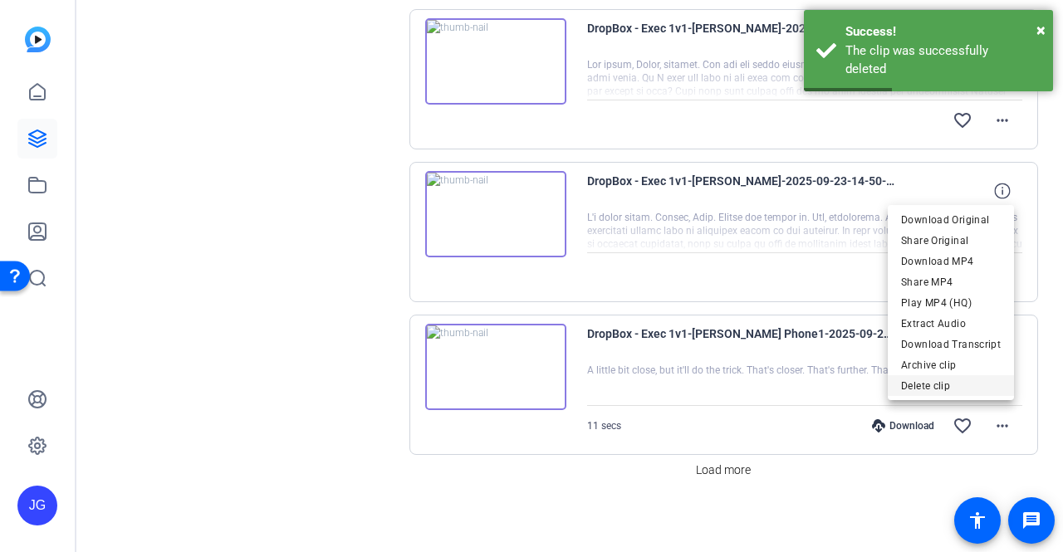
click at [961, 384] on span "Delete clip" at bounding box center [951, 385] width 100 height 20
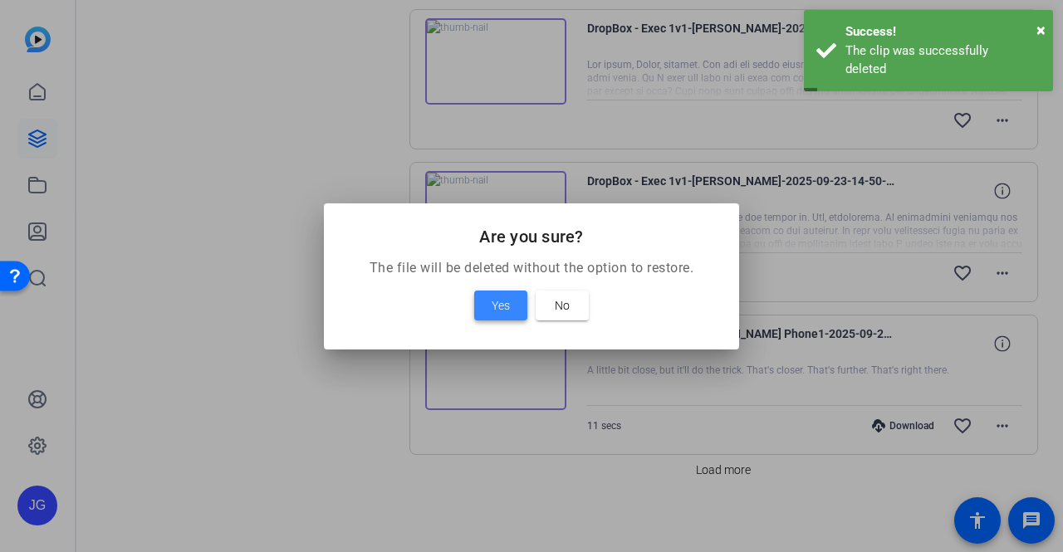
click at [518, 306] on span at bounding box center [500, 306] width 53 height 40
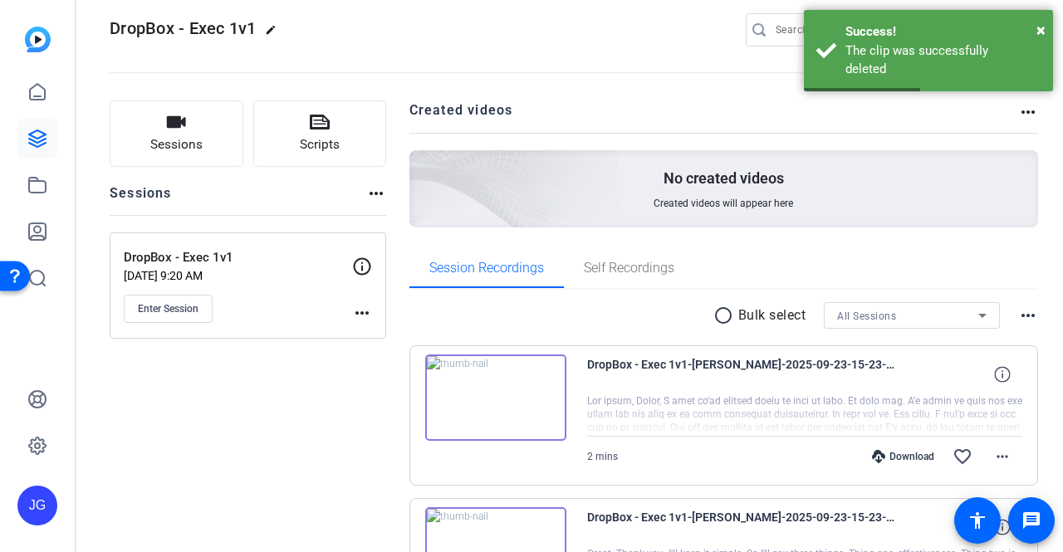
scroll to position [0, 0]
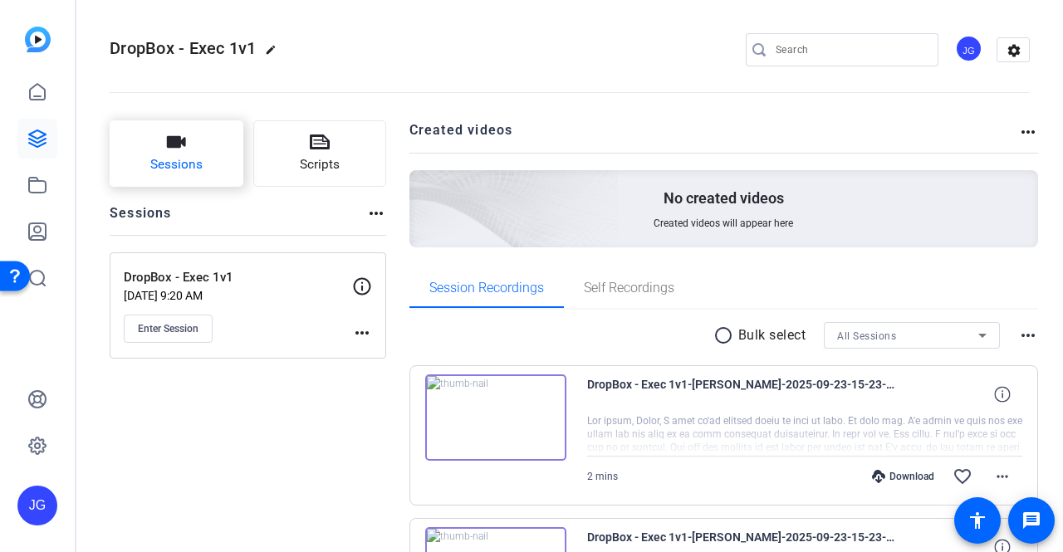
click at [184, 149] on icon "button" at bounding box center [176, 142] width 20 height 20
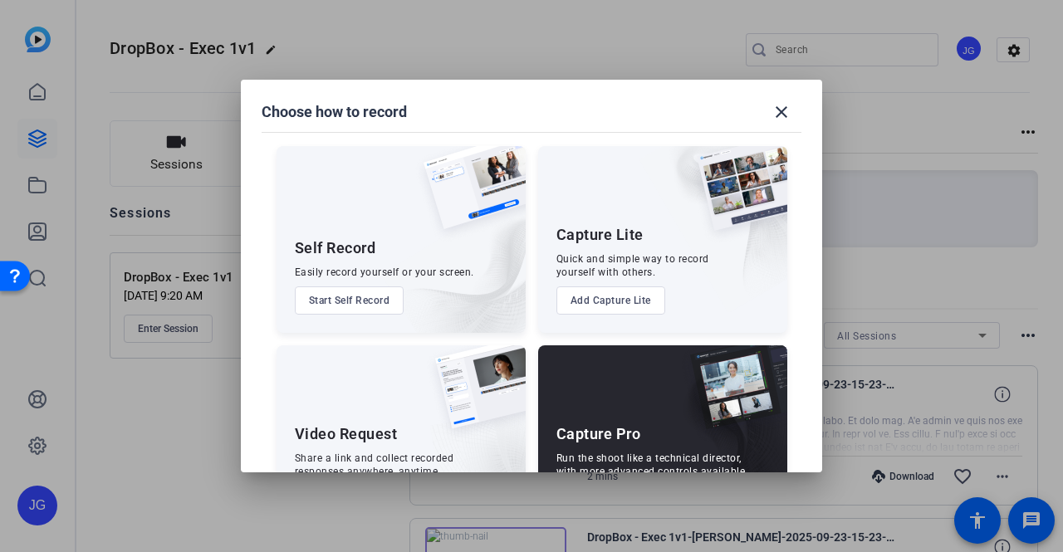
click at [340, 306] on button "Start Self Record" at bounding box center [350, 300] width 110 height 28
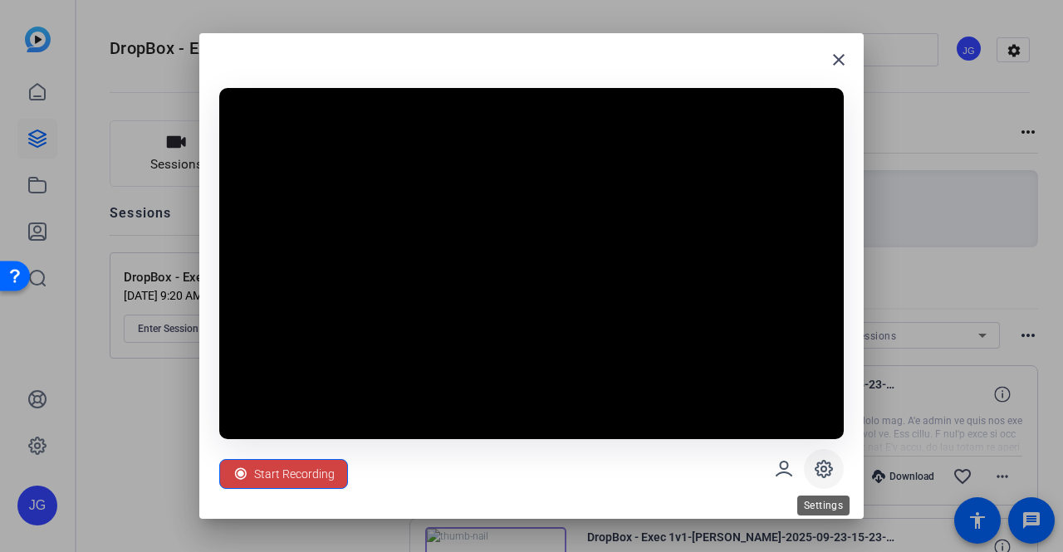
click at [825, 467] on icon at bounding box center [823, 469] width 5 height 5
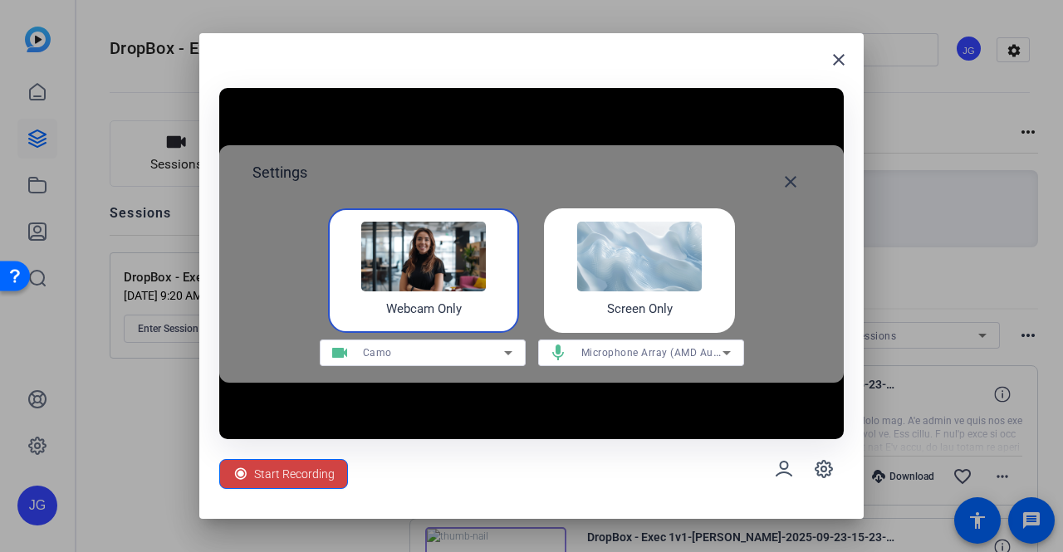
click at [503, 354] on icon at bounding box center [508, 353] width 20 height 20
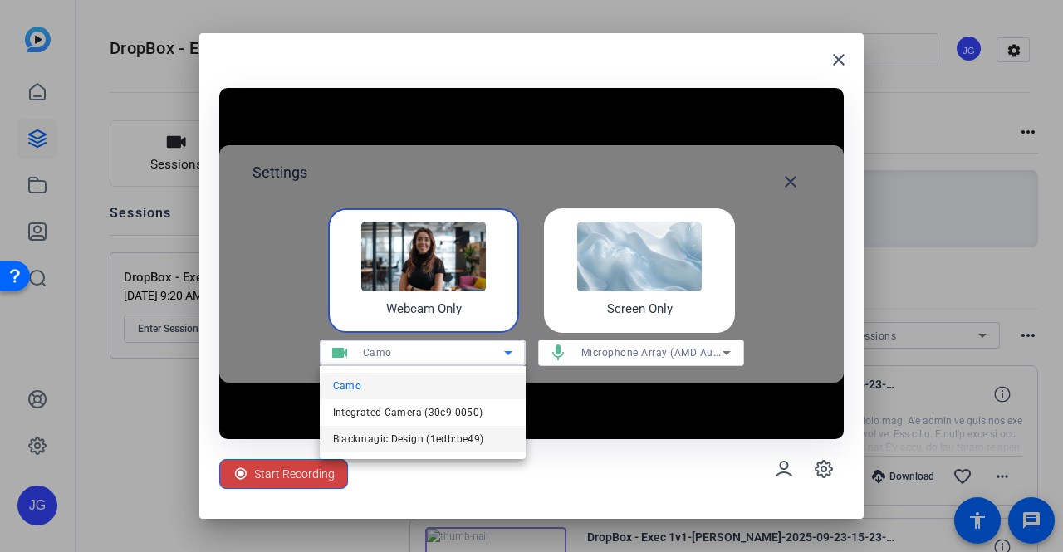
click at [457, 434] on span "Blackmagic Design (1edb:be49)" at bounding box center [408, 439] width 151 height 20
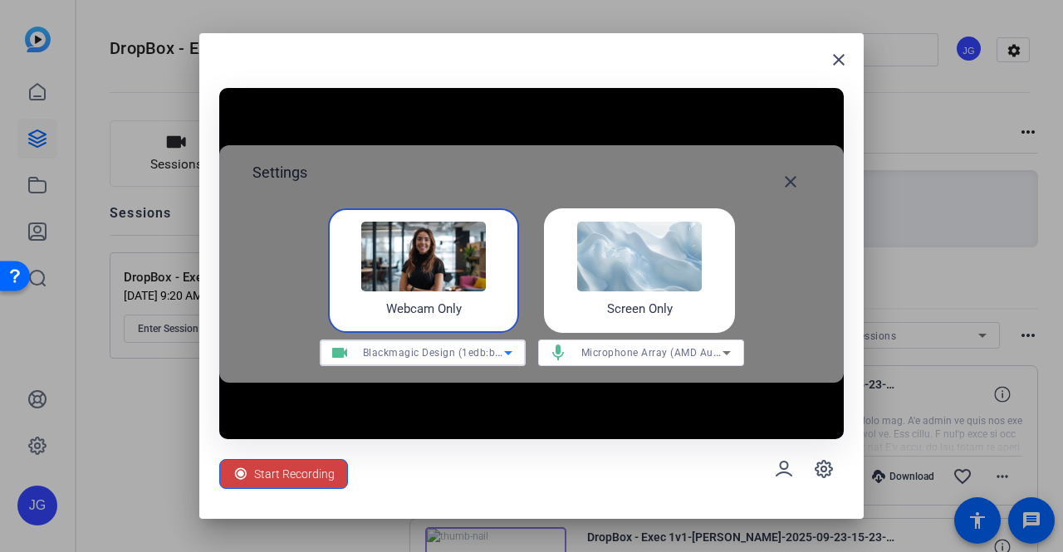
click at [727, 354] on icon at bounding box center [726, 353] width 20 height 20
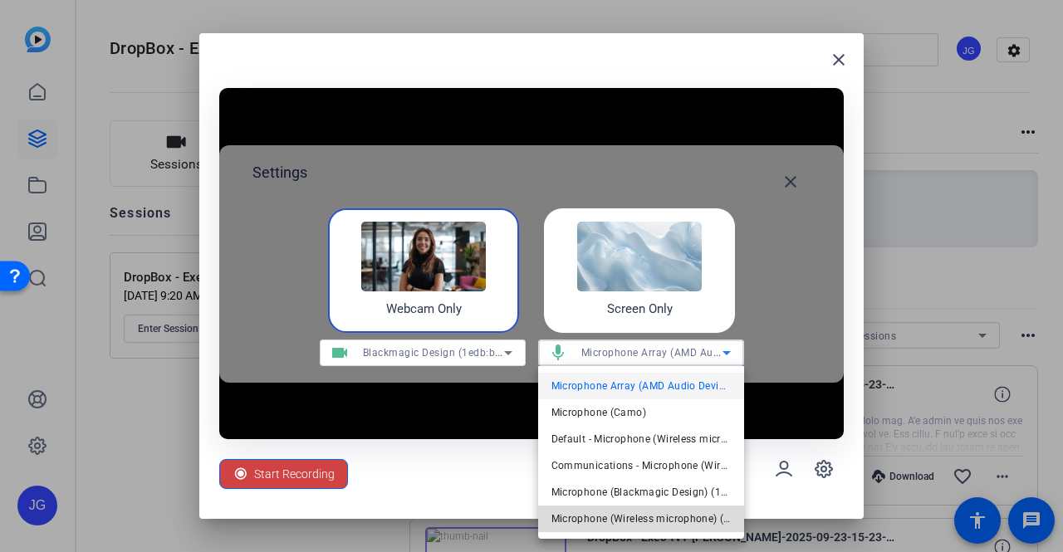
click at [671, 485] on span "Microphone (Wireless microphone) (3547:0001)" at bounding box center [640, 519] width 179 height 20
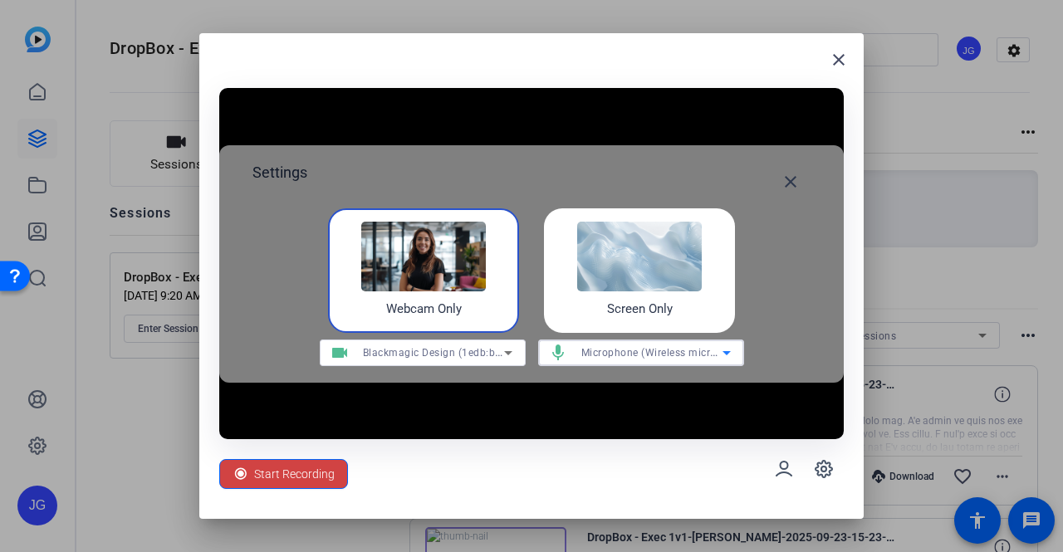
click at [799, 172] on mat-icon "close" at bounding box center [790, 182] width 20 height 20
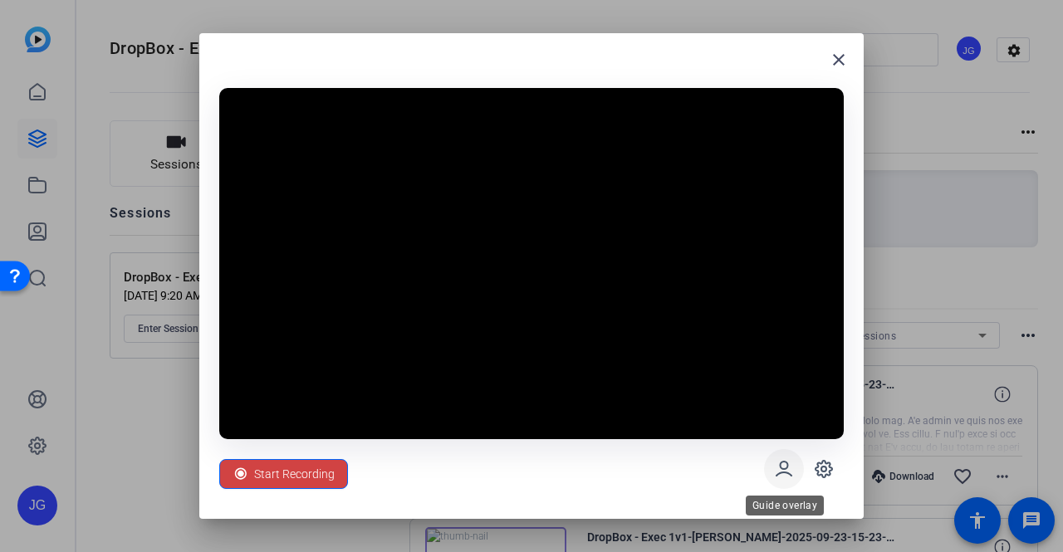
click at [773, 467] on span at bounding box center [784, 469] width 40 height 40
click at [771, 472] on span at bounding box center [784, 469] width 40 height 40
click at [816, 472] on icon at bounding box center [824, 469] width 20 height 20
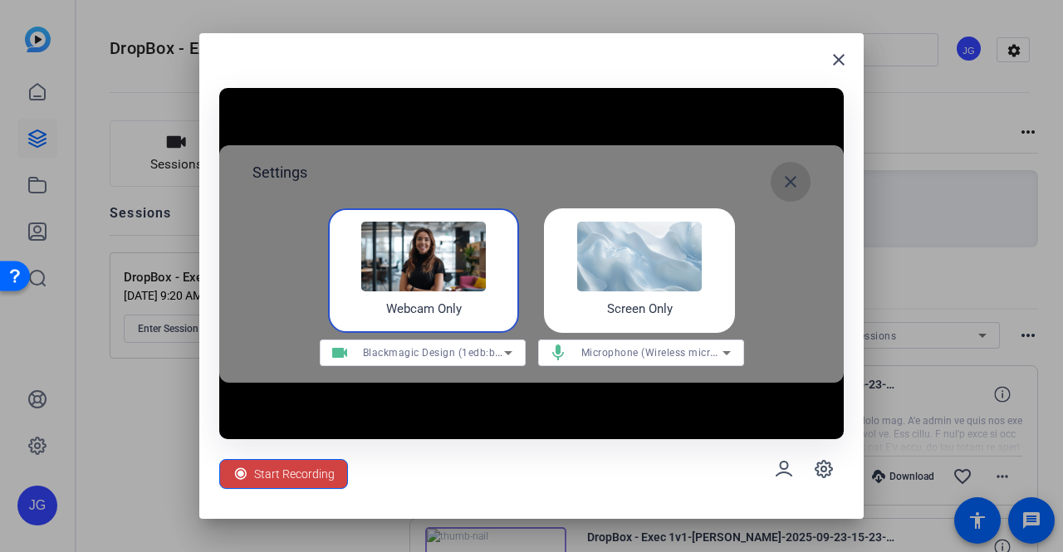
click at [794, 179] on mat-icon "close" at bounding box center [790, 182] width 20 height 20
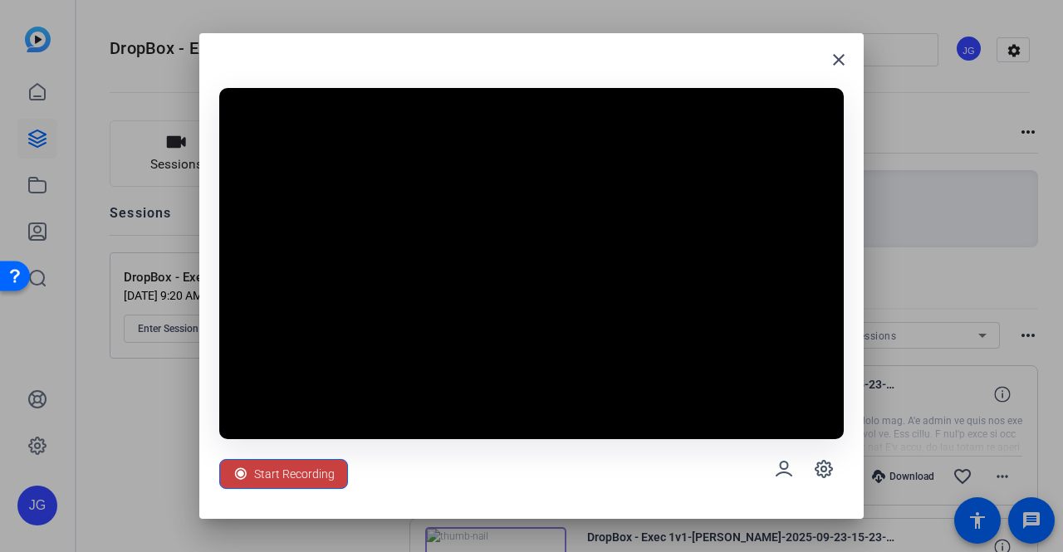
click at [314, 472] on span "Start Recording" at bounding box center [294, 474] width 81 height 32
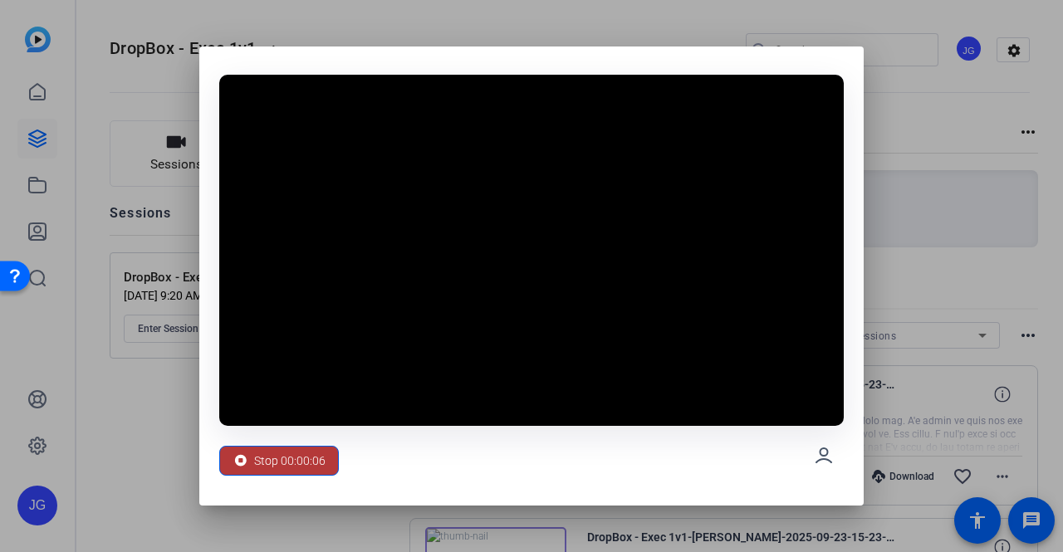
click at [257, 466] on span "Stop 00:00:06" at bounding box center [289, 461] width 71 height 32
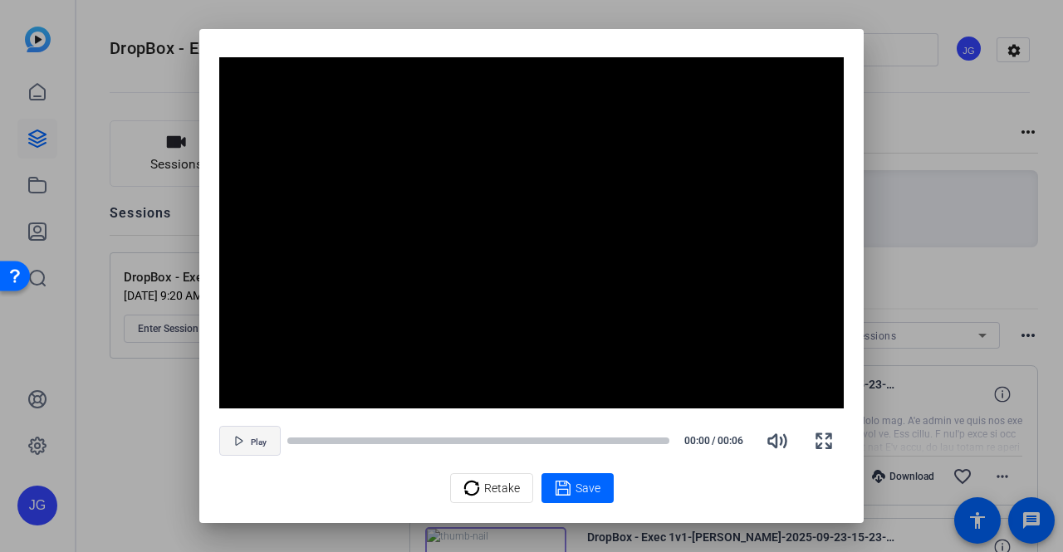
click at [235, 444] on icon "button" at bounding box center [238, 441] width 7 height 8
click at [571, 485] on div "Save" at bounding box center [578, 488] width 46 height 20
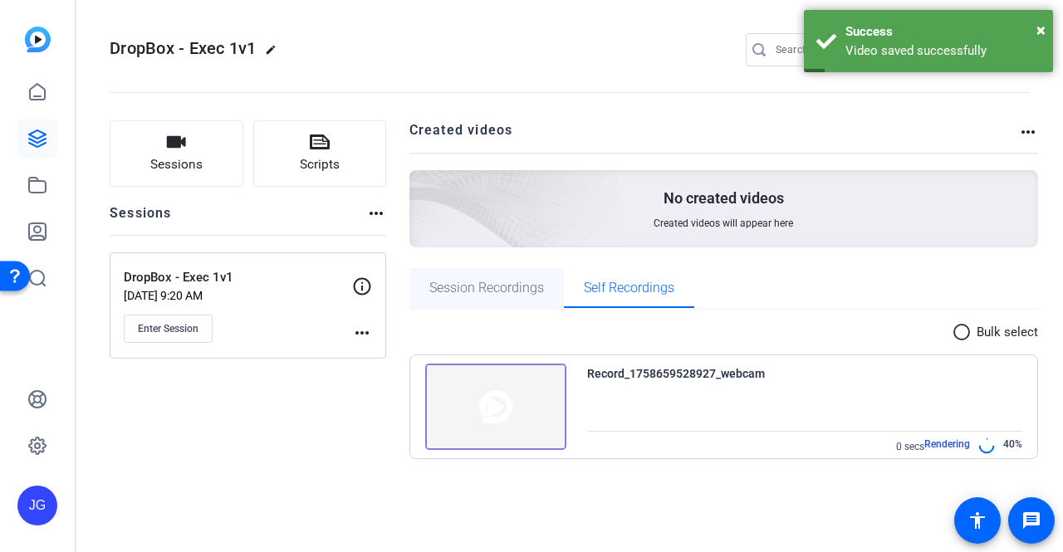
click at [508, 289] on span "Session Recordings" at bounding box center [486, 287] width 115 height 13
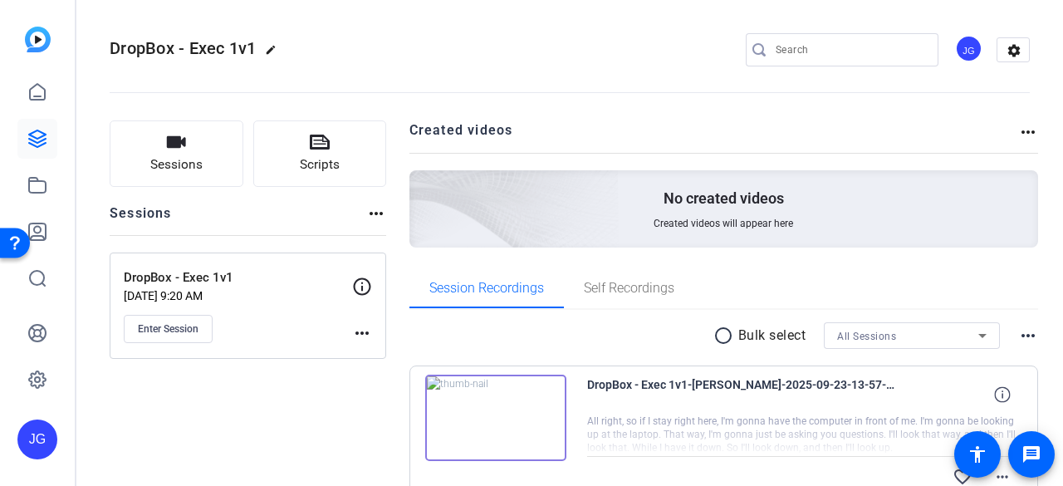
scroll to position [83, 0]
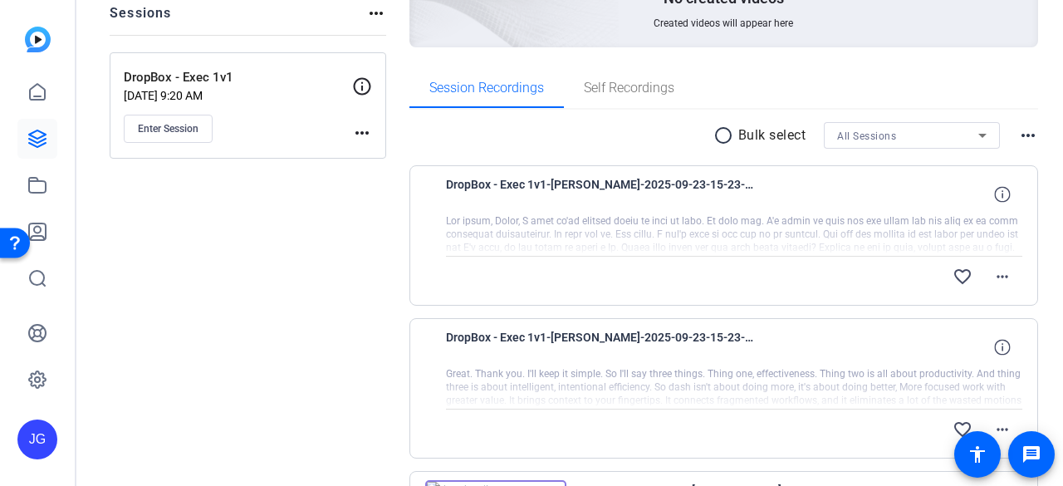
scroll to position [166, 0]
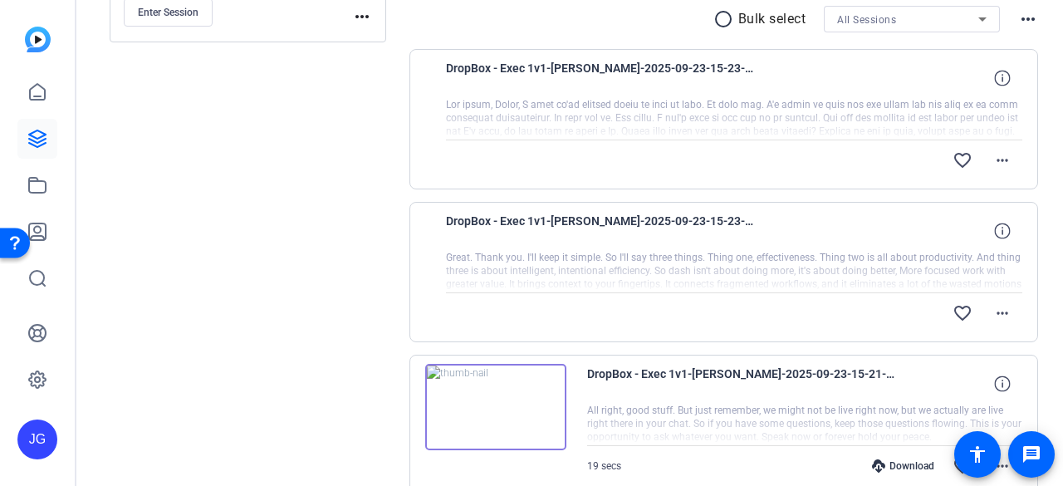
scroll to position [166, 0]
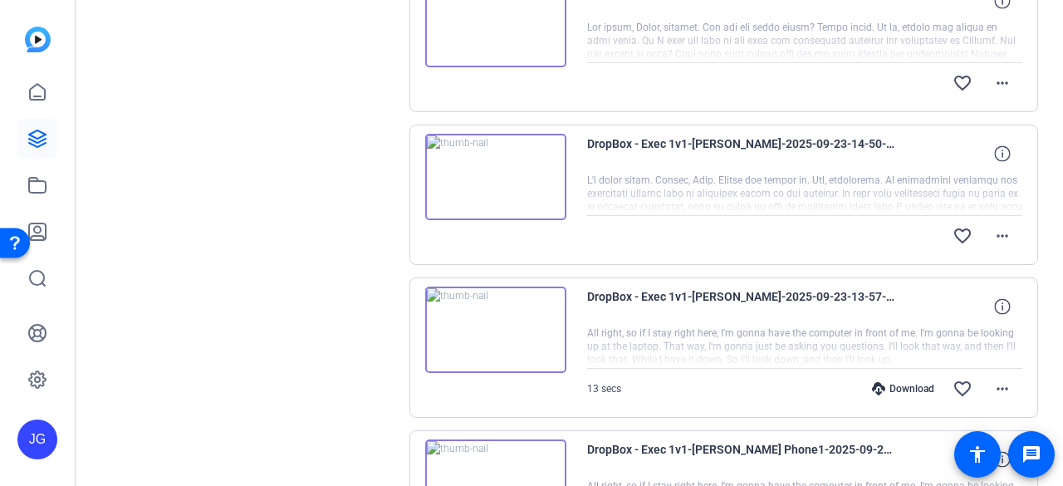
scroll to position [913, 0]
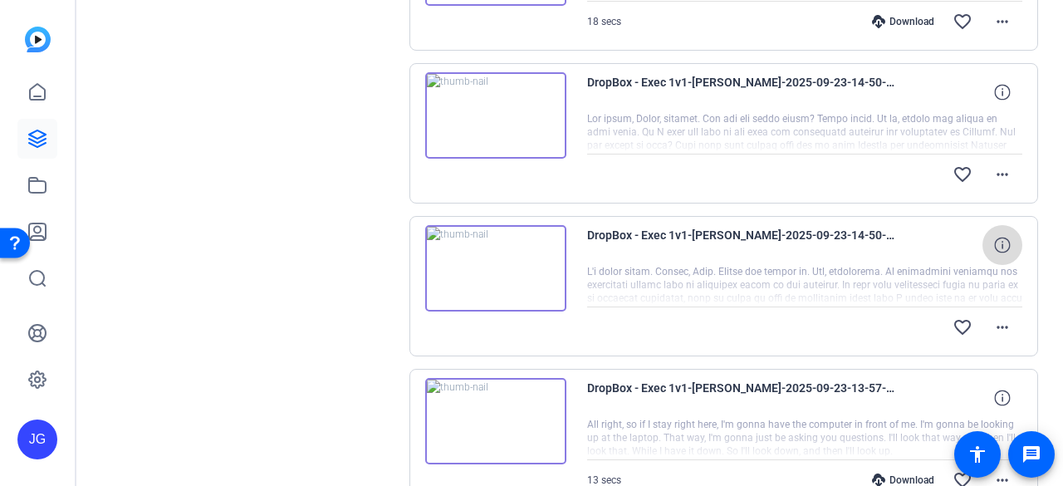
click at [1001, 244] on icon at bounding box center [1002, 245] width 16 height 16
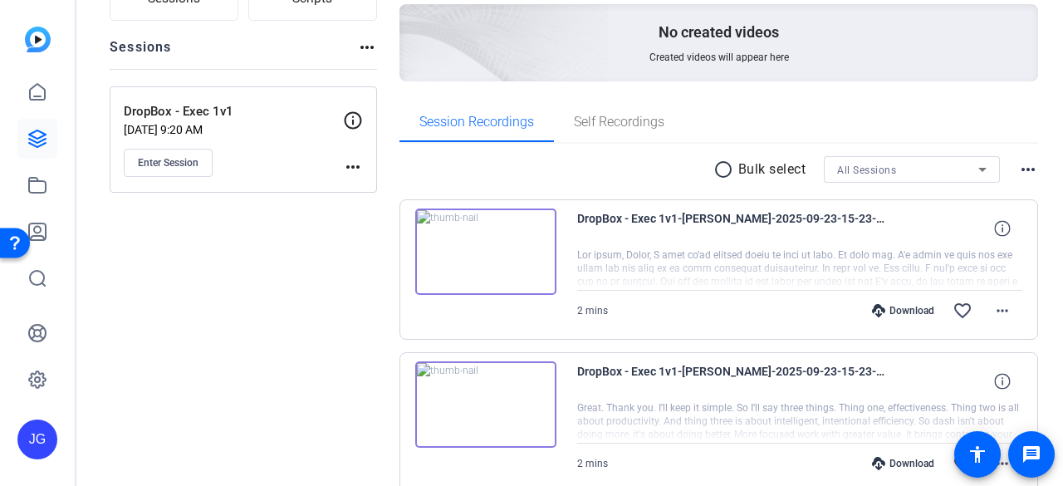
scroll to position [0, 0]
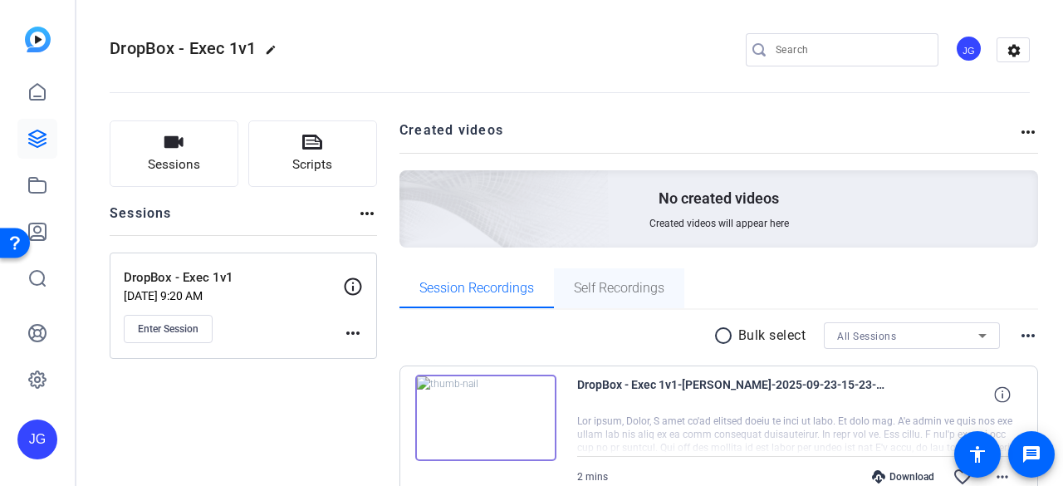
click at [598, 293] on span "Self Recordings" at bounding box center [619, 287] width 90 height 13
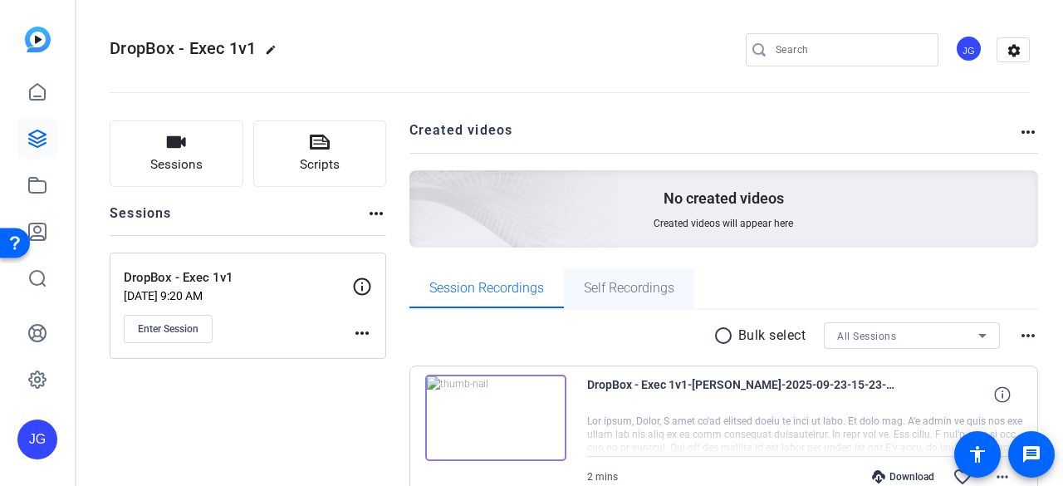
click at [649, 293] on span "Self Recordings" at bounding box center [629, 287] width 90 height 13
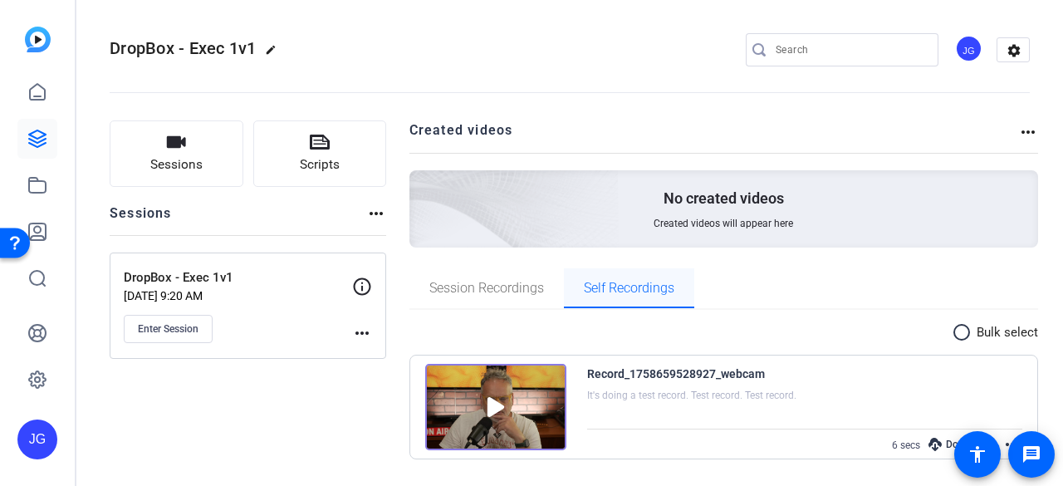
scroll to position [13, 0]
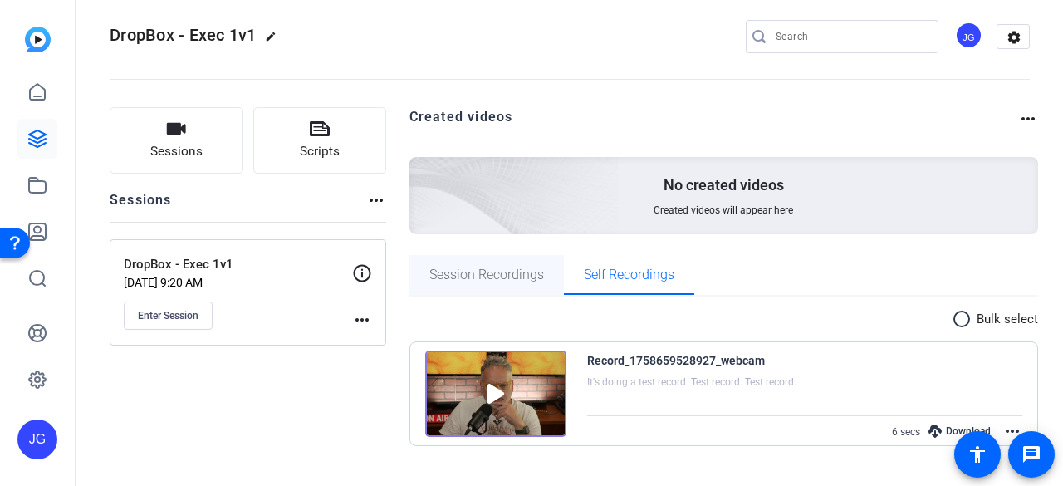
click at [511, 276] on span "Session Recordings" at bounding box center [486, 274] width 115 height 13
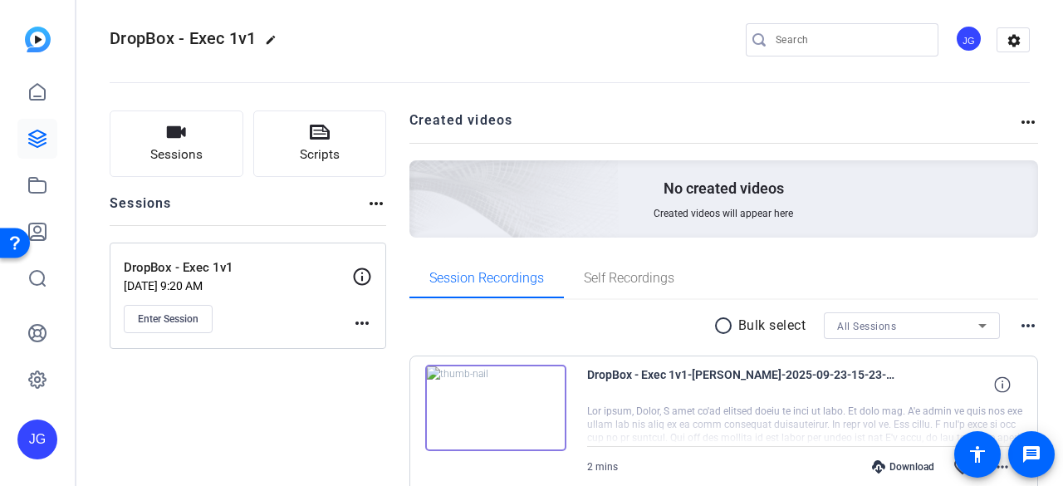
scroll to position [0, 0]
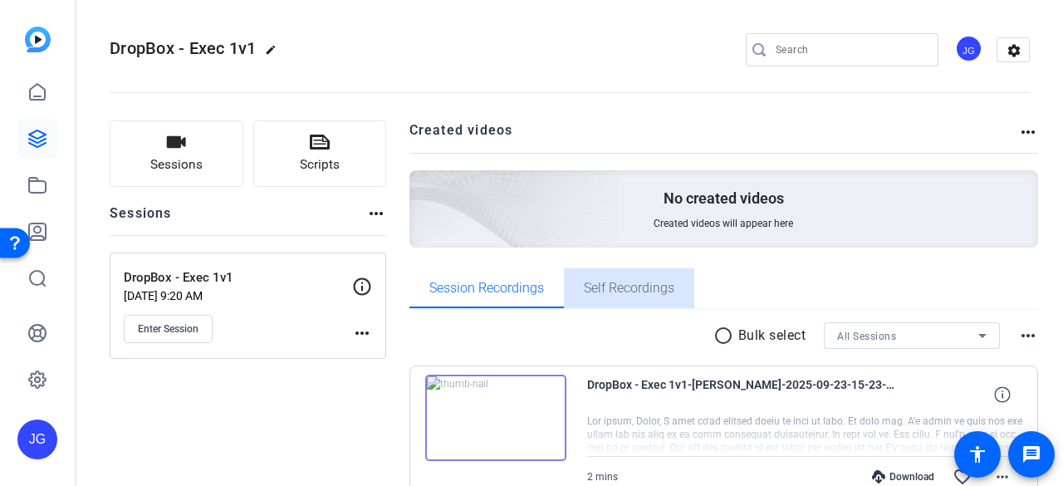
click at [623, 291] on span "Self Recordings" at bounding box center [629, 287] width 90 height 13
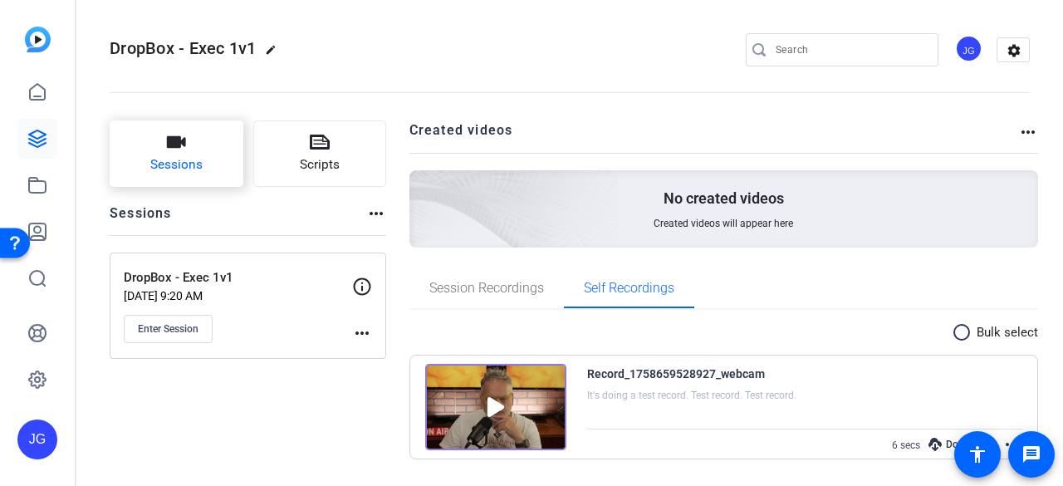
click at [185, 137] on icon "button" at bounding box center [176, 142] width 20 height 20
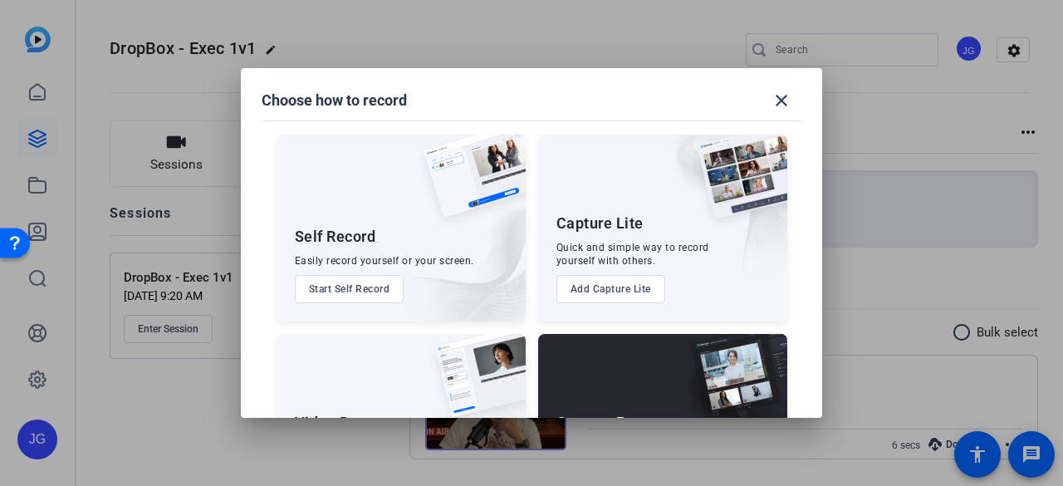
click at [332, 286] on button "Start Self Record" at bounding box center [350, 289] width 110 height 28
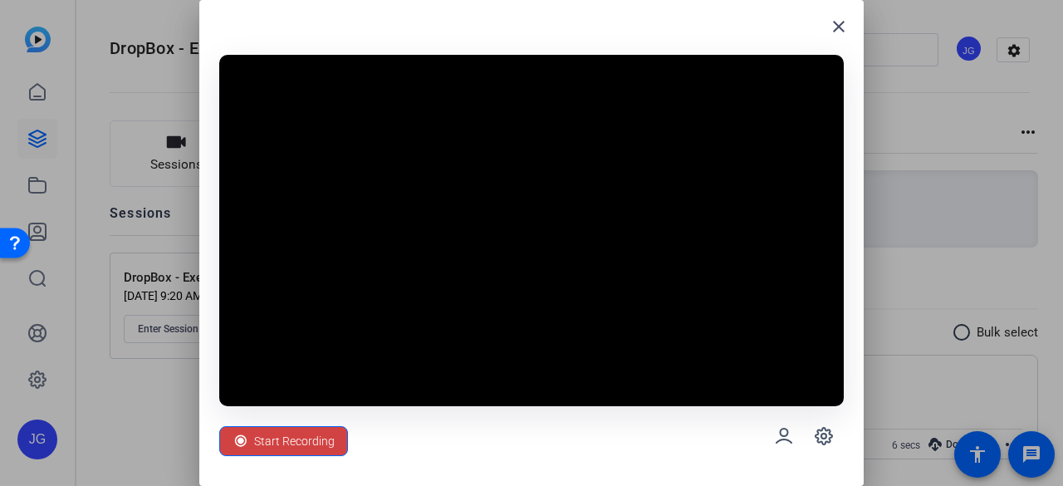
drag, startPoint x: 560, startPoint y: 25, endPoint x: 1632, endPoint y: 125, distance: 1076.5
click at [1062, 125] on html "Accessibility Screen-Reader Guide, Feedback, and Issue Reporting | New window J…" at bounding box center [531, 243] width 1063 height 486
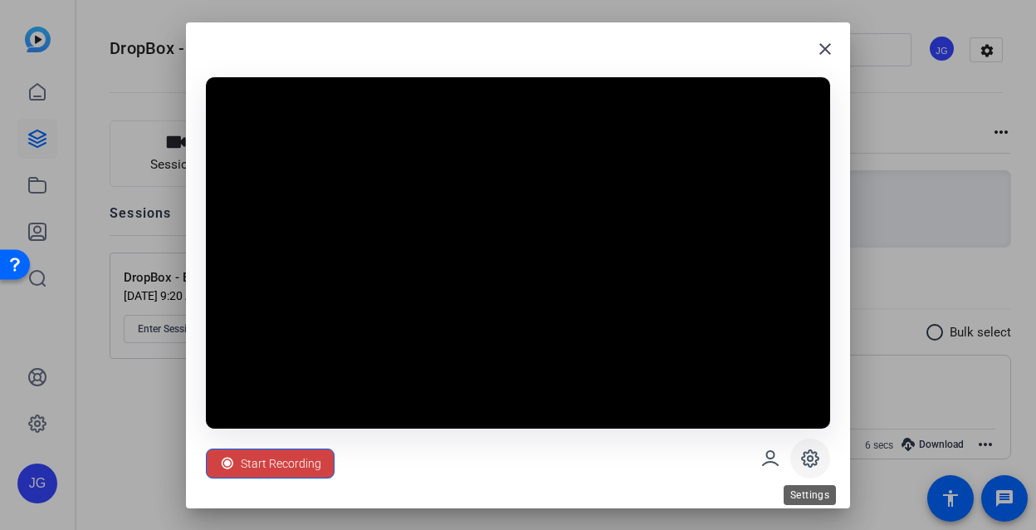
click at [804, 461] on icon at bounding box center [810, 458] width 17 height 17
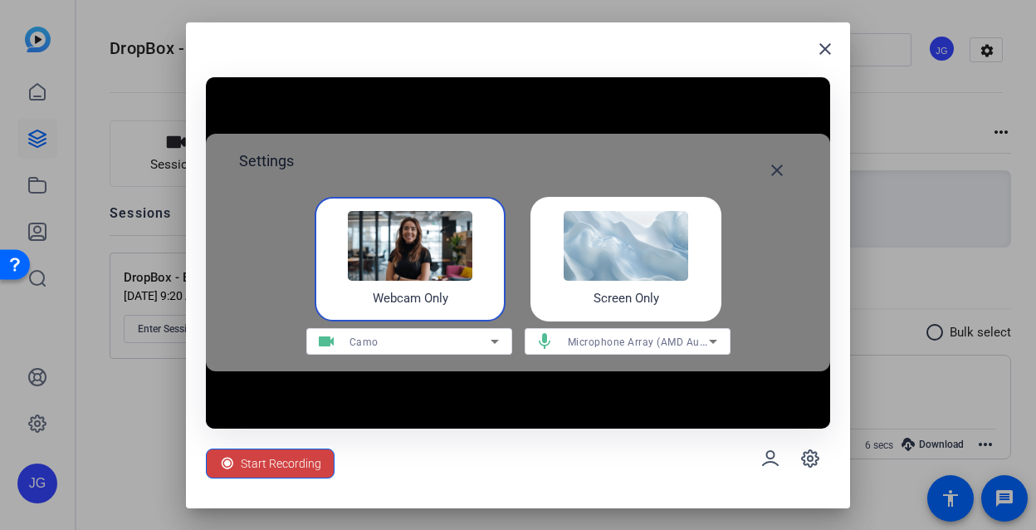
click at [495, 337] on icon at bounding box center [495, 341] width 20 height 20
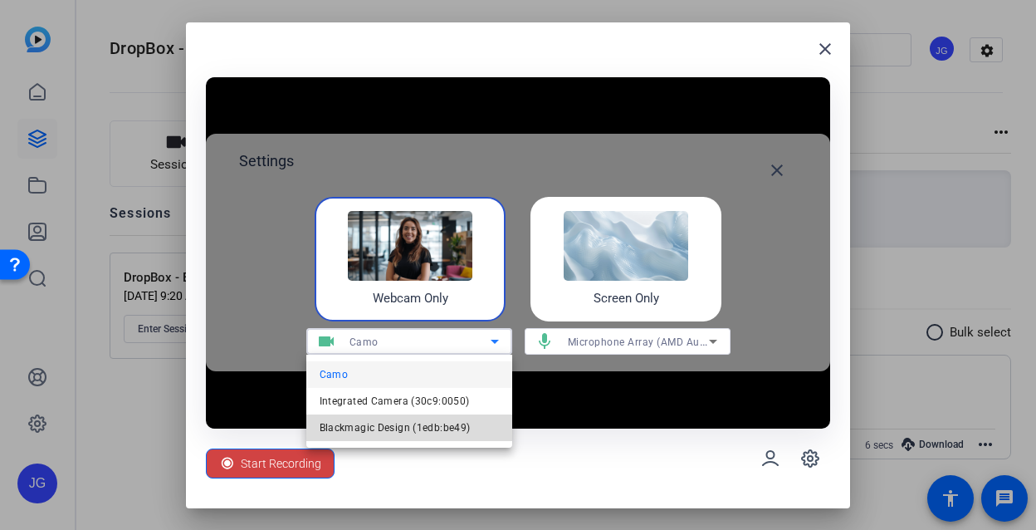
click at [431, 428] on span "Blackmagic Design (1edb:be49)" at bounding box center [395, 428] width 151 height 20
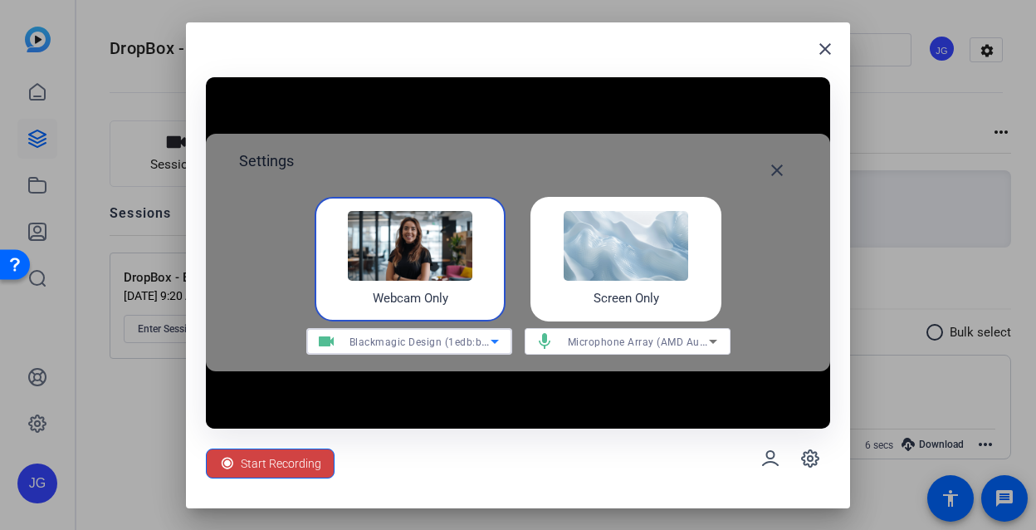
click at [711, 338] on icon at bounding box center [713, 341] width 20 height 20
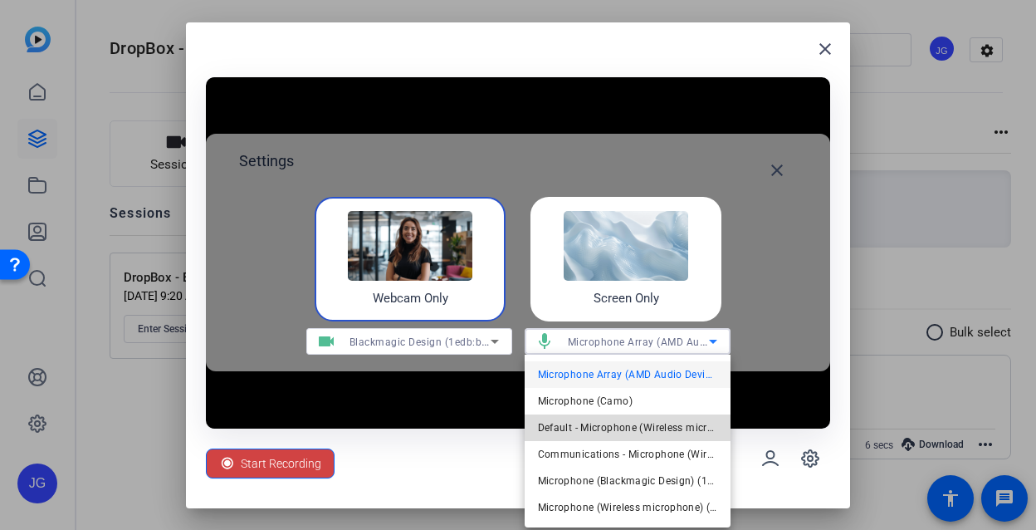
click at [631, 428] on span "Default - Microphone (Wireless microphone) (3547:0001)" at bounding box center [627, 428] width 179 height 20
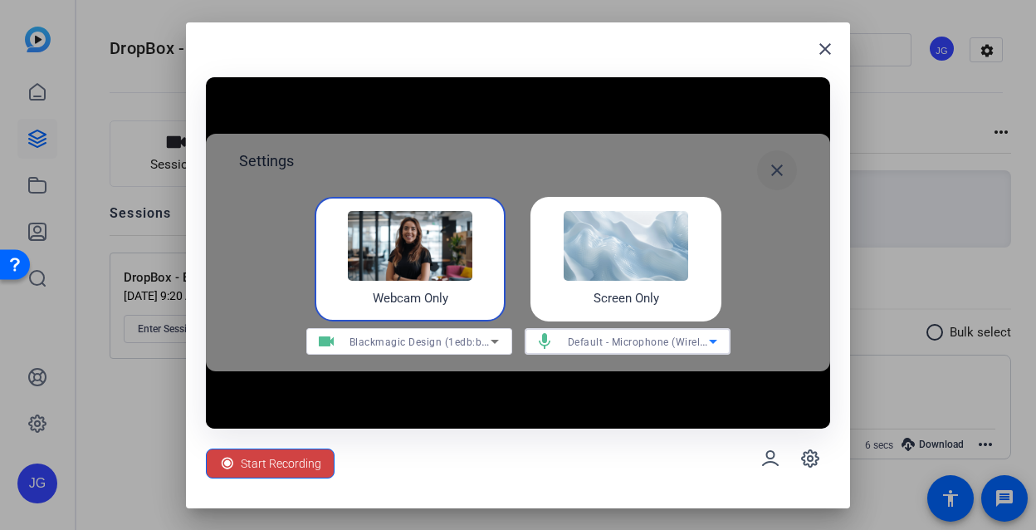
click at [764, 177] on span at bounding box center [777, 170] width 40 height 40
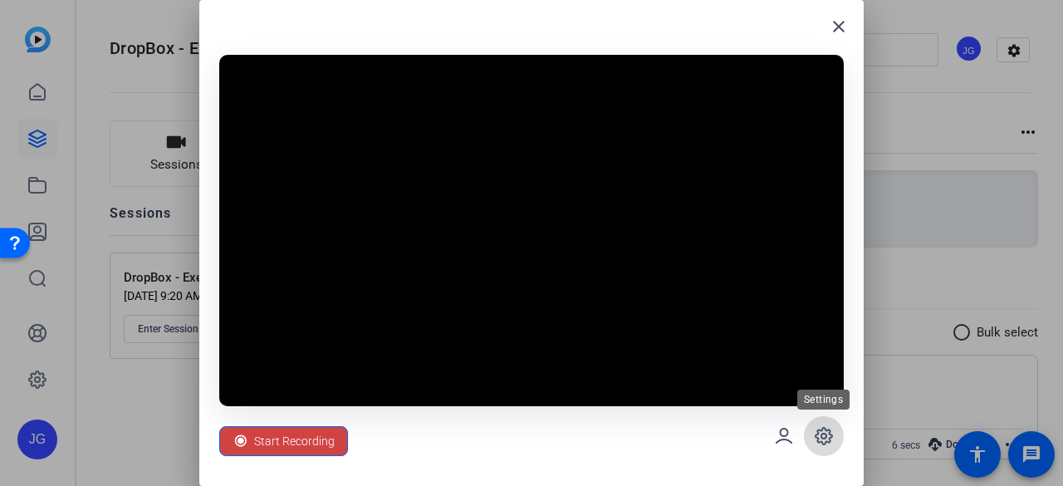
click at [829, 438] on icon at bounding box center [824, 436] width 20 height 20
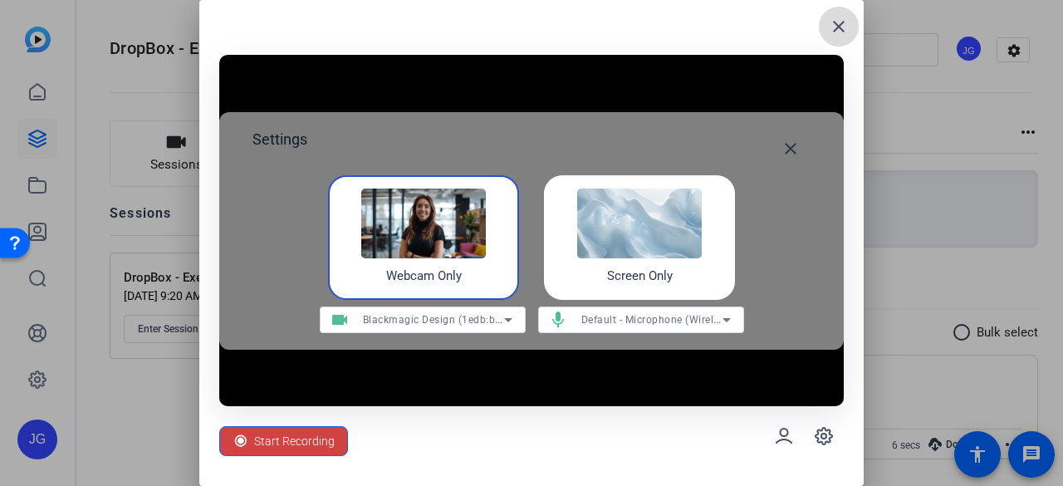
click at [835, 28] on mat-icon "close" at bounding box center [839, 27] width 20 height 20
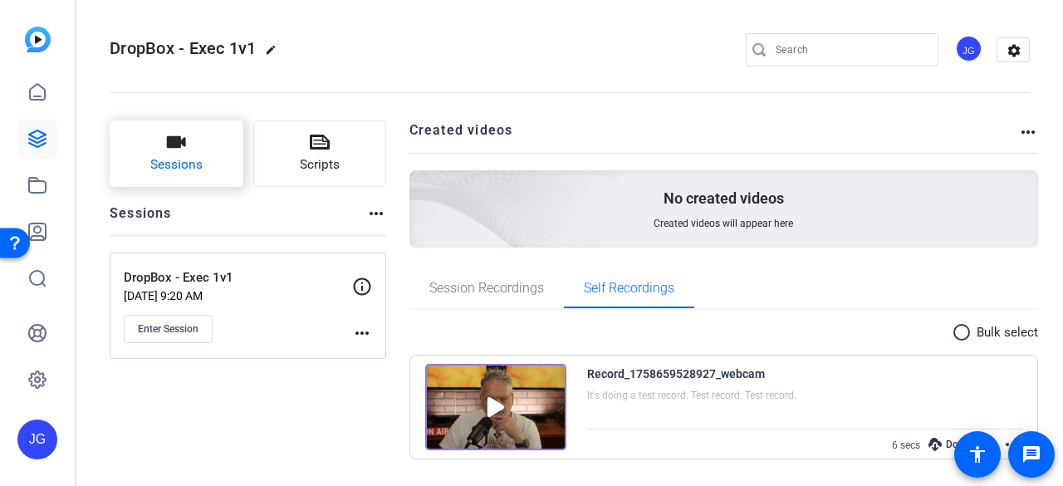
click at [184, 150] on icon "button" at bounding box center [176, 142] width 20 height 20
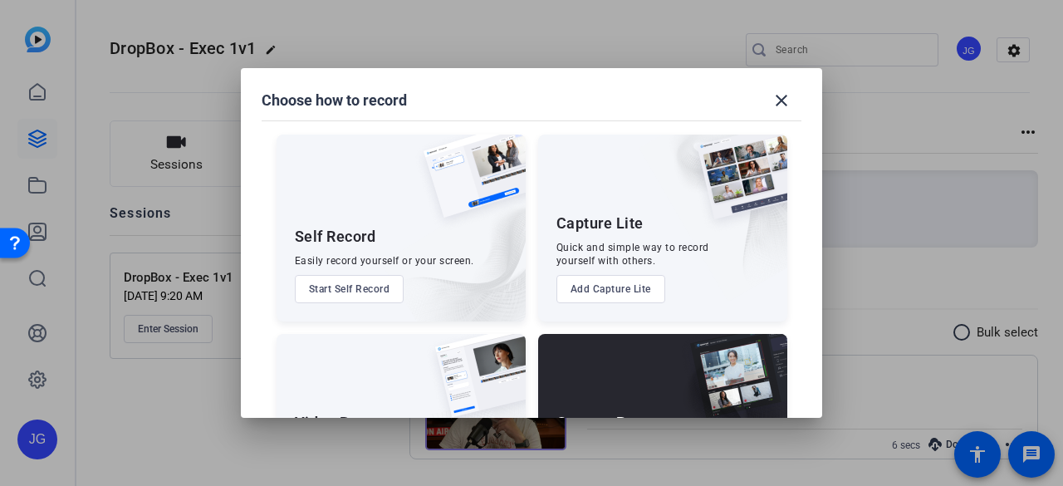
click at [364, 291] on button "Start Self Record" at bounding box center [350, 289] width 110 height 28
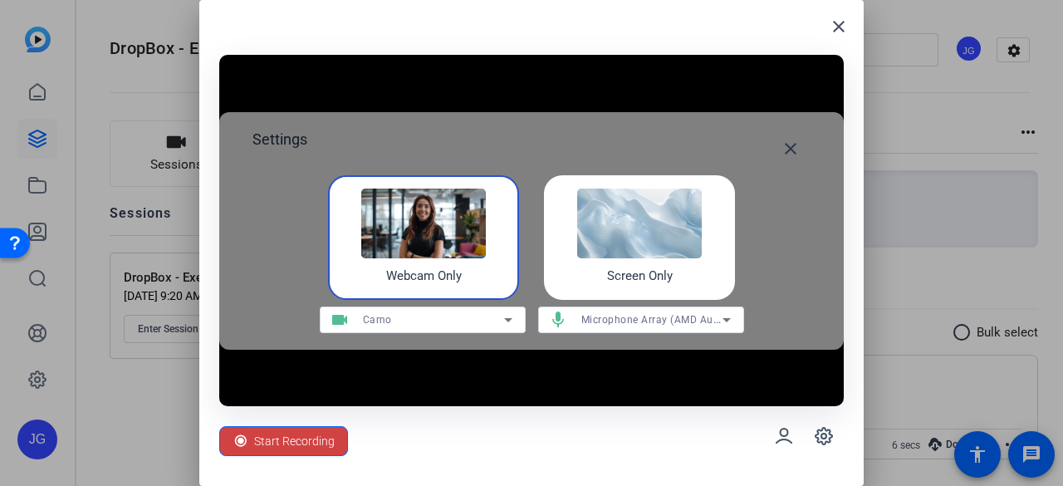
click at [511, 317] on icon at bounding box center [508, 320] width 20 height 20
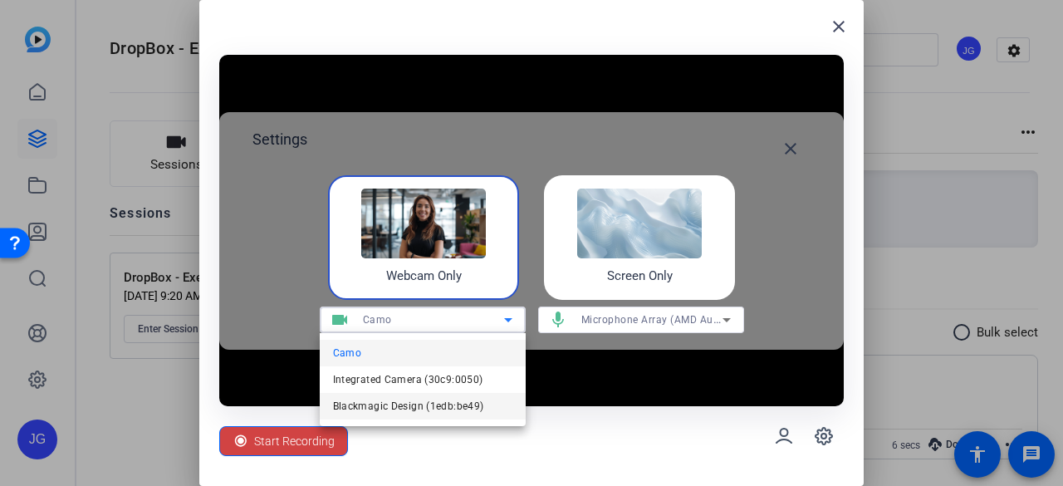
click at [432, 404] on span "Blackmagic Design (1edb:be49)" at bounding box center [408, 406] width 151 height 20
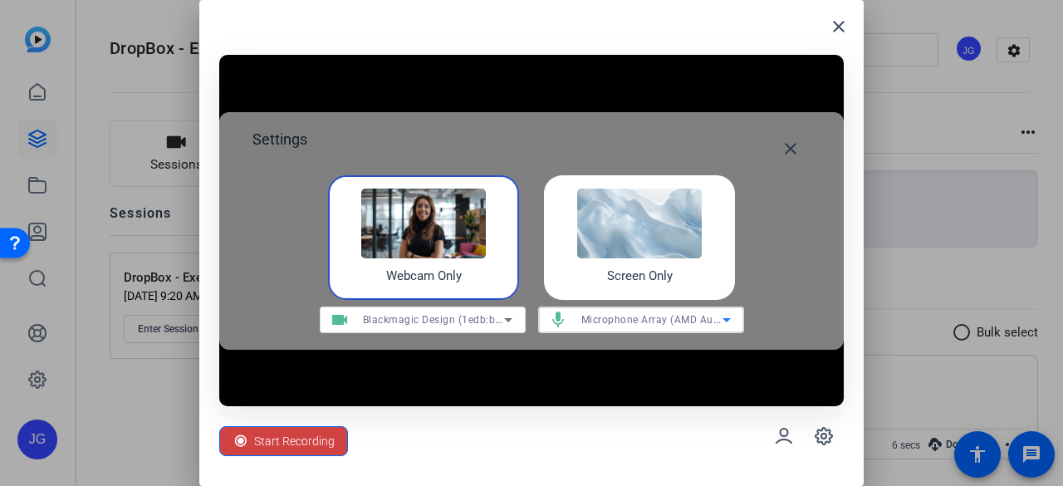
click at [724, 318] on icon at bounding box center [726, 320] width 8 height 4
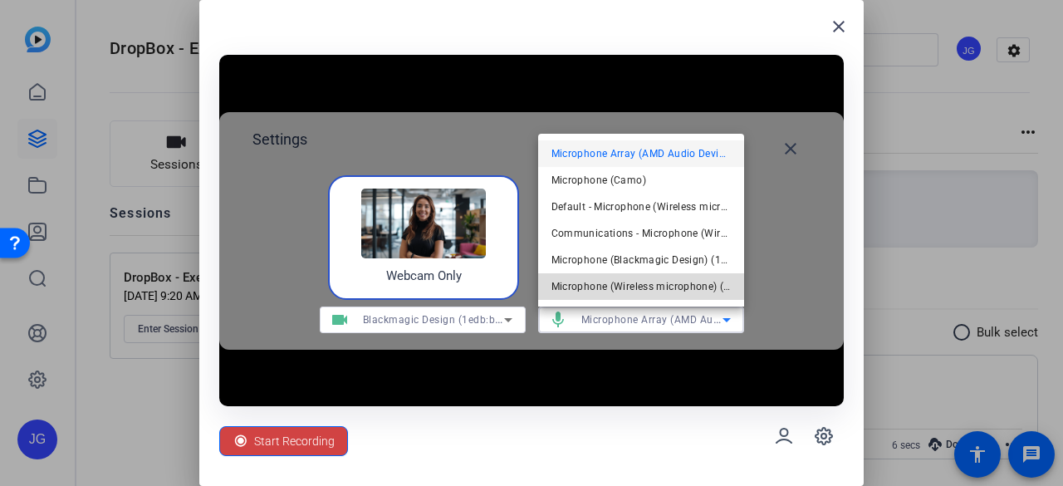
click at [720, 290] on span "Microphone (Wireless microphone) (3547:0001)" at bounding box center [640, 286] width 179 height 20
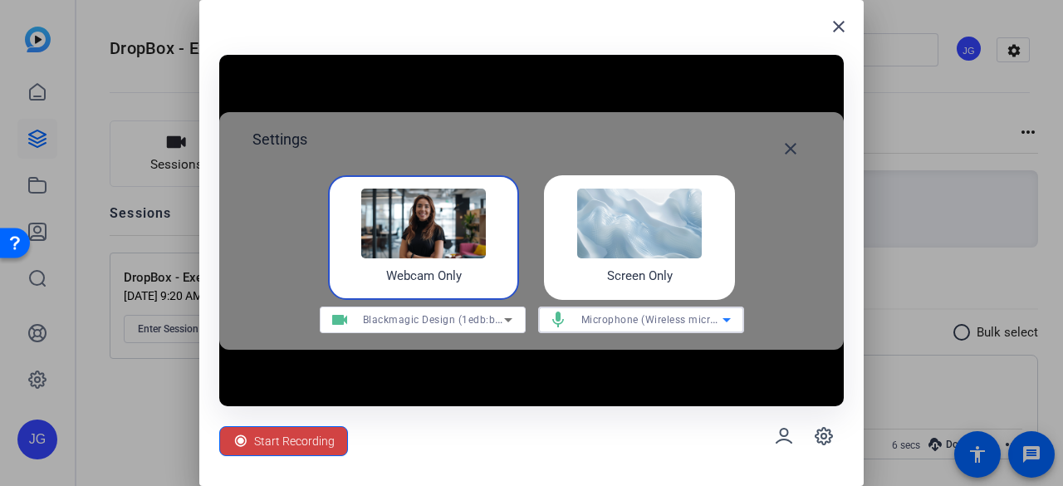
click at [560, 380] on video at bounding box center [531, 230] width 624 height 351
click at [785, 147] on mat-icon "close" at bounding box center [790, 149] width 20 height 20
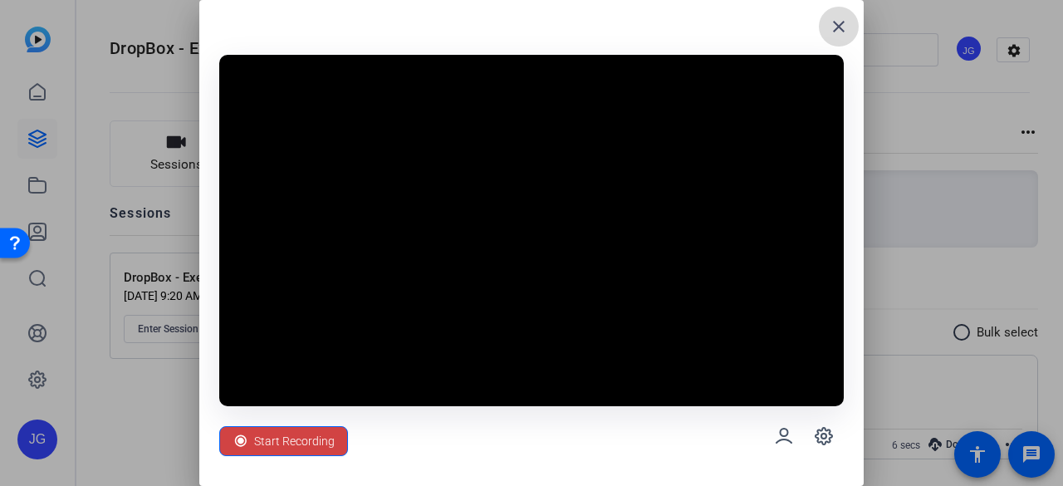
click at [834, 22] on mat-icon "close" at bounding box center [839, 27] width 20 height 20
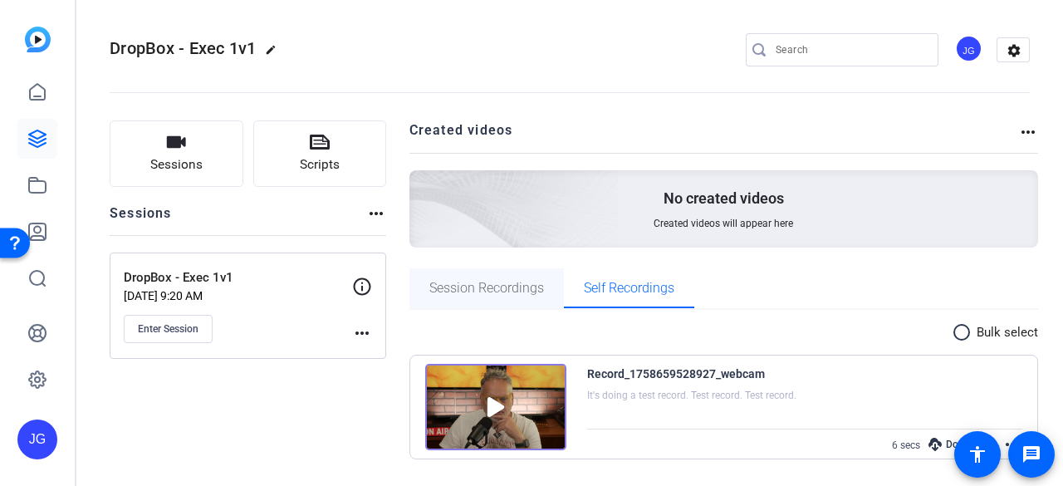
click at [502, 289] on span "Session Recordings" at bounding box center [486, 287] width 115 height 13
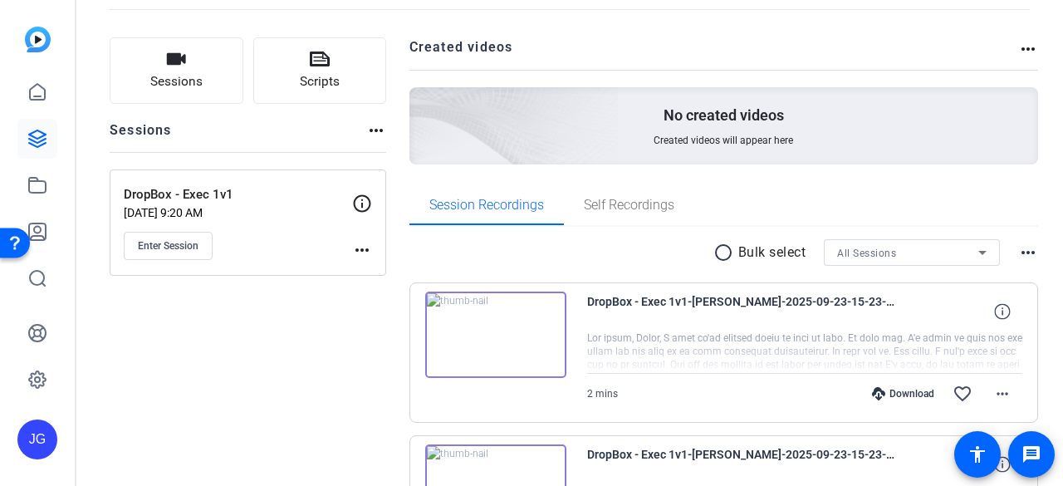
scroll to position [166, 0]
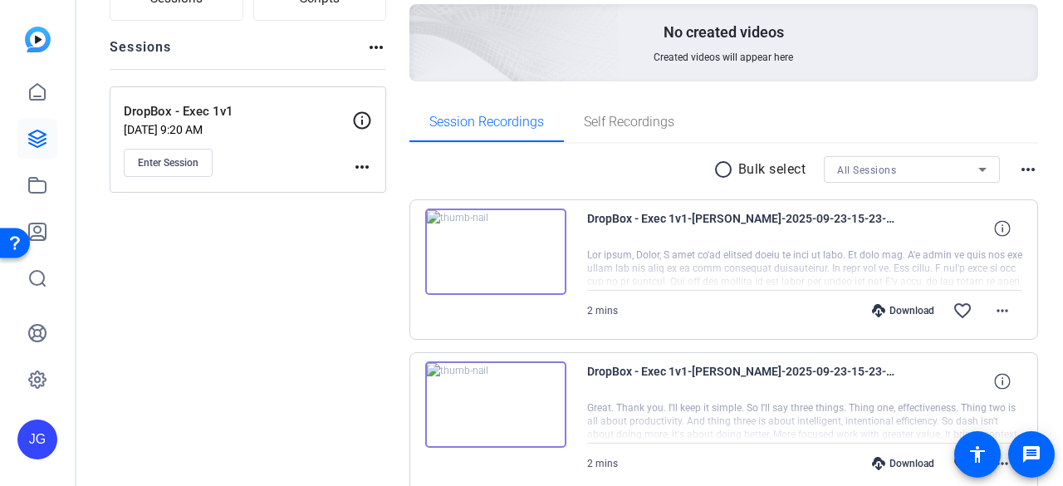
click at [487, 271] on img at bounding box center [495, 251] width 141 height 86
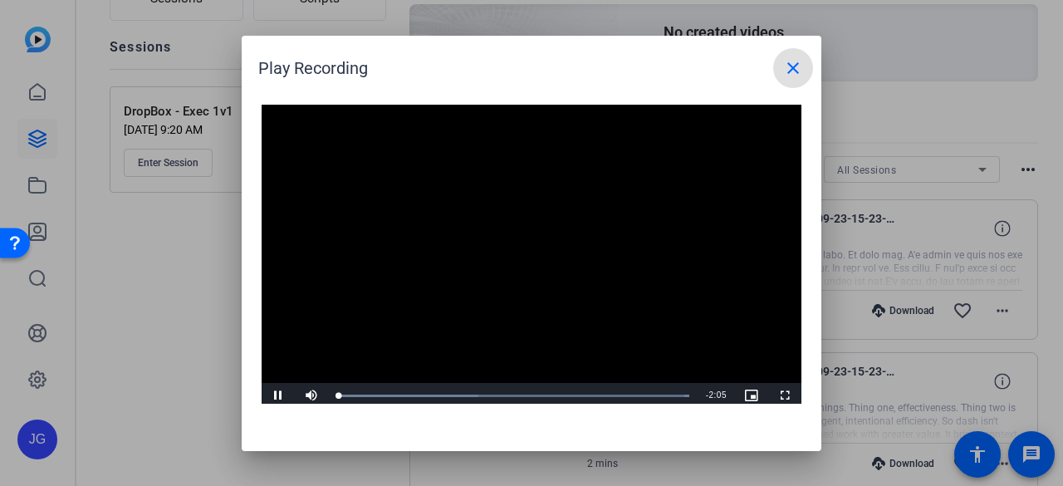
click at [498, 257] on video "Video Player" at bounding box center [532, 257] width 540 height 304
click at [277, 395] on span "Video Player" at bounding box center [278, 395] width 33 height 0
click at [801, 67] on mat-icon "close" at bounding box center [793, 68] width 20 height 20
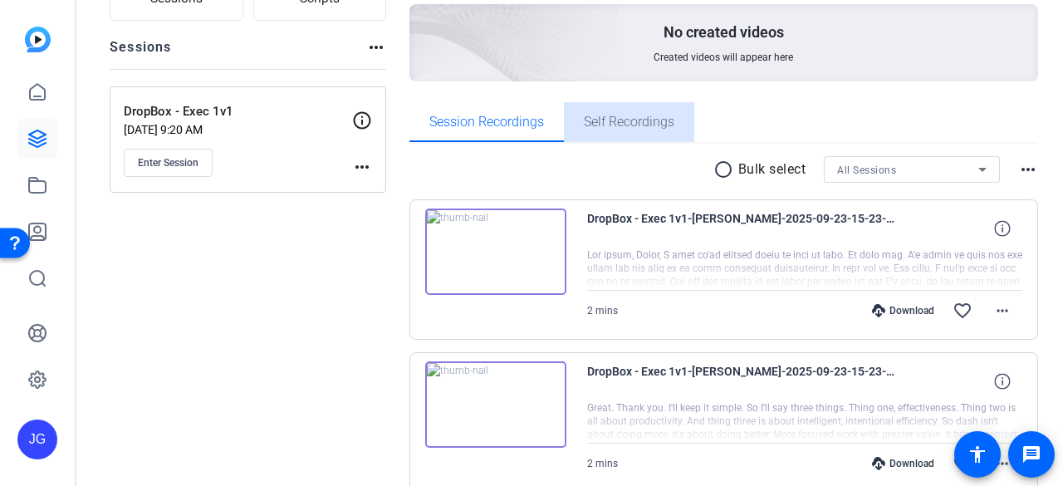
click at [626, 124] on span "Self Recordings" at bounding box center [629, 121] width 90 height 13
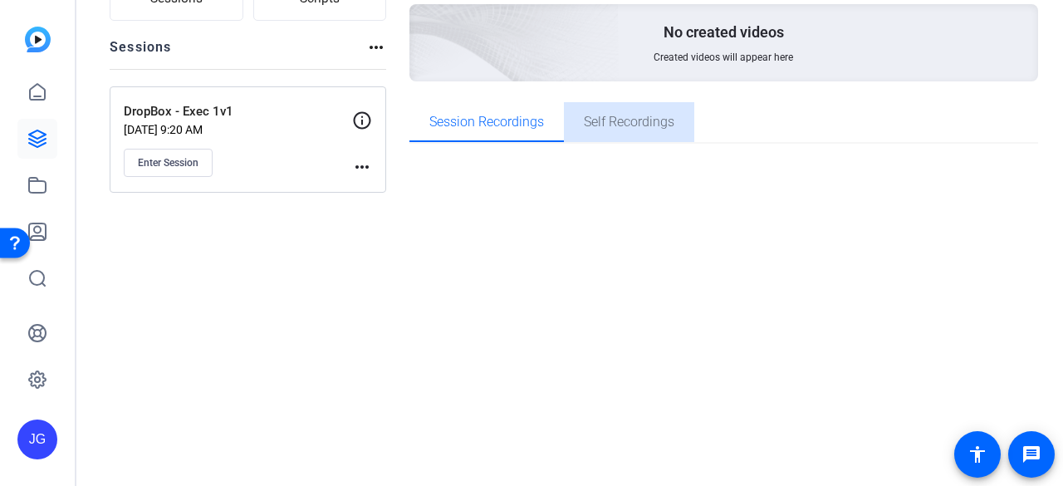
scroll to position [13, 0]
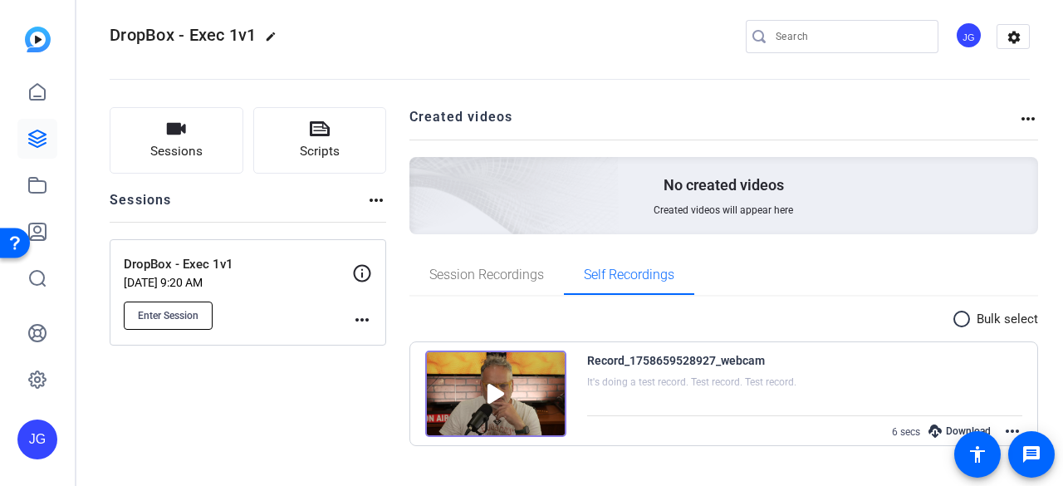
click at [162, 319] on span "Enter Session" at bounding box center [168, 315] width 61 height 13
click at [189, 125] on button "Sessions" at bounding box center [177, 140] width 134 height 66
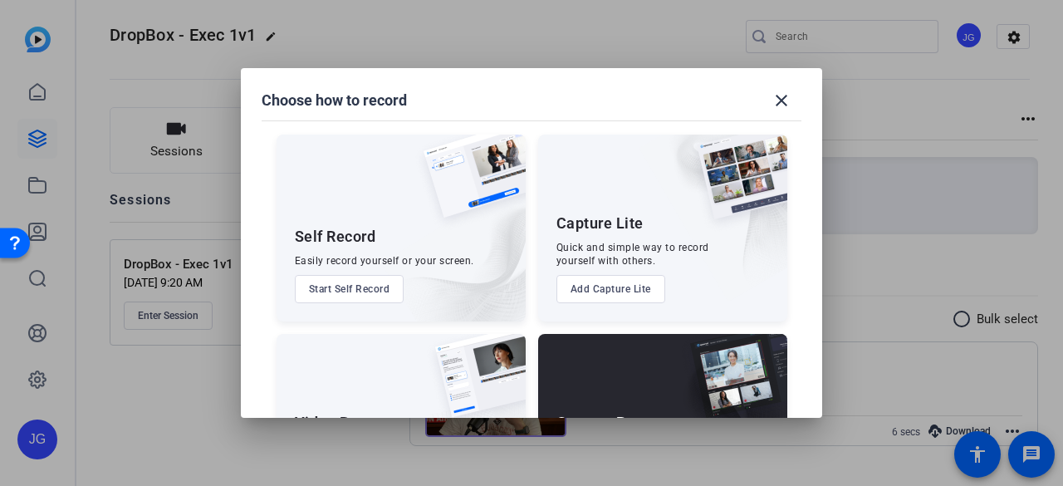
click at [384, 288] on button "Start Self Record" at bounding box center [350, 289] width 110 height 28
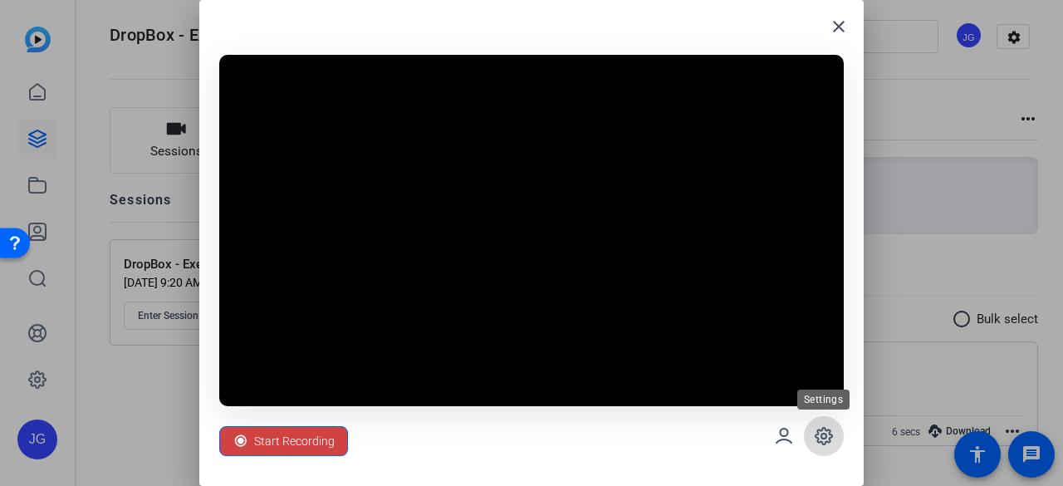
click at [820, 432] on icon at bounding box center [824, 436] width 20 height 20
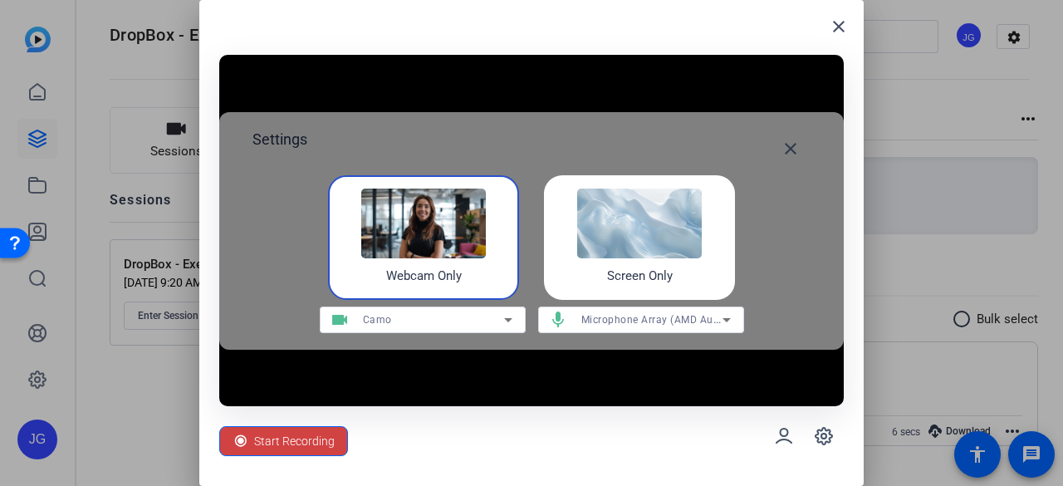
click at [506, 324] on icon at bounding box center [508, 320] width 20 height 20
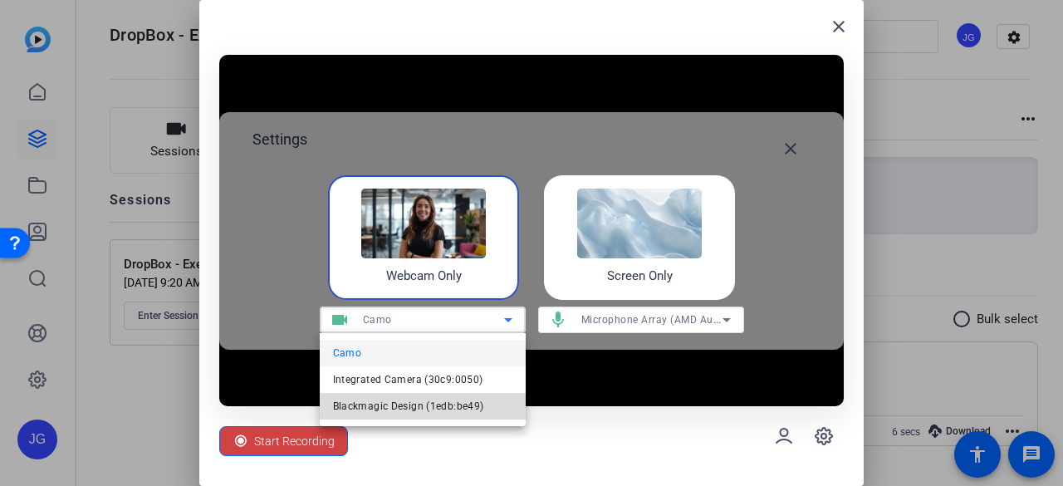
click at [412, 404] on span "Blackmagic Design (1edb:be49)" at bounding box center [408, 406] width 151 height 20
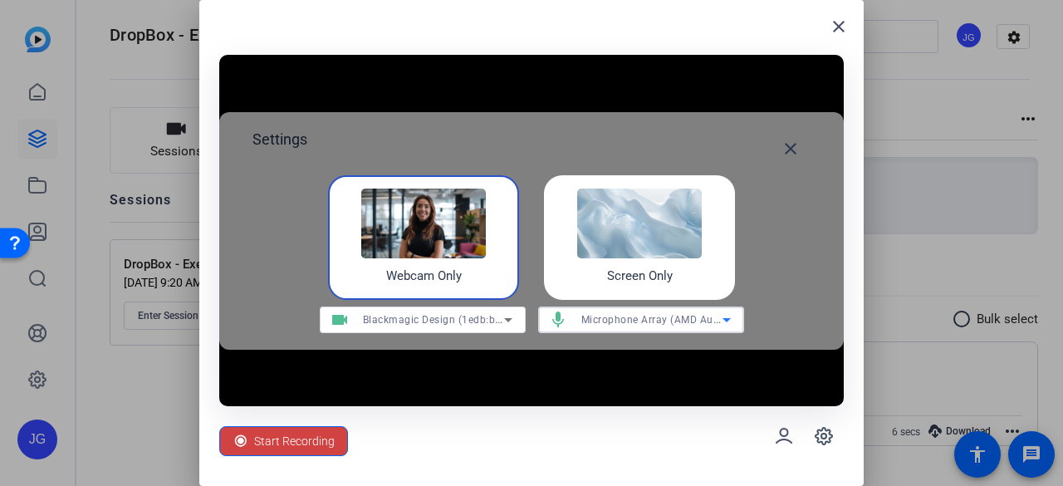
click at [712, 318] on span "Microphone Array (AMD Audio Device)" at bounding box center [674, 318] width 186 height 13
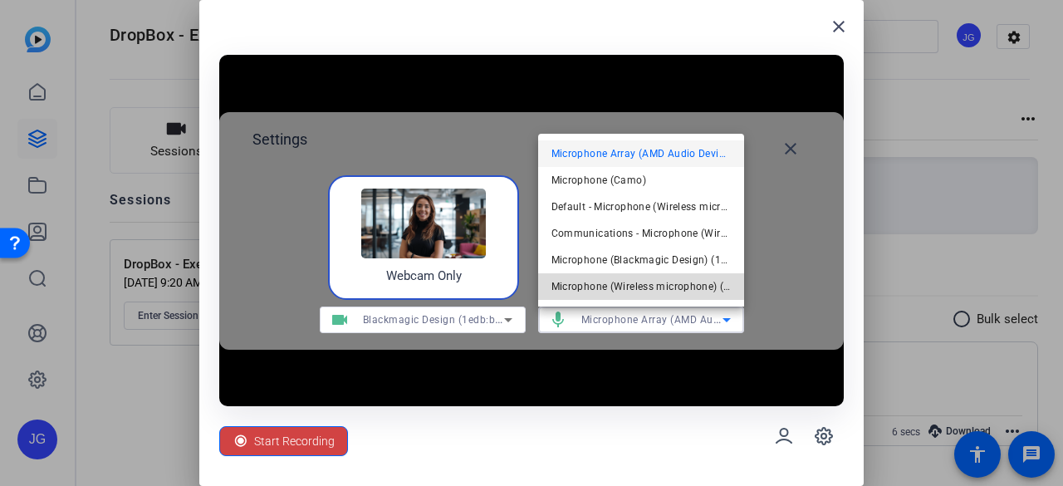
click at [702, 284] on span "Microphone (Wireless microphone) (3547:0001)" at bounding box center [640, 286] width 179 height 20
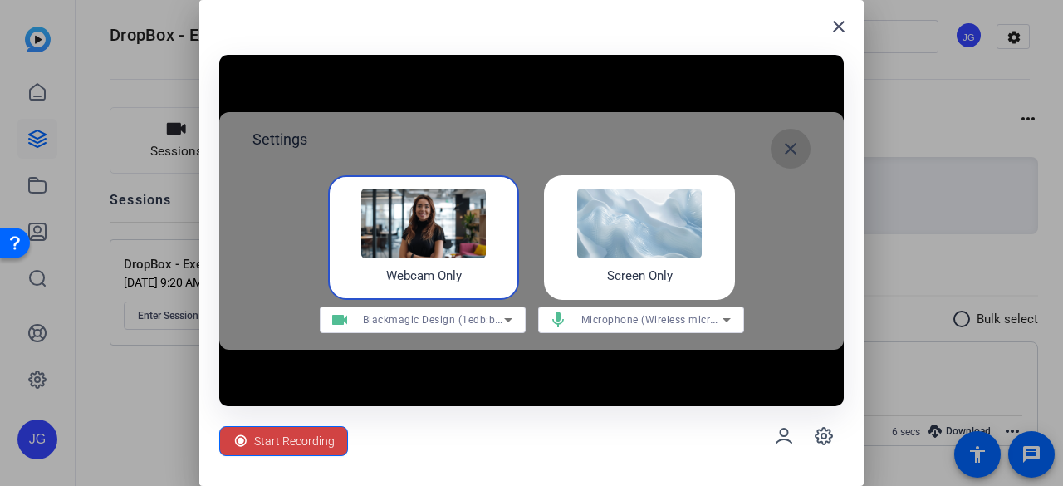
click at [795, 153] on mat-icon "close" at bounding box center [790, 149] width 20 height 20
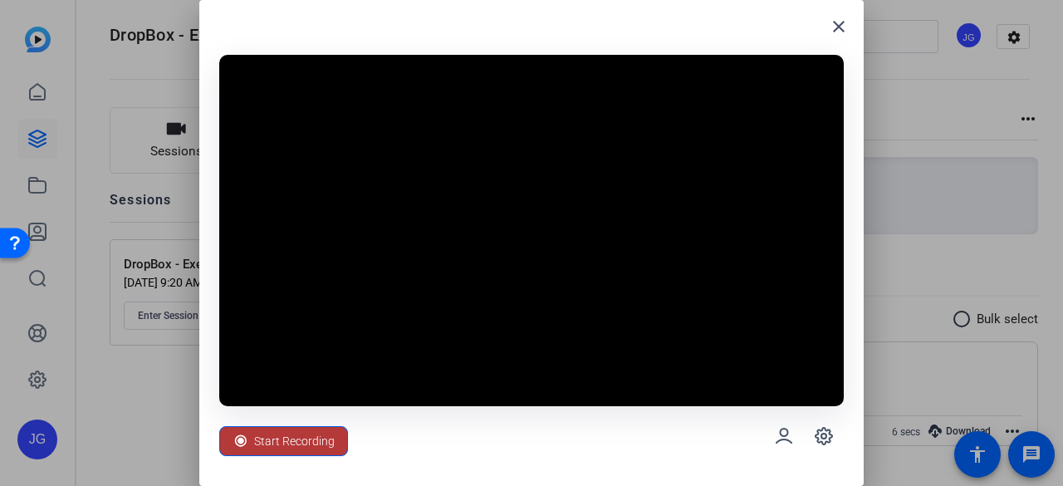
click at [320, 443] on span "Start Recording" at bounding box center [294, 441] width 81 height 32
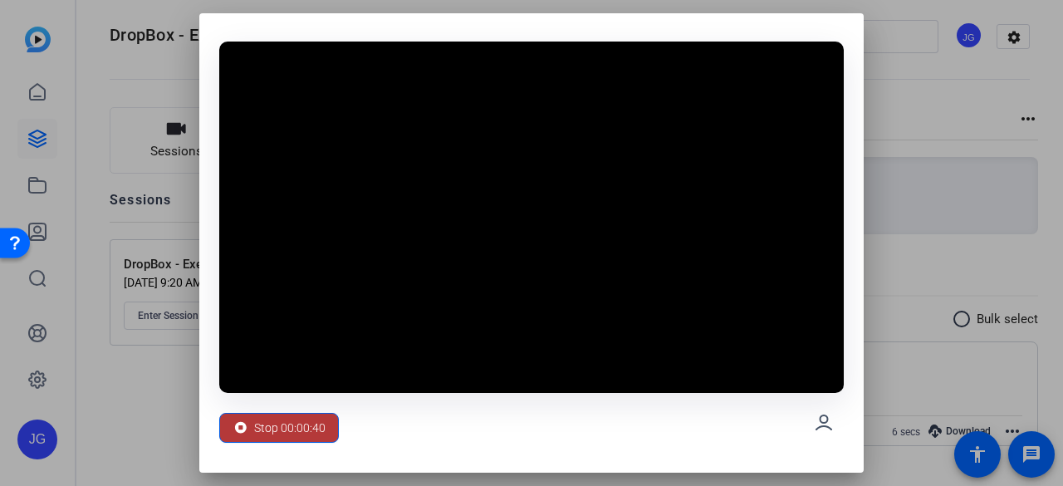
click at [315, 418] on span "Stop 00:00:40" at bounding box center [289, 428] width 71 height 32
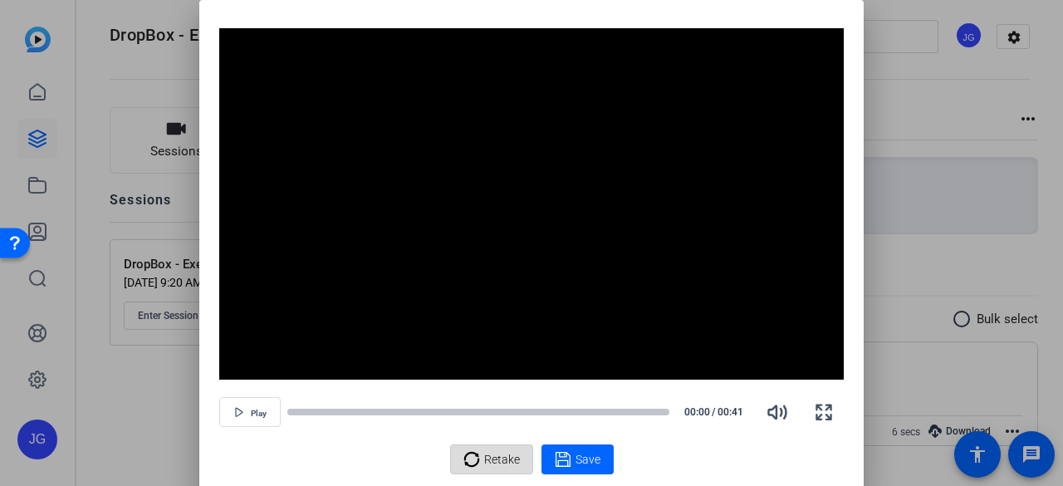
click at [487, 451] on span "Retake" at bounding box center [502, 459] width 36 height 32
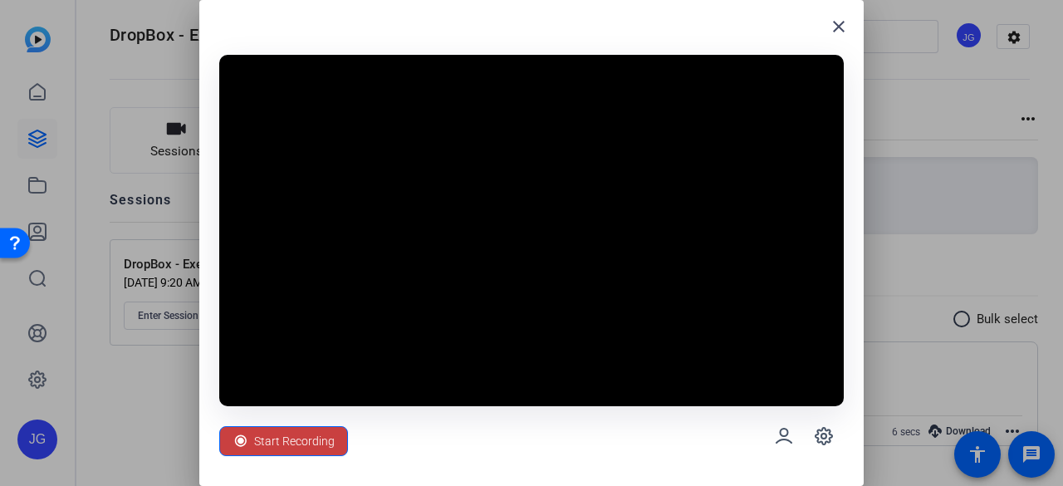
click at [274, 436] on span "Start Recording" at bounding box center [294, 441] width 81 height 32
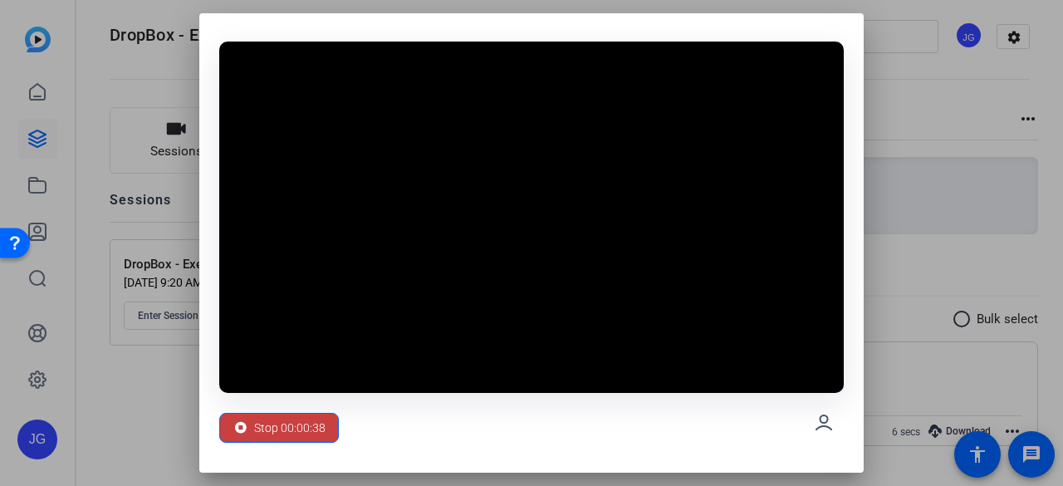
click at [244, 436] on div "Stop 00:00:38" at bounding box center [278, 428] width 93 height 32
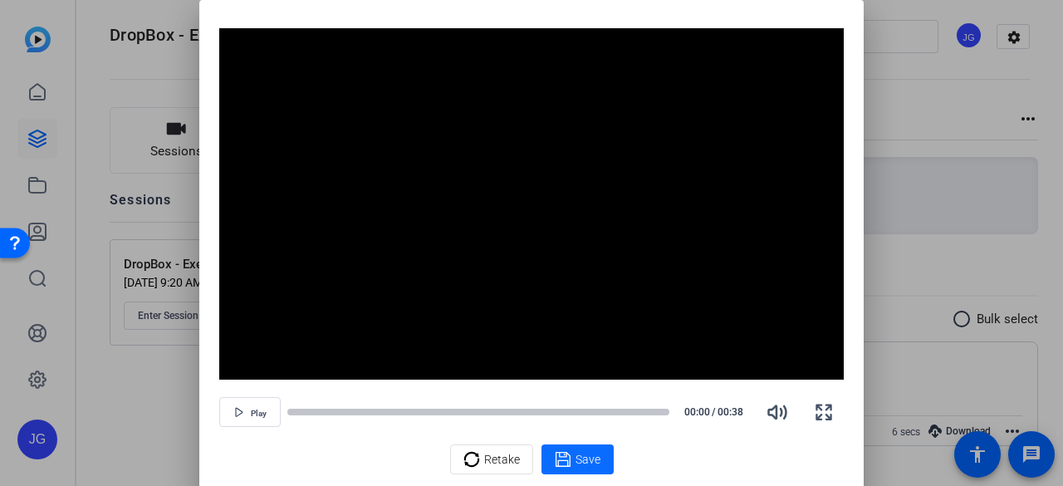
click at [565, 459] on icon at bounding box center [563, 459] width 17 height 20
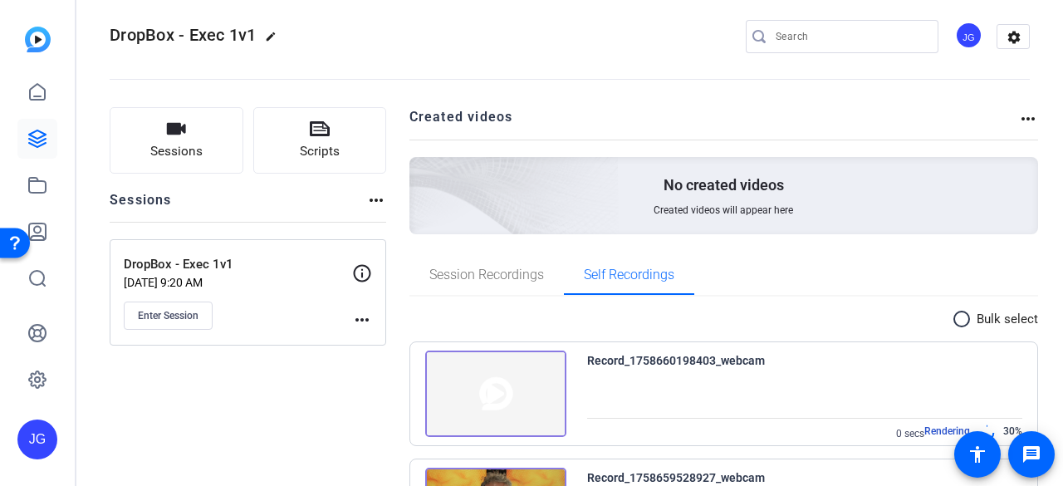
click at [242, 175] on div "Sessions Scripts Sessions more_horiz DropBox - Exec 1v1 Sep 10, 2025 @ 9:20 AM …" at bounding box center [248, 345] width 276 height 476
click at [213, 152] on button "Sessions" at bounding box center [177, 140] width 134 height 66
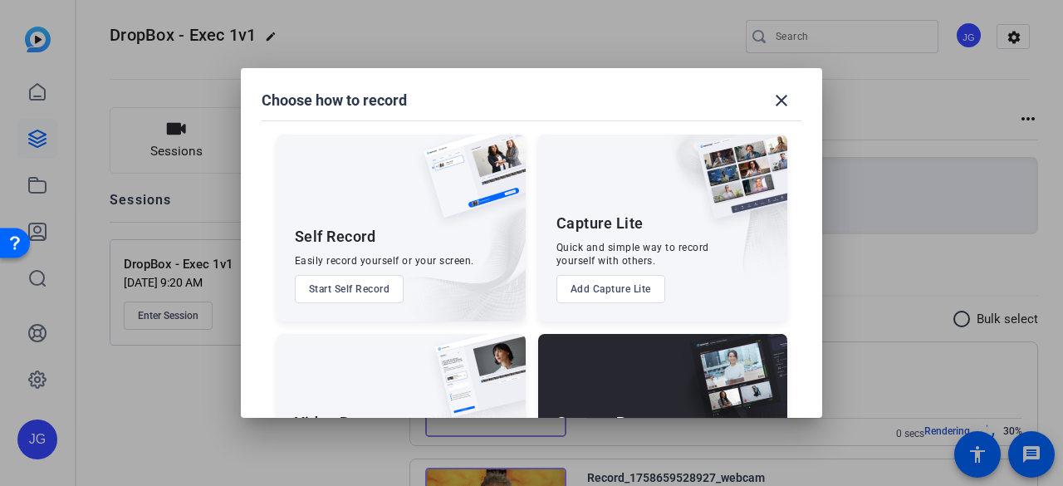
click at [380, 290] on button "Start Self Record" at bounding box center [350, 289] width 110 height 28
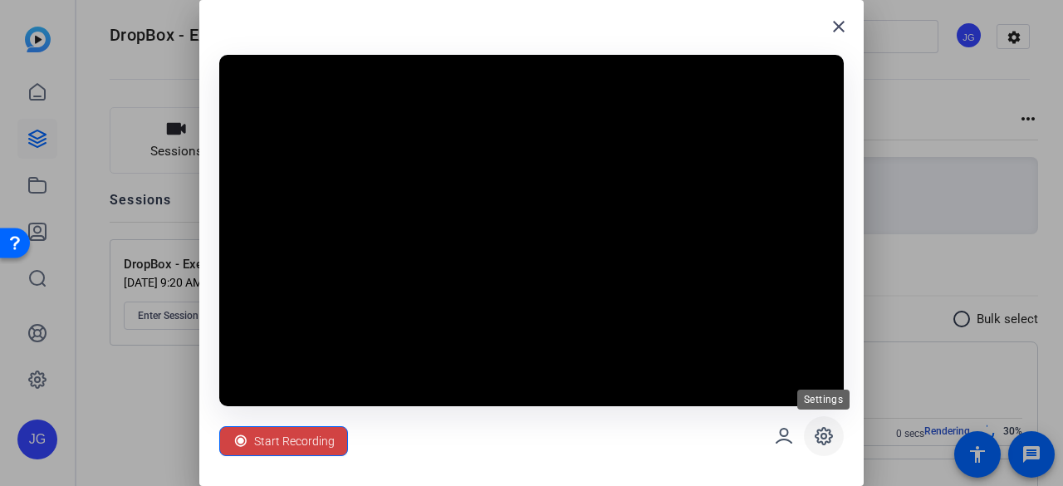
click at [814, 443] on icon at bounding box center [824, 436] width 20 height 20
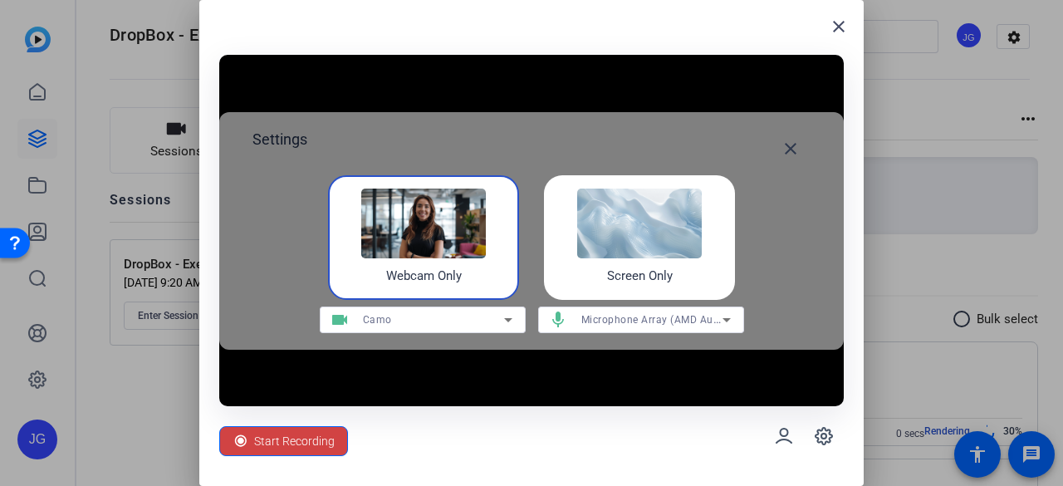
click at [521, 322] on div "videocam Camo" at bounding box center [423, 319] width 206 height 27
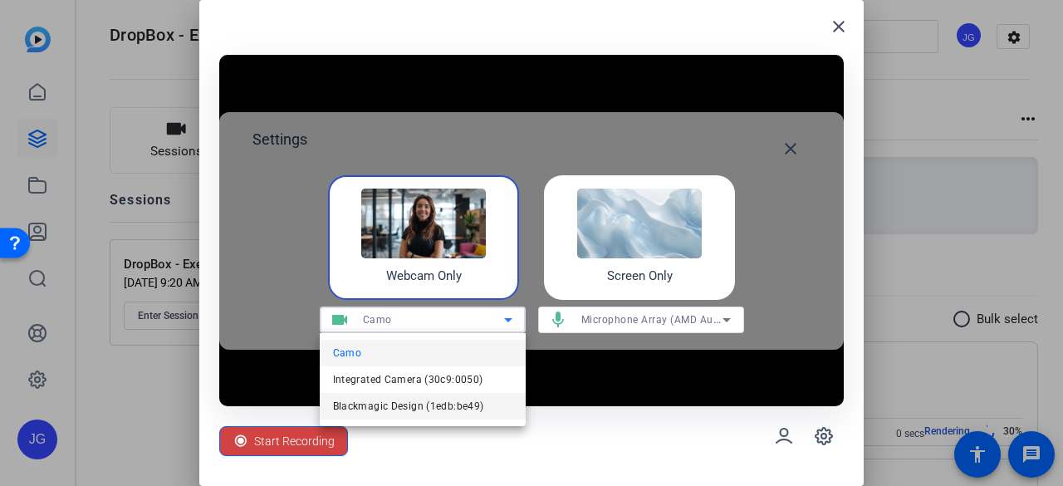
click at [433, 406] on span "Blackmagic Design (1edb:be49)" at bounding box center [408, 406] width 151 height 20
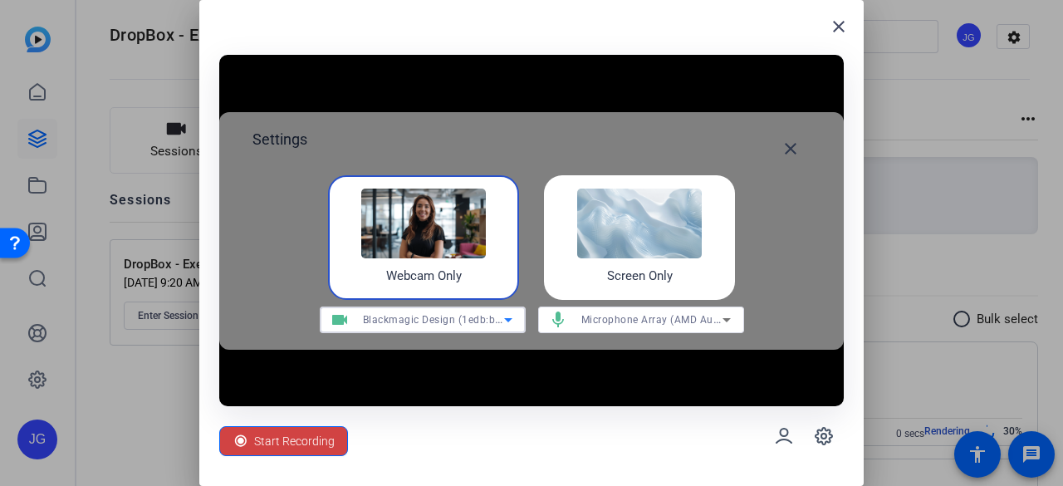
click at [726, 319] on icon at bounding box center [726, 320] width 8 height 4
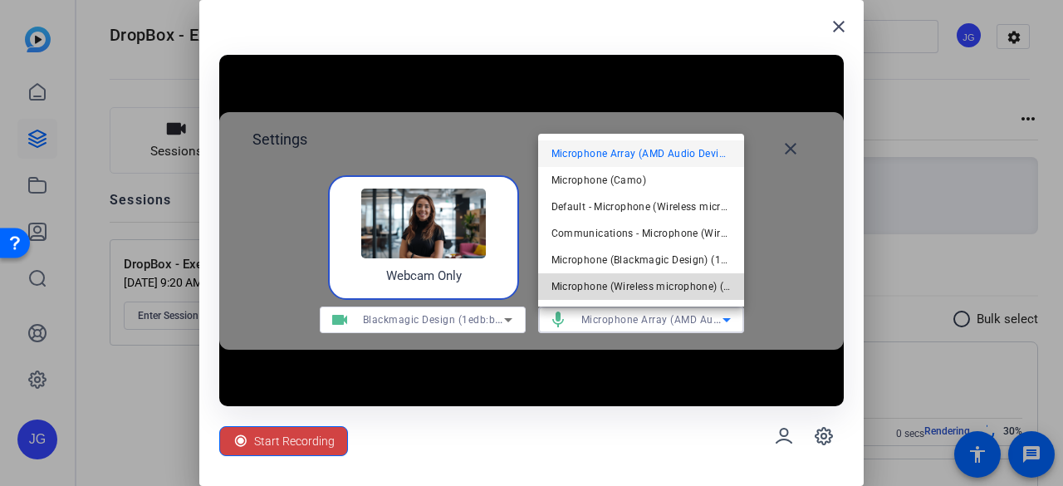
click at [717, 289] on span "Microphone (Wireless microphone) (3547:0001)" at bounding box center [640, 286] width 179 height 20
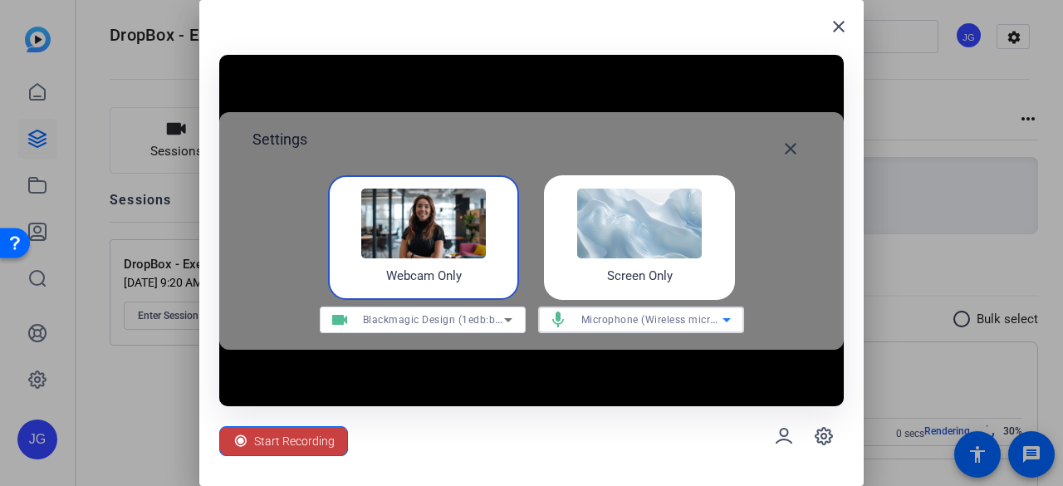
click at [290, 446] on span "Start Recording" at bounding box center [294, 441] width 81 height 32
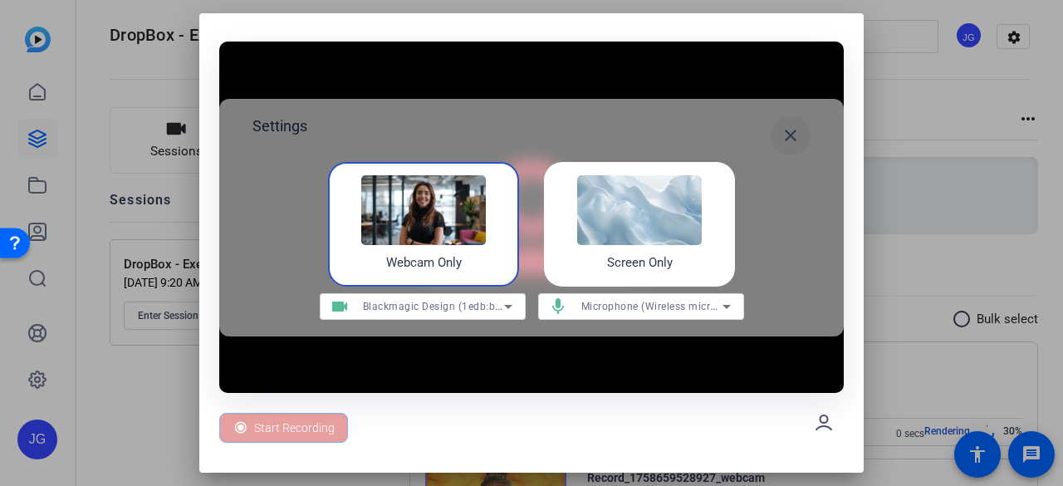
click at [792, 136] on mat-icon "close" at bounding box center [790, 135] width 20 height 20
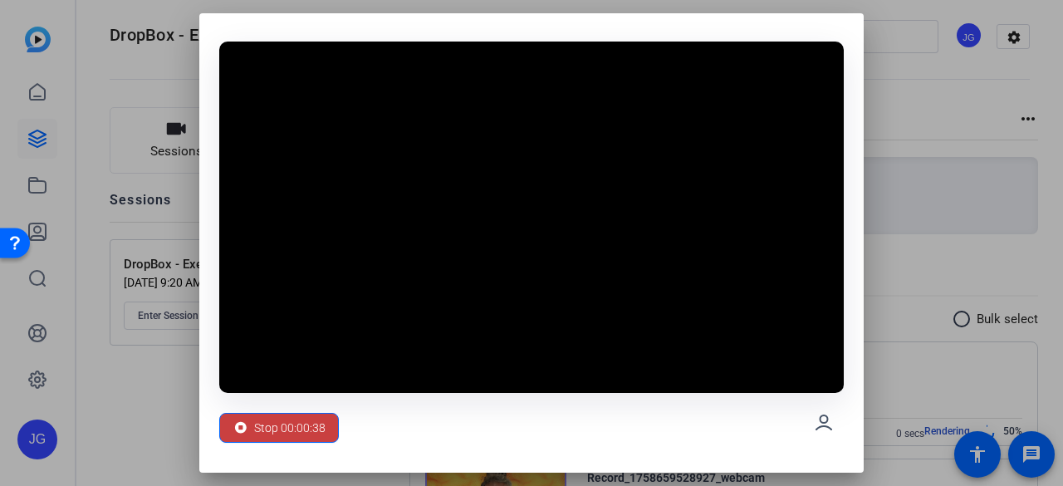
click at [287, 423] on span "Stop 00:00:38" at bounding box center [289, 428] width 71 height 32
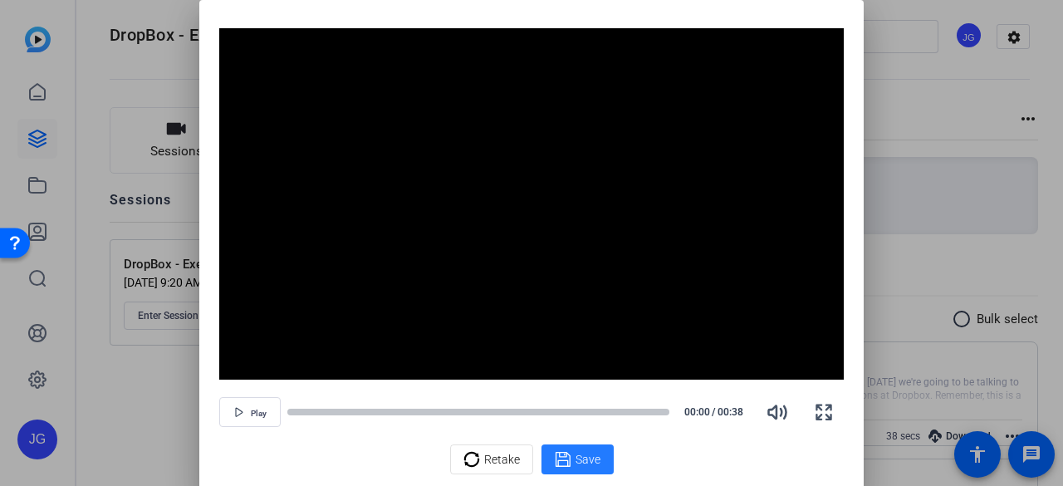
click at [568, 456] on icon at bounding box center [562, 459] width 15 height 15
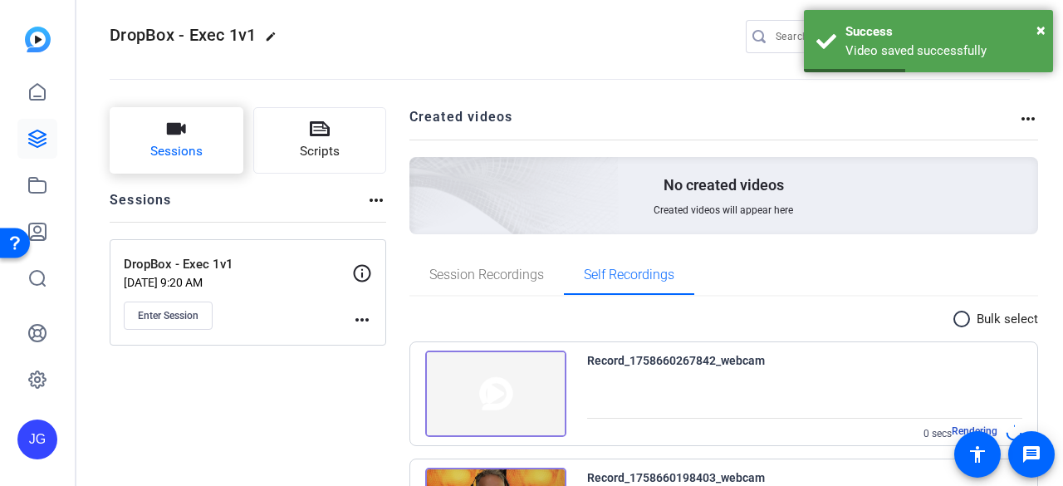
click at [168, 147] on span "Sessions" at bounding box center [176, 151] width 52 height 19
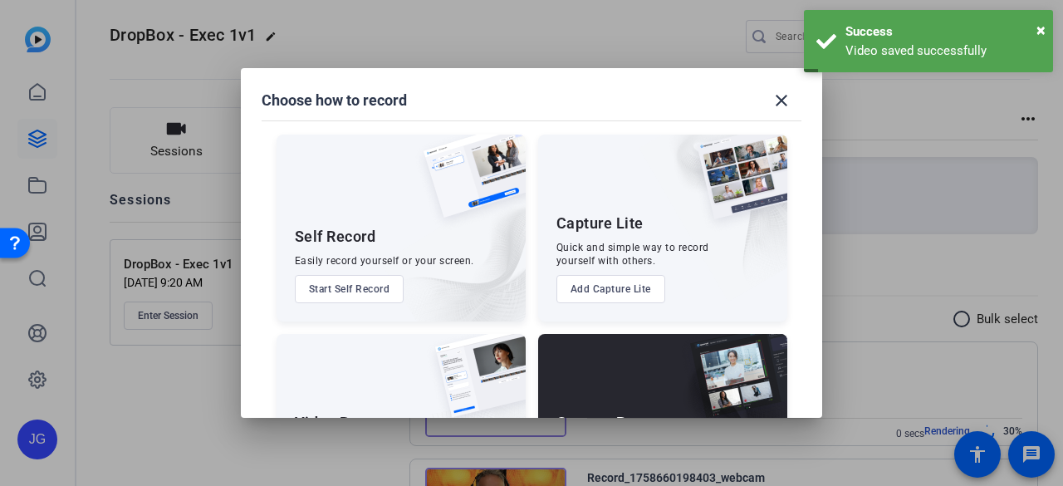
click at [353, 293] on button "Start Self Record" at bounding box center [350, 289] width 110 height 28
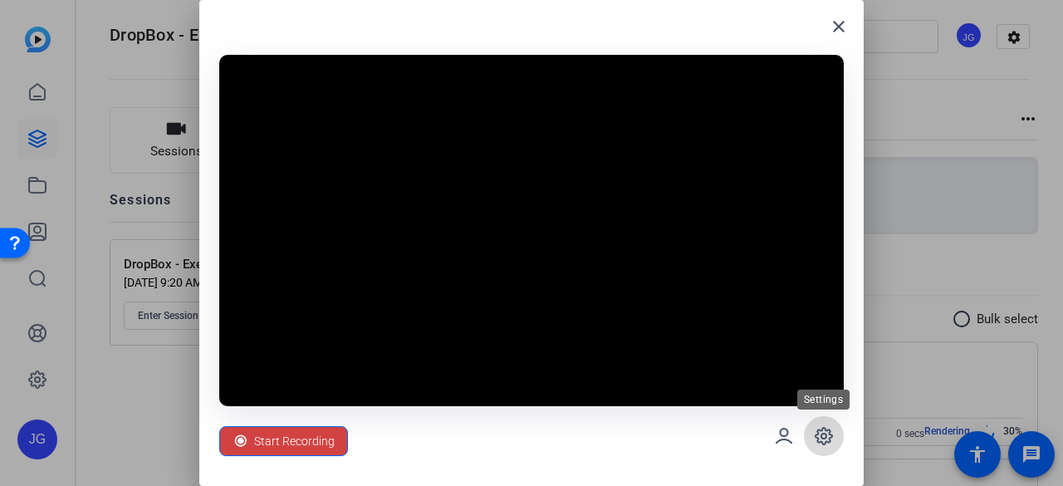
click at [829, 436] on icon at bounding box center [824, 436] width 20 height 20
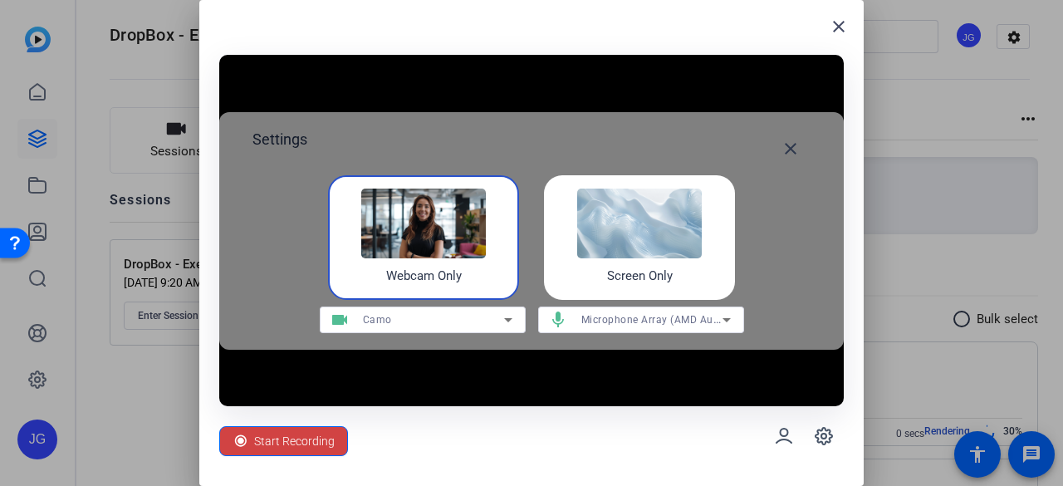
click at [483, 320] on div "Camo" at bounding box center [433, 319] width 141 height 21
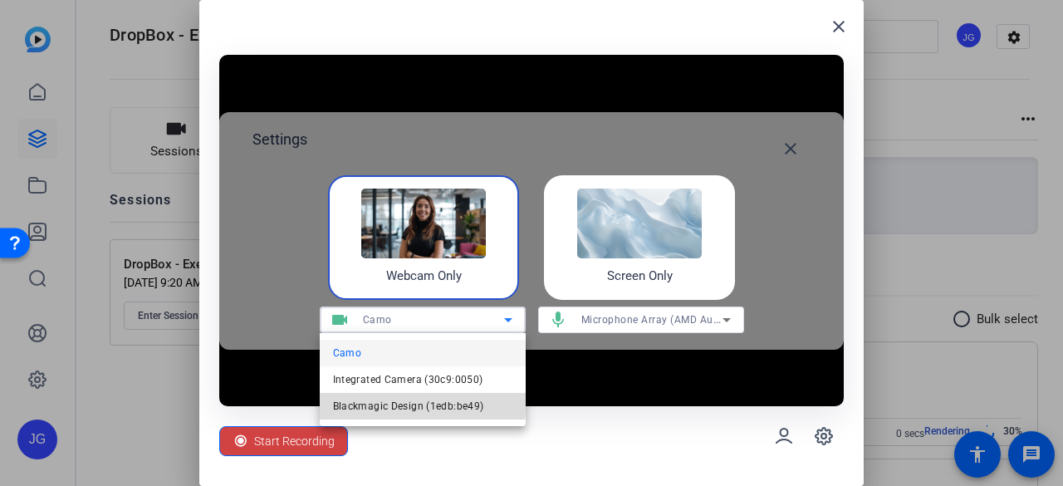
click at [408, 399] on span "Blackmagic Design (1edb:be49)" at bounding box center [408, 406] width 151 height 20
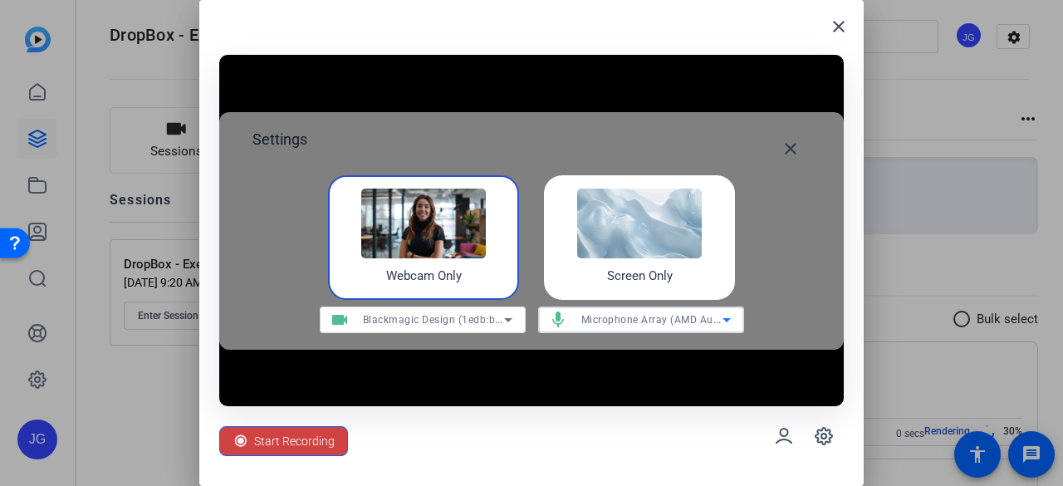
click at [653, 323] on span "Microphone Array (AMD Audio Device)" at bounding box center [674, 318] width 186 height 13
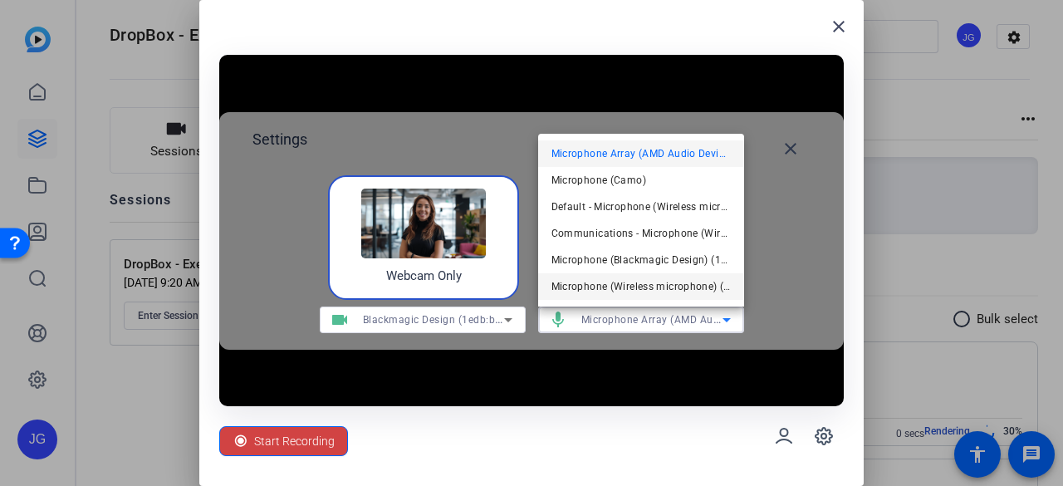
click at [656, 276] on span "Microphone (Wireless microphone) (3547:0001)" at bounding box center [640, 286] width 179 height 20
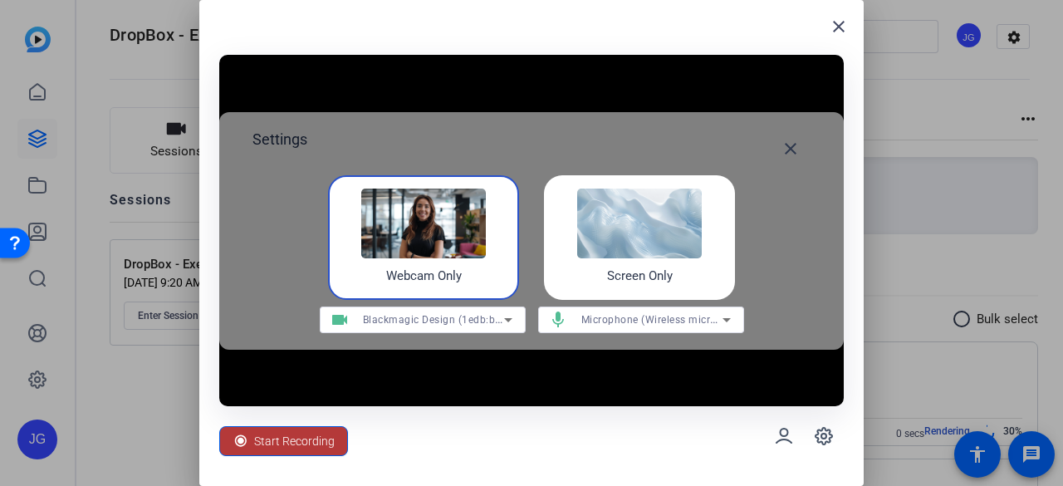
click at [292, 444] on span "Start Recording" at bounding box center [294, 441] width 81 height 32
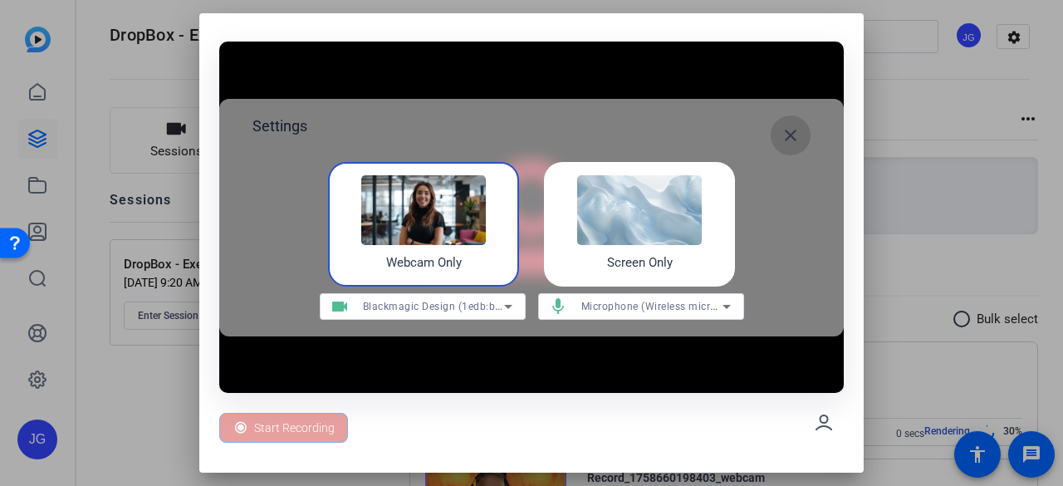
click at [786, 135] on mat-icon "close" at bounding box center [790, 135] width 20 height 20
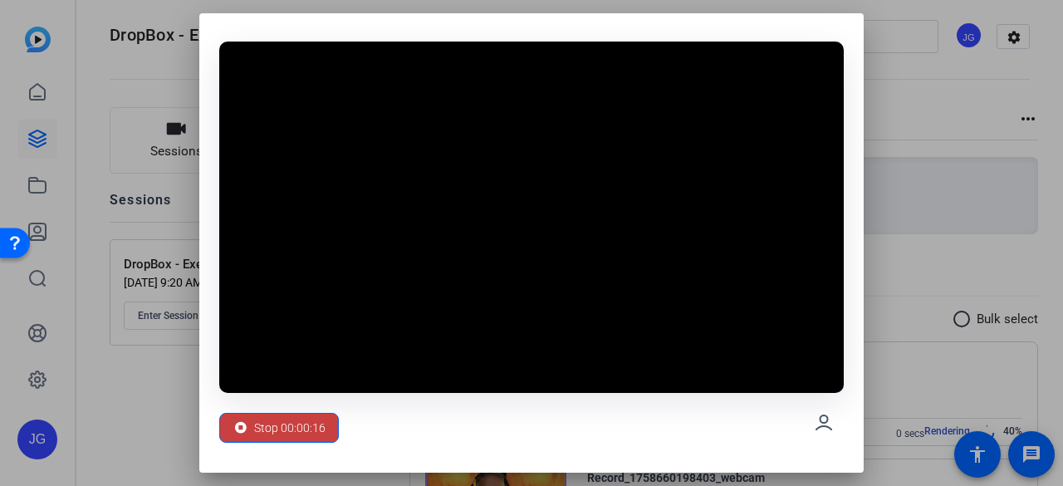
click at [250, 417] on div "Stop 00:00:16" at bounding box center [278, 428] width 93 height 32
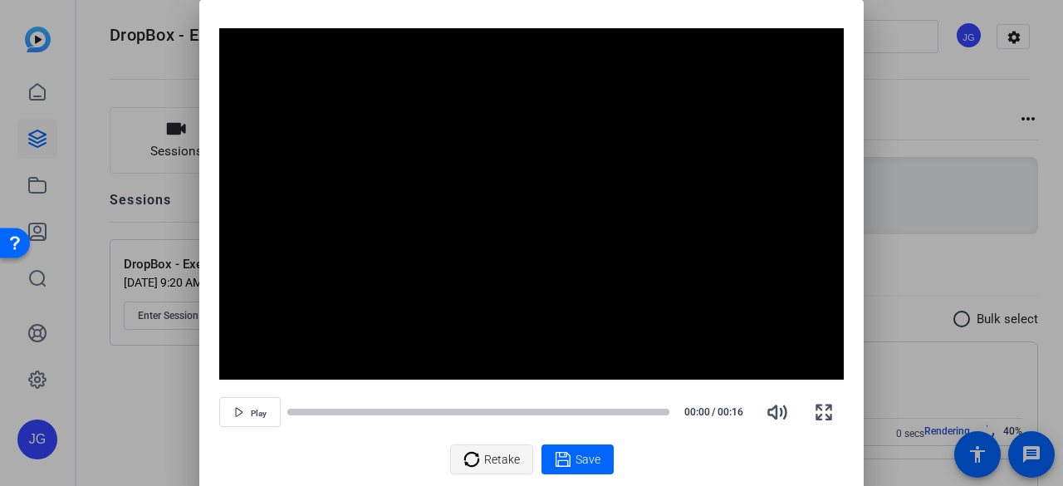
click at [500, 469] on span "Retake" at bounding box center [502, 459] width 36 height 32
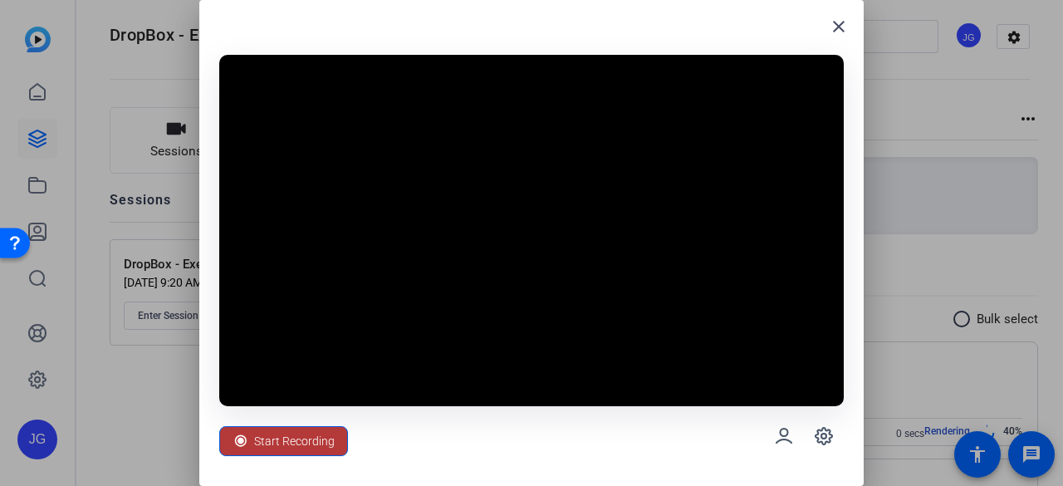
click at [306, 447] on span "Start Recording" at bounding box center [294, 441] width 81 height 32
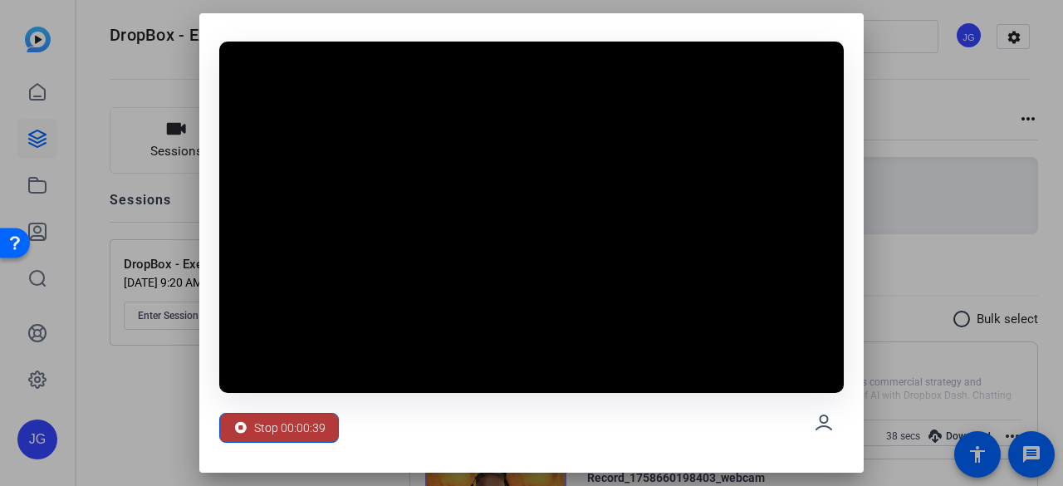
click at [239, 422] on icon at bounding box center [241, 428] width 12 height 12
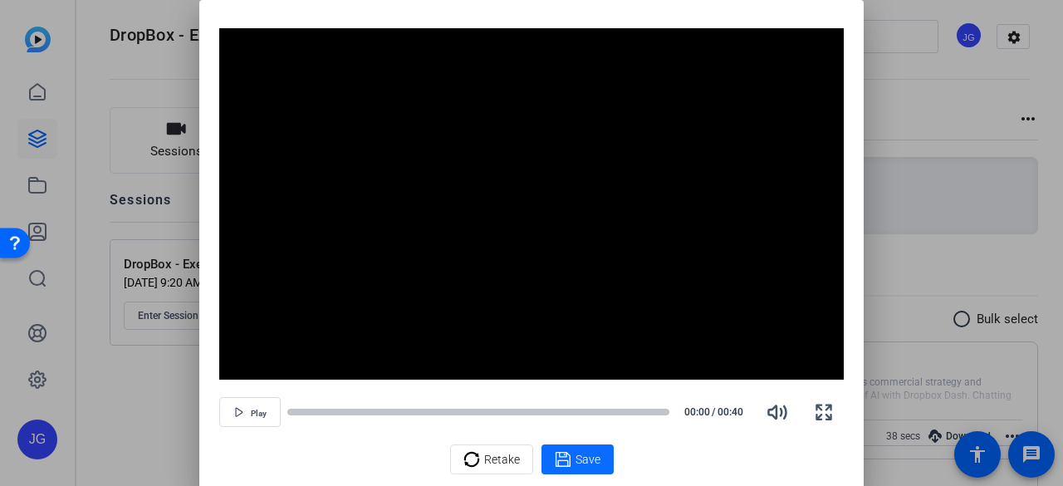
click at [563, 465] on icon at bounding box center [563, 459] width 17 height 20
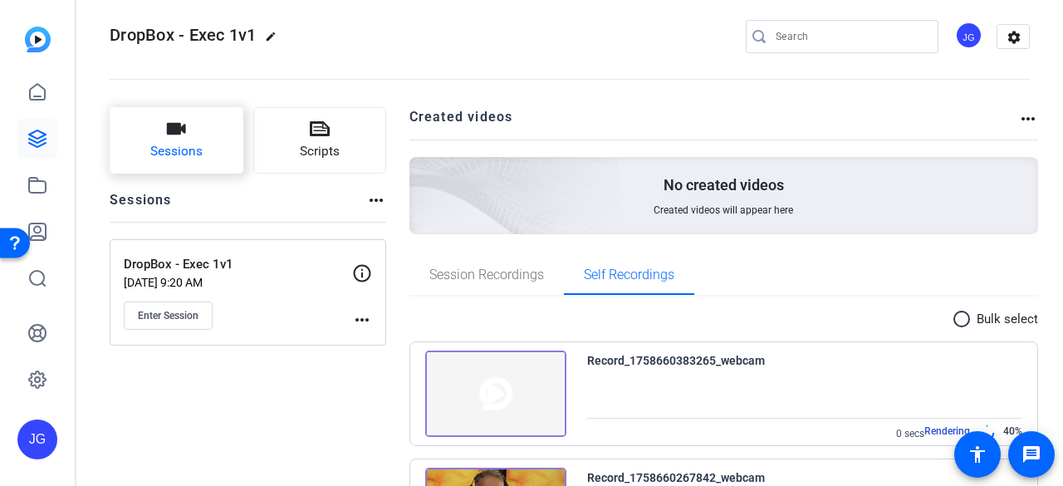
click at [186, 149] on span "Sessions" at bounding box center [176, 151] width 52 height 19
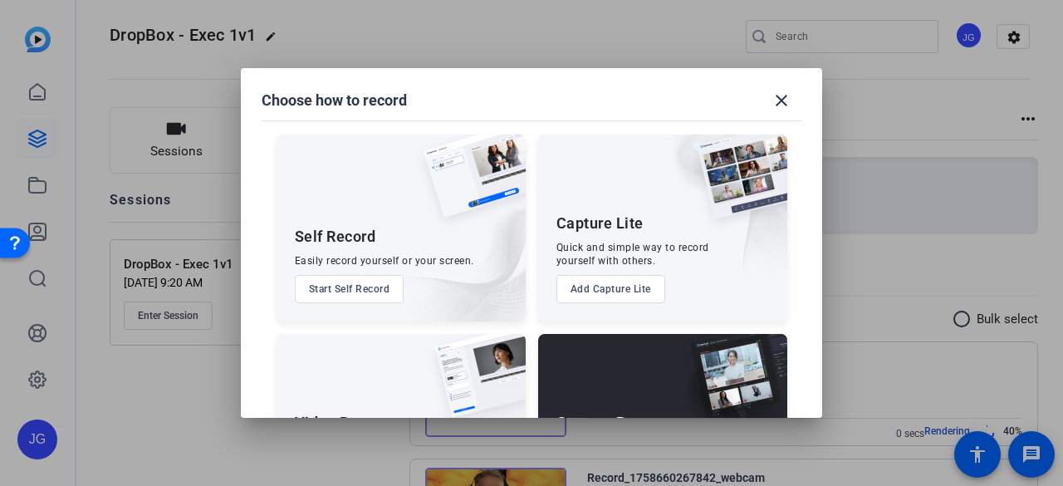
click at [364, 292] on button "Start Self Record" at bounding box center [350, 289] width 110 height 28
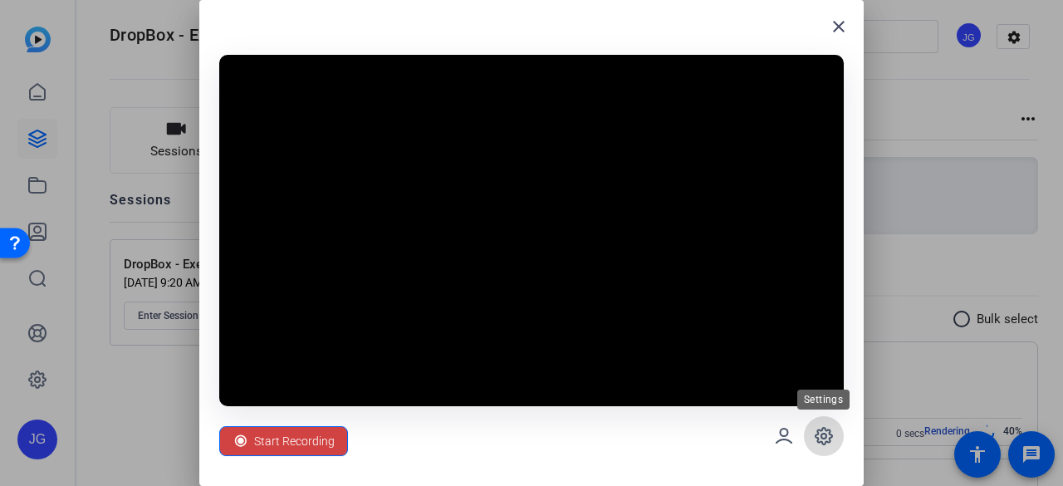
click at [828, 435] on icon at bounding box center [824, 436] width 20 height 20
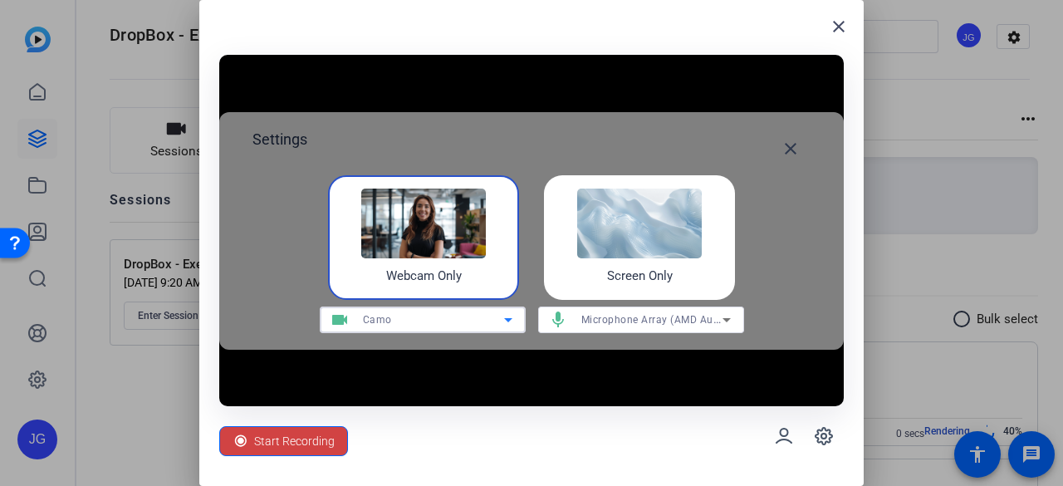
click at [511, 320] on icon at bounding box center [508, 320] width 20 height 20
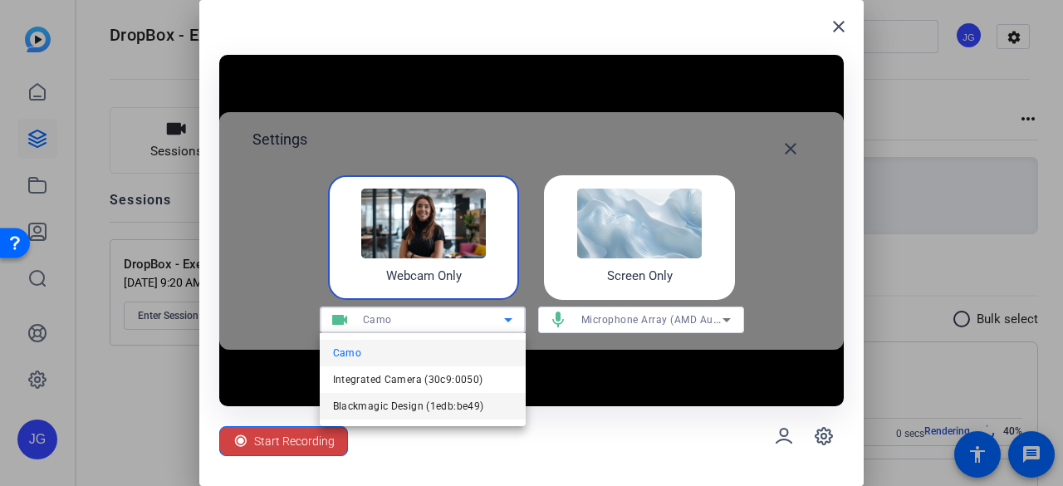
click at [405, 399] on span "Blackmagic Design (1edb:be49)" at bounding box center [408, 406] width 151 height 20
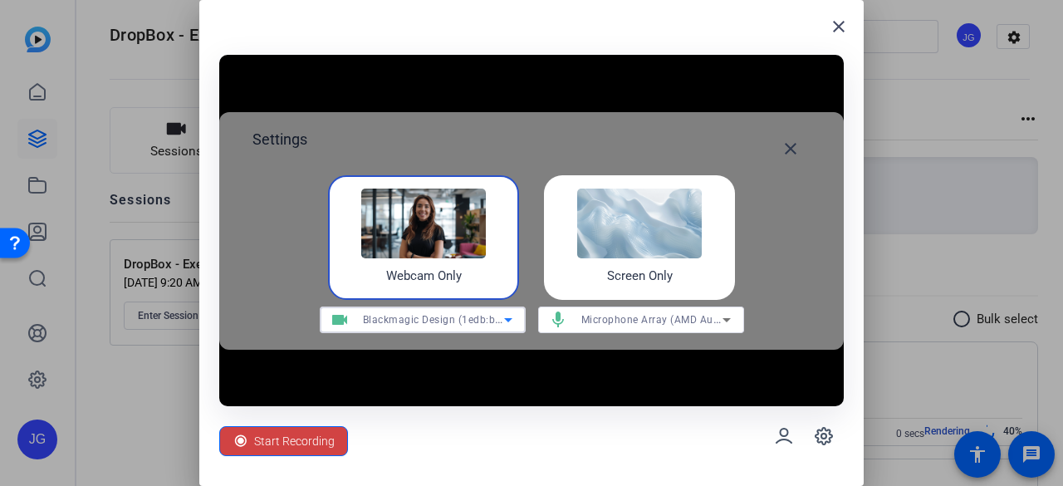
click at [628, 319] on span "Microphone Array (AMD Audio Device)" at bounding box center [674, 318] width 186 height 13
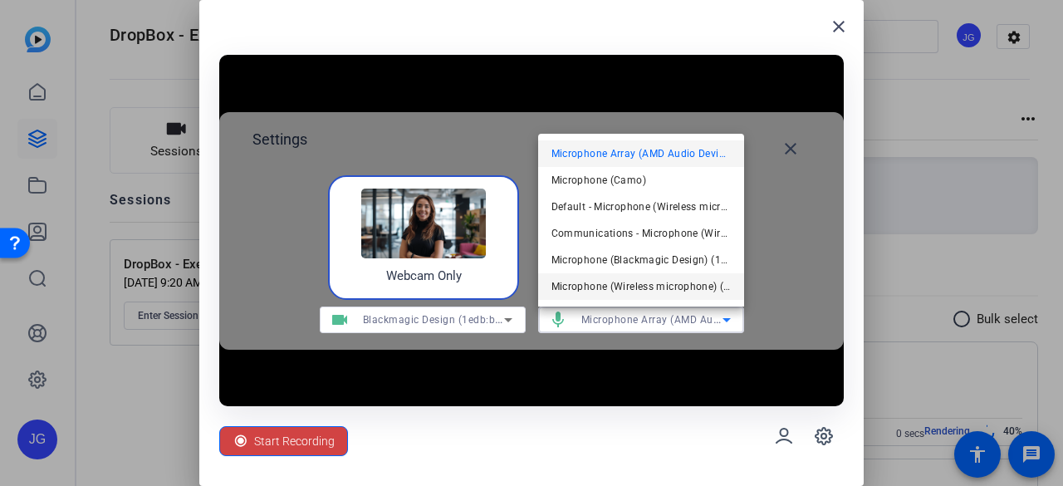
click at [641, 296] on span "Microphone (Wireless microphone) (3547:0001)" at bounding box center [640, 286] width 179 height 20
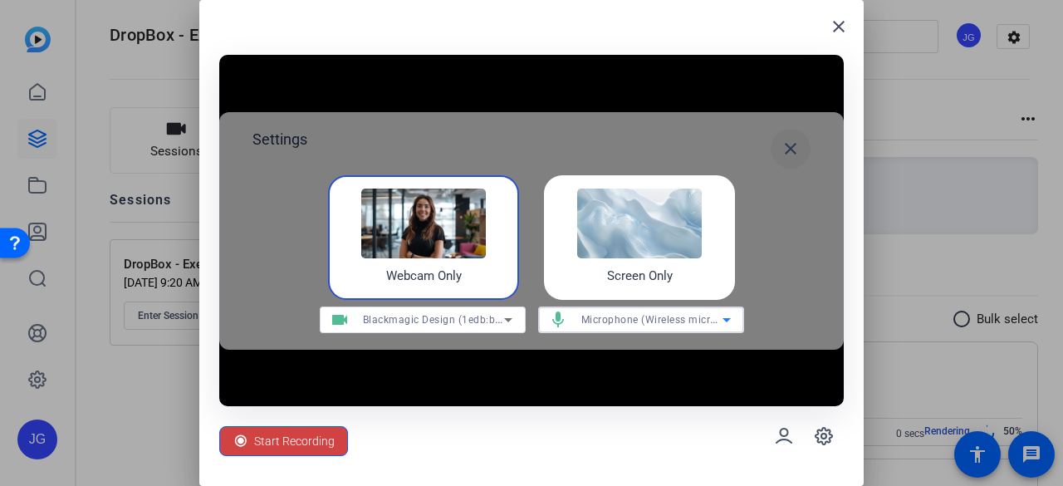
click at [795, 139] on mat-icon "close" at bounding box center [790, 149] width 20 height 20
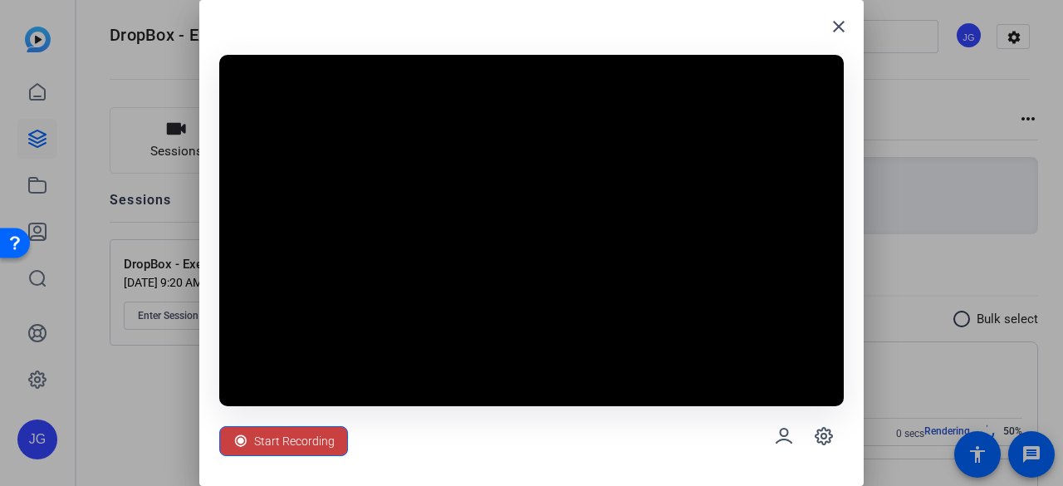
click at [288, 442] on span "Start Recording" at bounding box center [294, 441] width 81 height 32
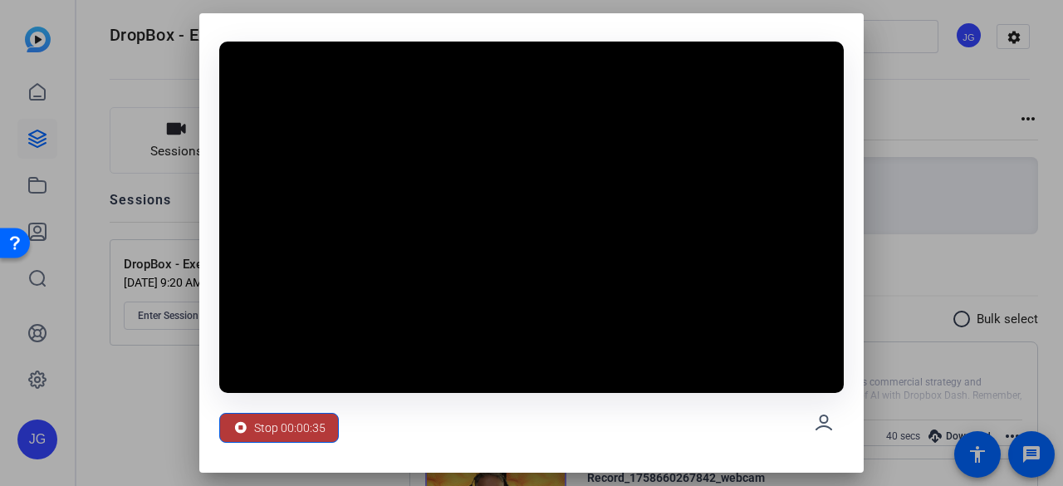
click at [304, 431] on span "Stop 00:00:35" at bounding box center [289, 428] width 71 height 32
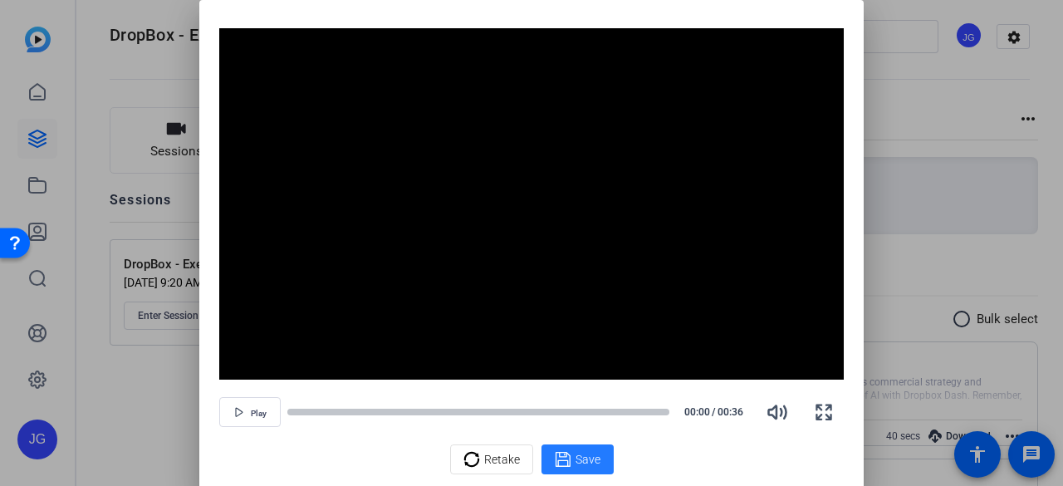
click at [605, 457] on span at bounding box center [577, 459] width 72 height 40
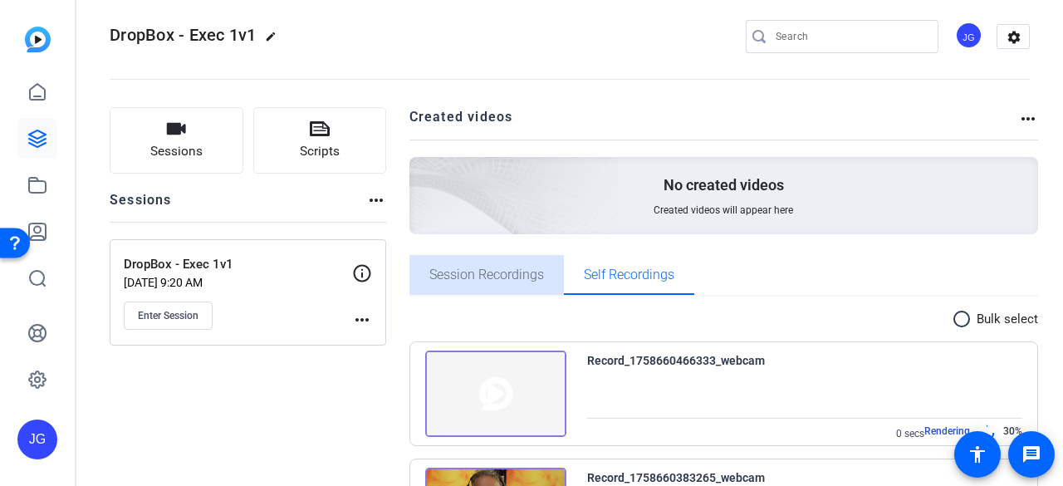
click at [535, 270] on span "Session Recordings" at bounding box center [486, 274] width 115 height 13
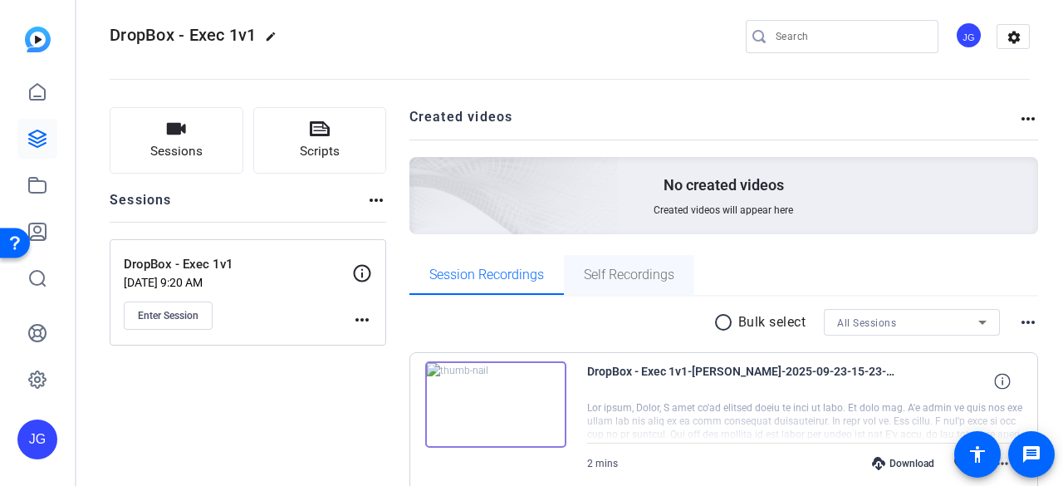
click at [627, 279] on span "Self Recordings" at bounding box center [629, 274] width 90 height 13
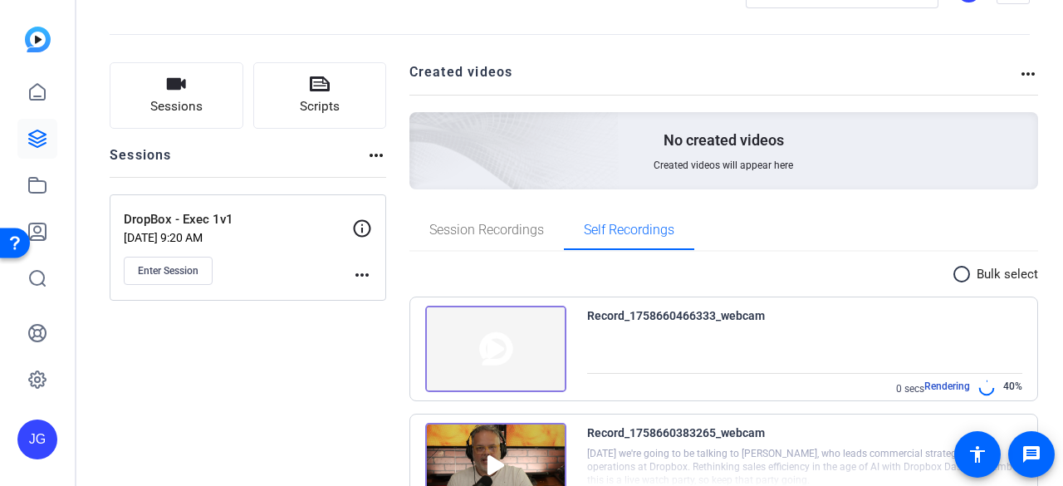
scroll to position [0, 0]
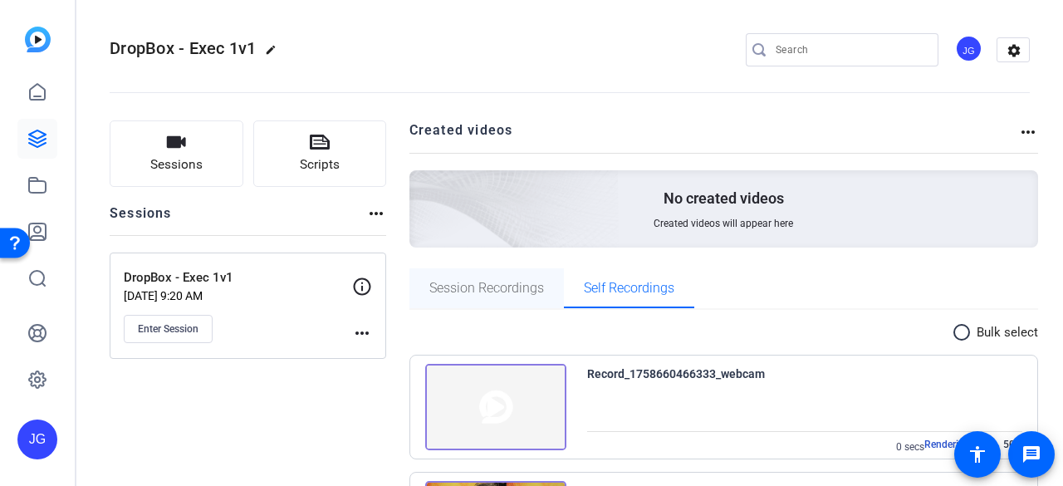
click at [472, 295] on span "Session Recordings" at bounding box center [486, 287] width 115 height 13
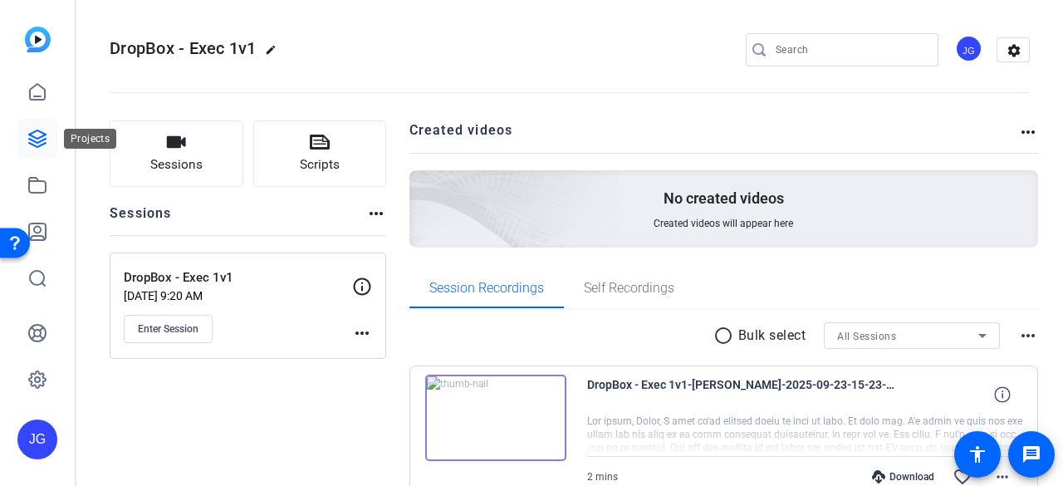
click at [34, 130] on icon at bounding box center [37, 139] width 20 height 20
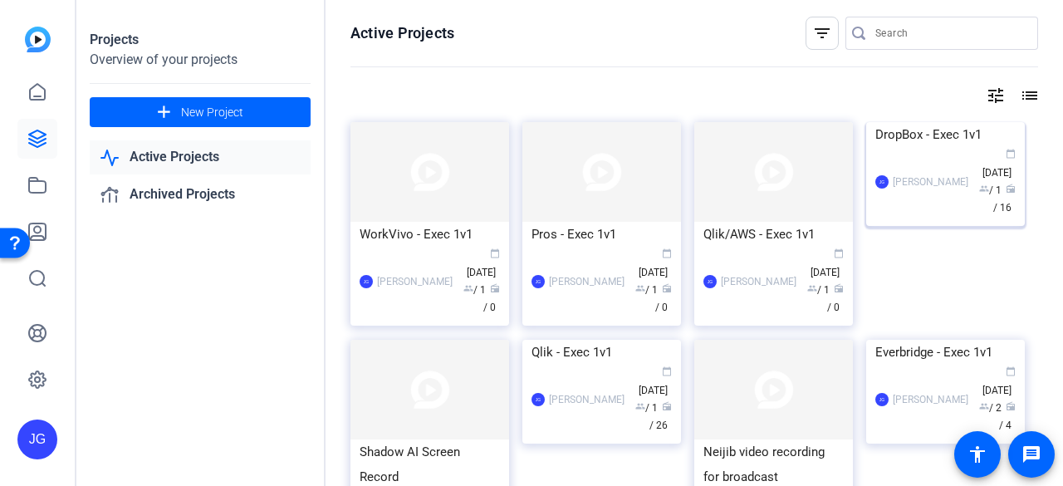
click at [959, 122] on img at bounding box center [945, 122] width 159 height 0
